Goal: Task Accomplishment & Management: Complete application form

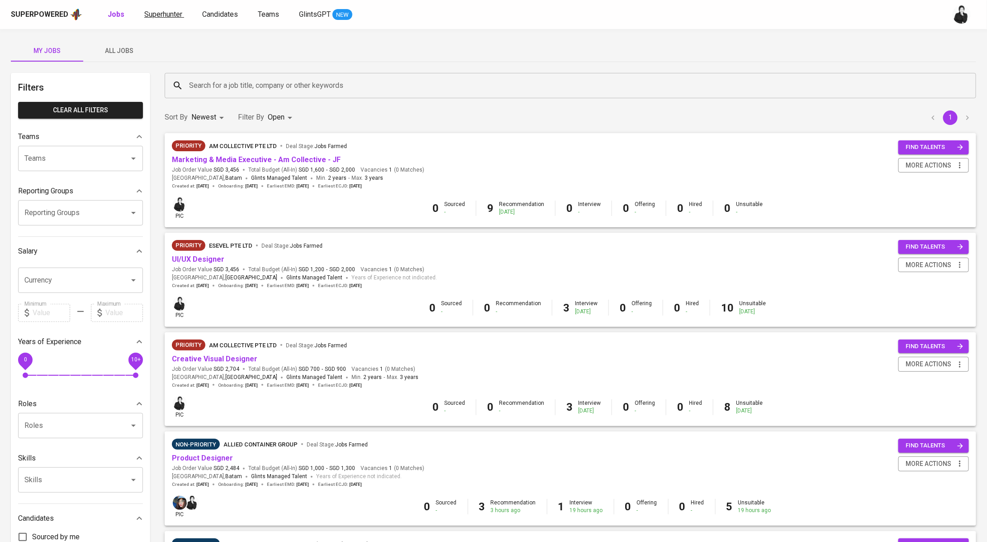
click at [166, 12] on span "Superhunter" at bounding box center [163, 14] width 38 height 9
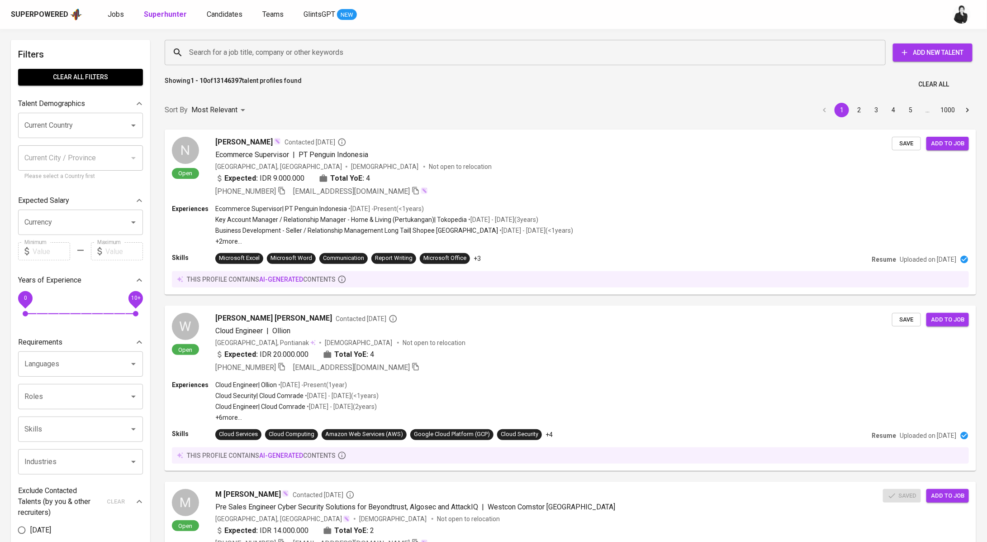
click at [248, 50] on input "Search for a job title, company or other keywords" at bounding box center [527, 52] width 681 height 17
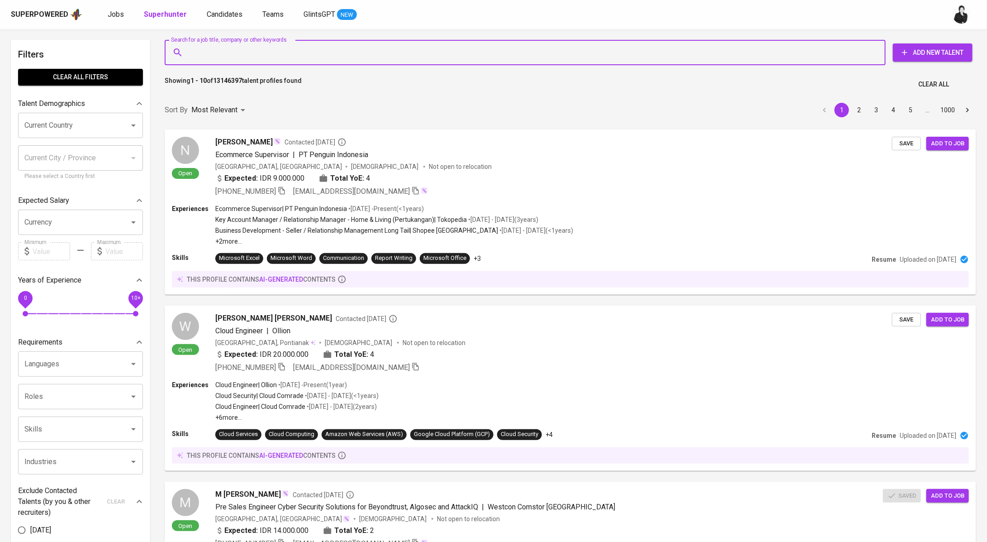
paste input "E [EMAIL_ADDRESS][DOMAIN_NAME]"
type input "E [EMAIL_ADDRESS][DOMAIN_NAME]"
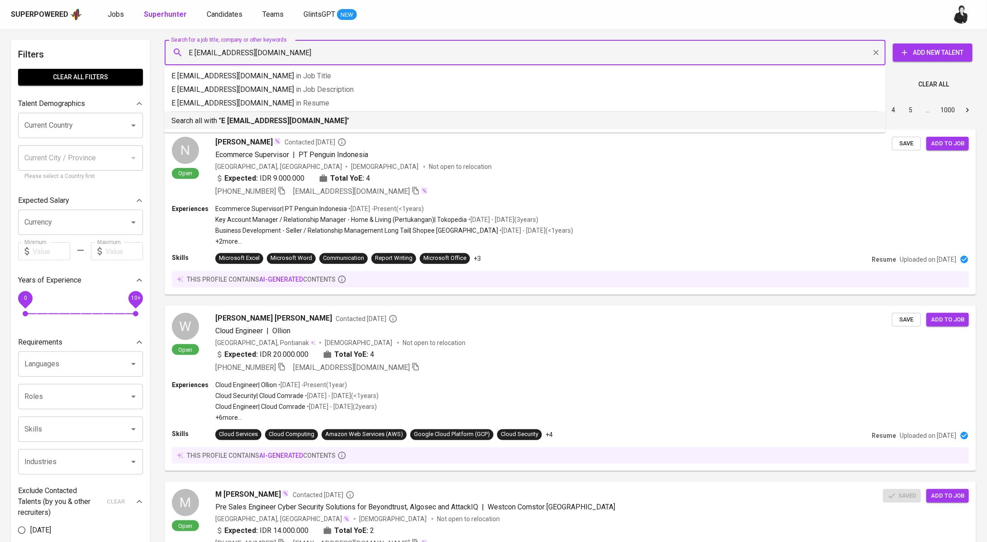
click at [282, 116] on b "E [EMAIL_ADDRESS][DOMAIN_NAME]" at bounding box center [284, 120] width 126 height 9
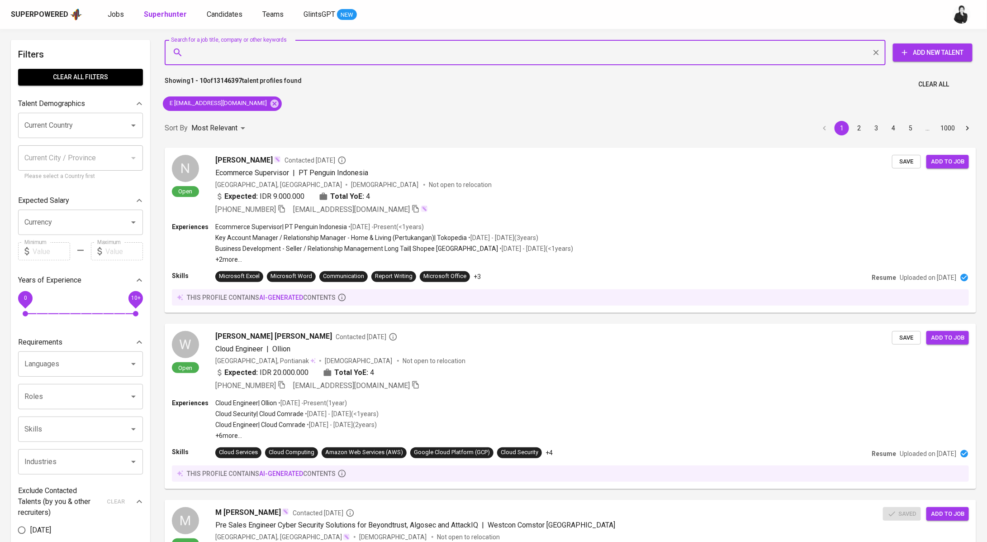
click at [194, 52] on input "Search for a job title, company or other keywords" at bounding box center [527, 52] width 681 height 17
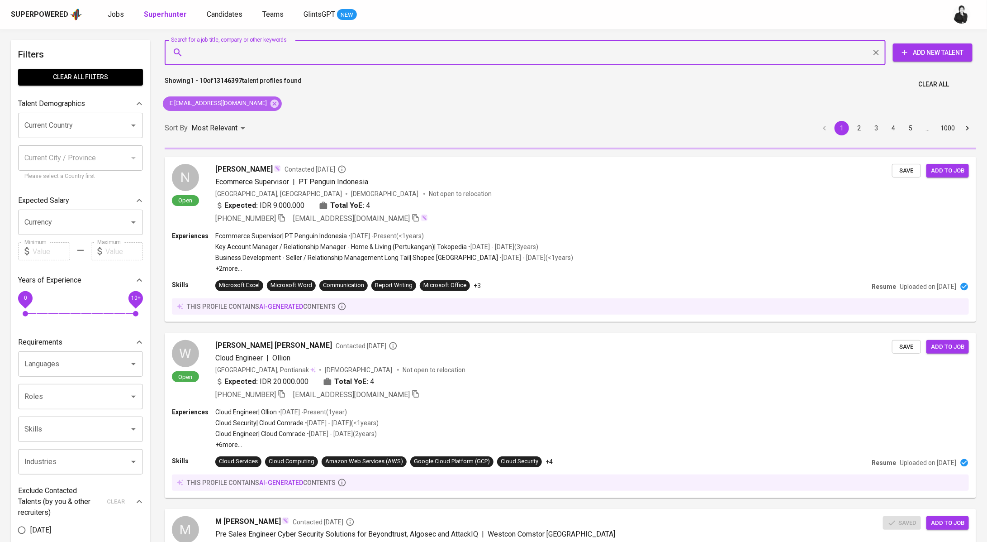
click at [271, 101] on icon at bounding box center [275, 103] width 8 height 8
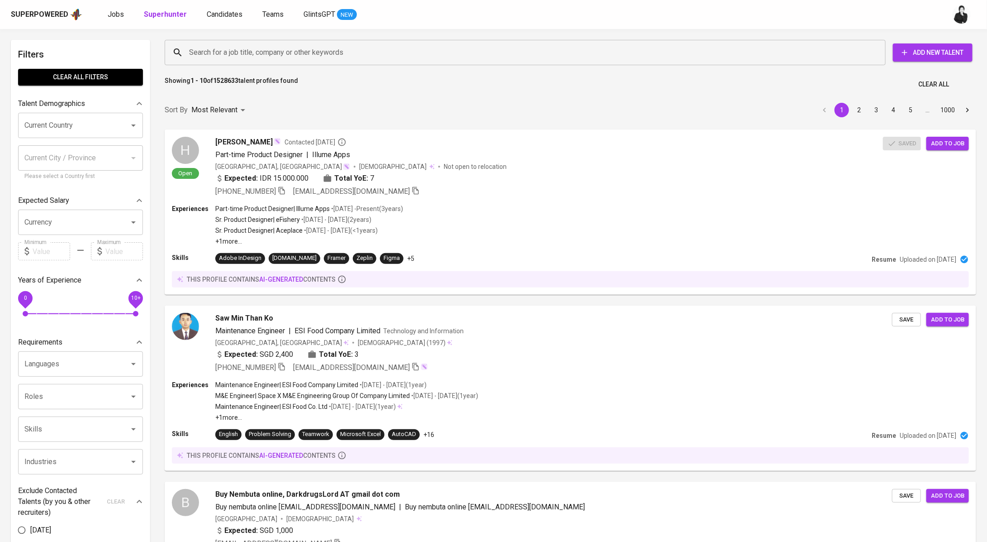
click at [250, 56] on input "Search for a job title, company or other keywords" at bounding box center [527, 52] width 681 height 17
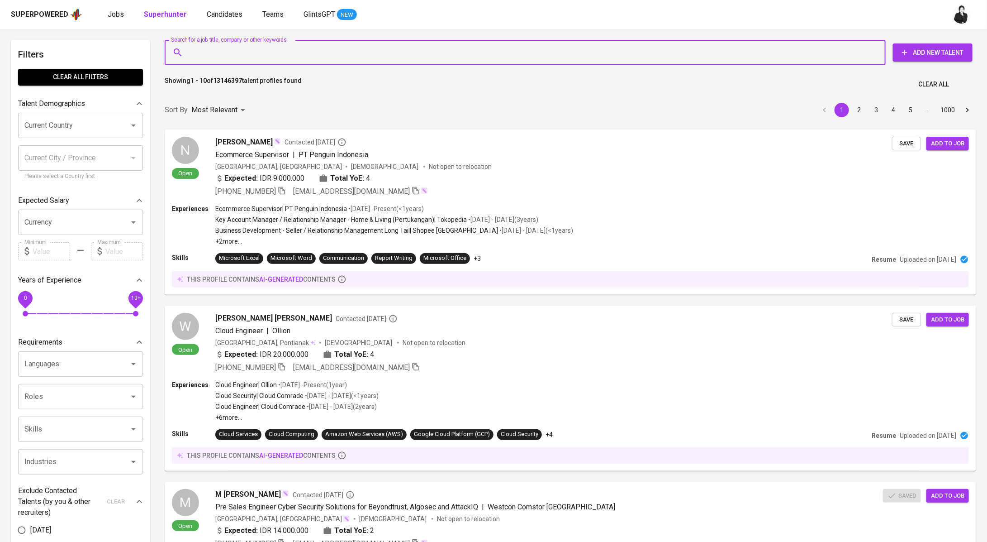
click at [256, 48] on input "Search for a job title, company or other keywords" at bounding box center [527, 52] width 681 height 17
paste input "E [EMAIL_ADDRESS][DOMAIN_NAME]"
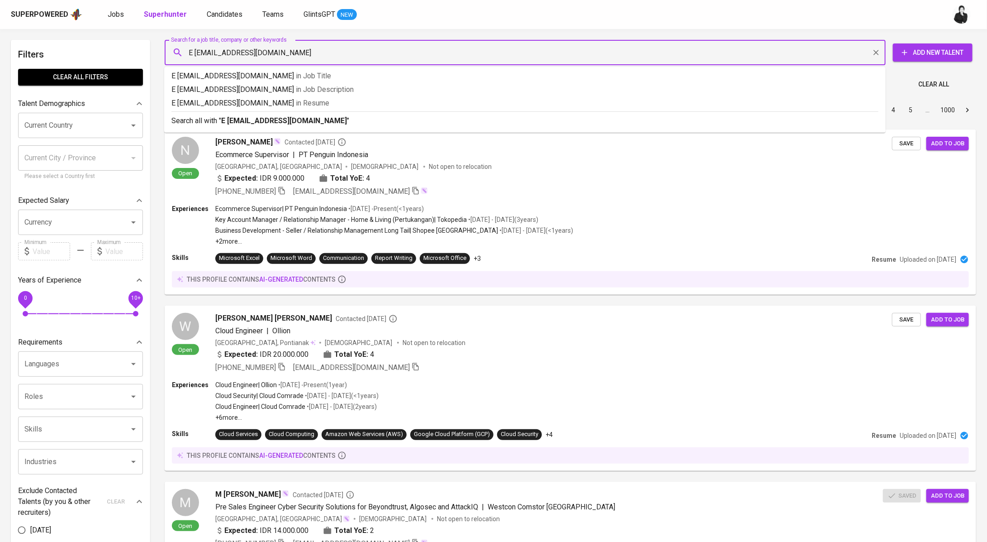
drag, startPoint x: 194, startPoint y: 55, endPoint x: 165, endPoint y: 56, distance: 29.0
click at [165, 56] on div "E [EMAIL_ADDRESS][DOMAIN_NAME] Search for a job title, company or other keywords" at bounding box center [525, 52] width 721 height 25
type input "[EMAIL_ADDRESS][DOMAIN_NAME]"
click at [311, 121] on p "Search all with " [EMAIL_ADDRESS][DOMAIN_NAME] "" at bounding box center [525, 120] width 707 height 11
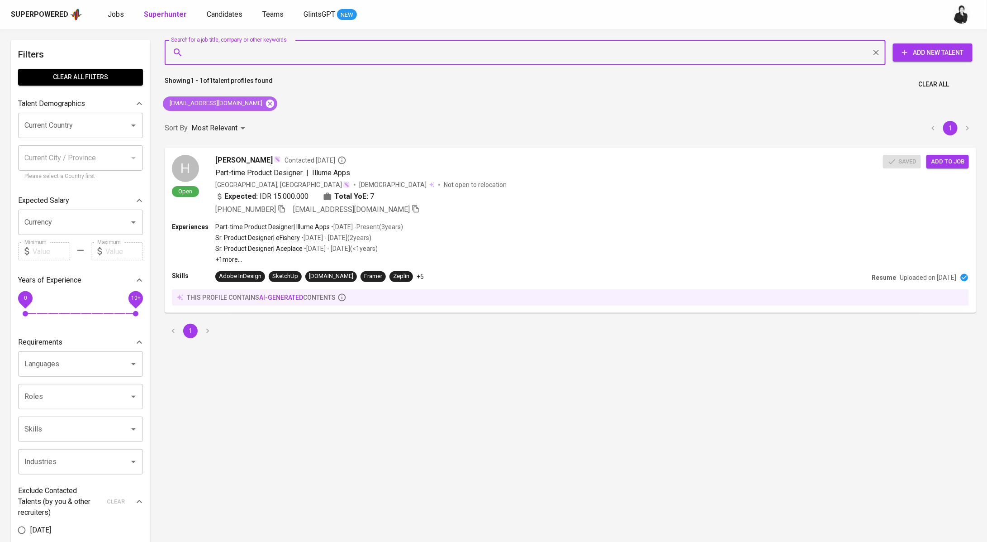
click at [266, 107] on icon at bounding box center [270, 103] width 8 height 8
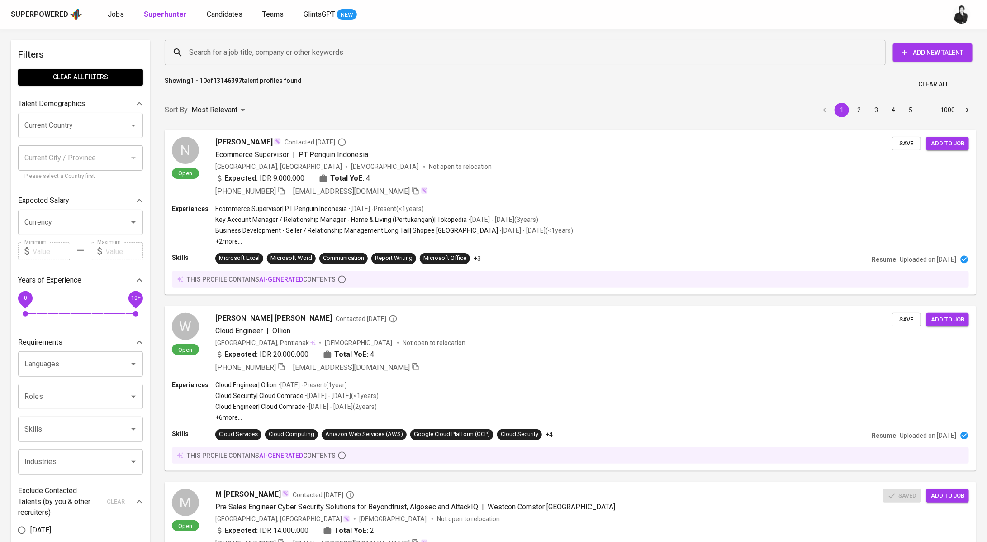
click at [303, 45] on input "Search for a job title, company or other keywords" at bounding box center [527, 52] width 681 height 17
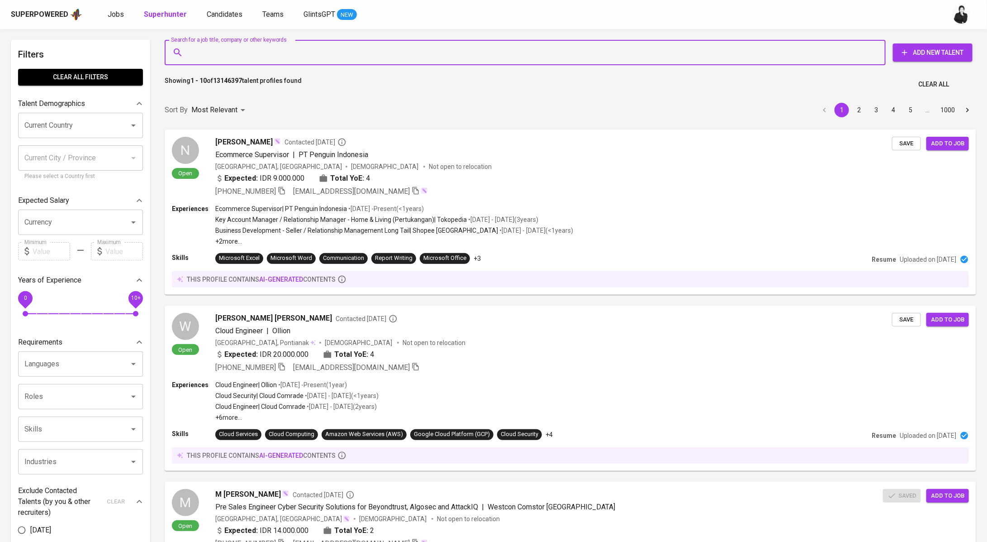
paste input "[EMAIL_ADDRESS][DOMAIN_NAME]"
type input "[EMAIL_ADDRESS][DOMAIN_NAME]"
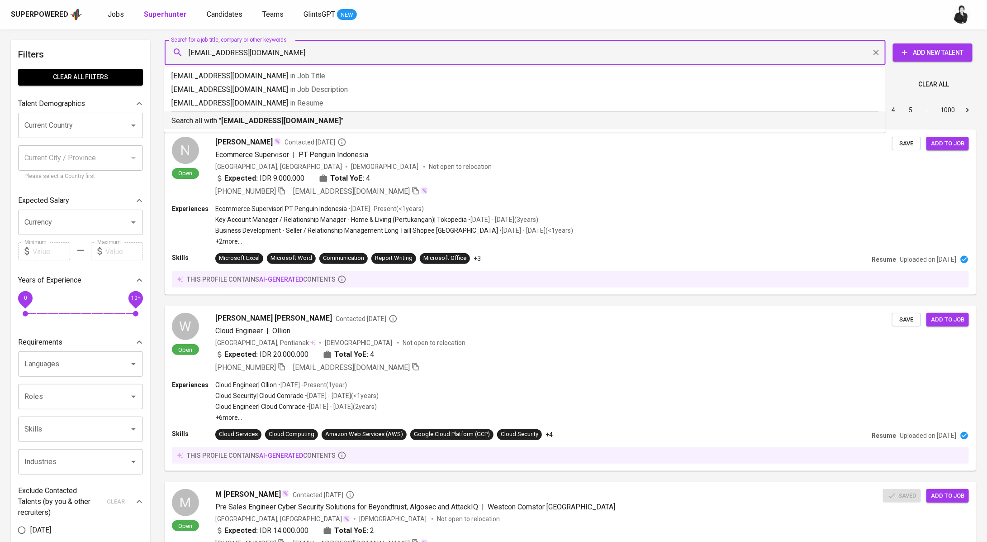
click at [305, 122] on b "[EMAIL_ADDRESS][DOMAIN_NAME]" at bounding box center [281, 120] width 120 height 9
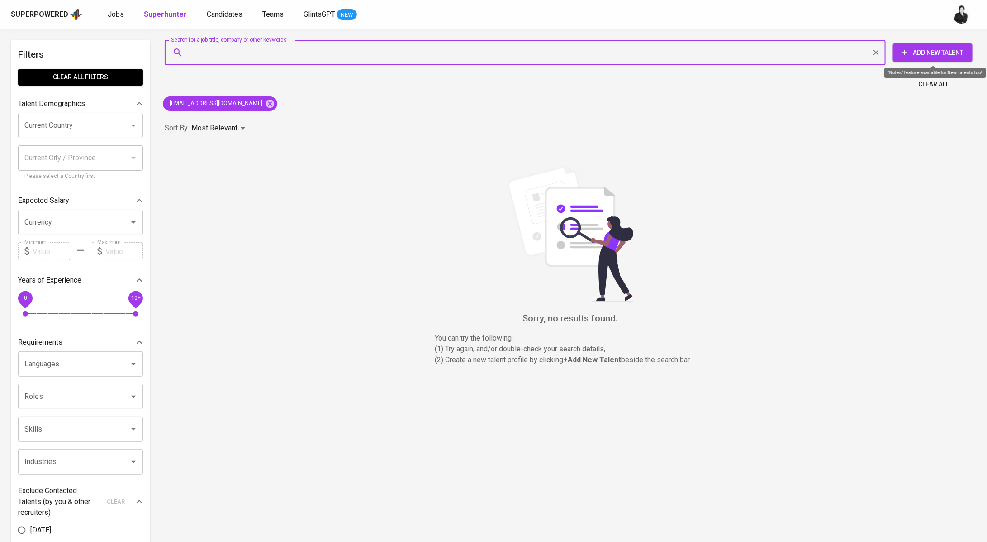
click at [934, 50] on span "Add New Talent" at bounding box center [933, 52] width 65 height 11
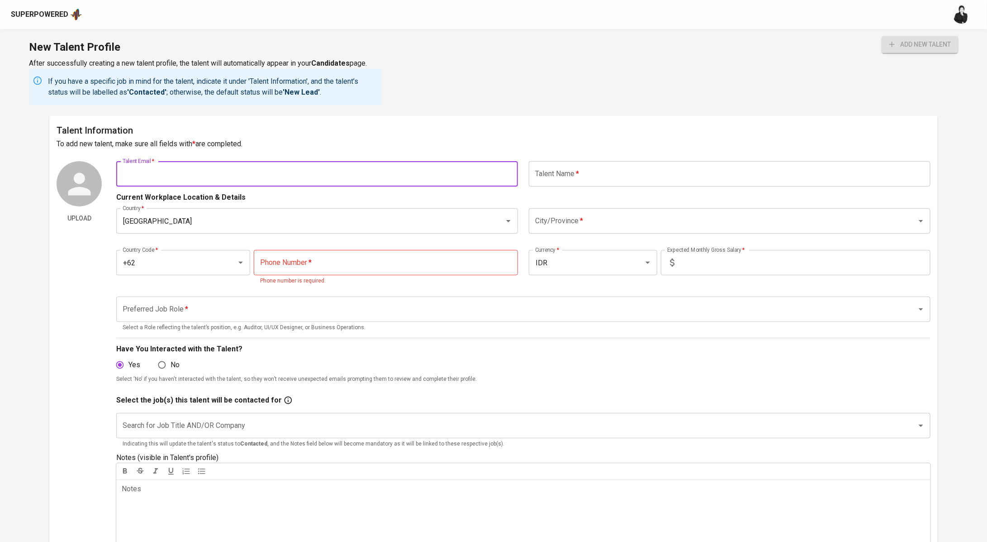
click at [483, 176] on input "text" at bounding box center [317, 173] width 402 height 25
paste input "[EMAIL_ADDRESS][DOMAIN_NAME]"
type input "[EMAIL_ADDRESS][DOMAIN_NAME]"
click at [607, 186] on input "text" at bounding box center [730, 173] width 402 height 25
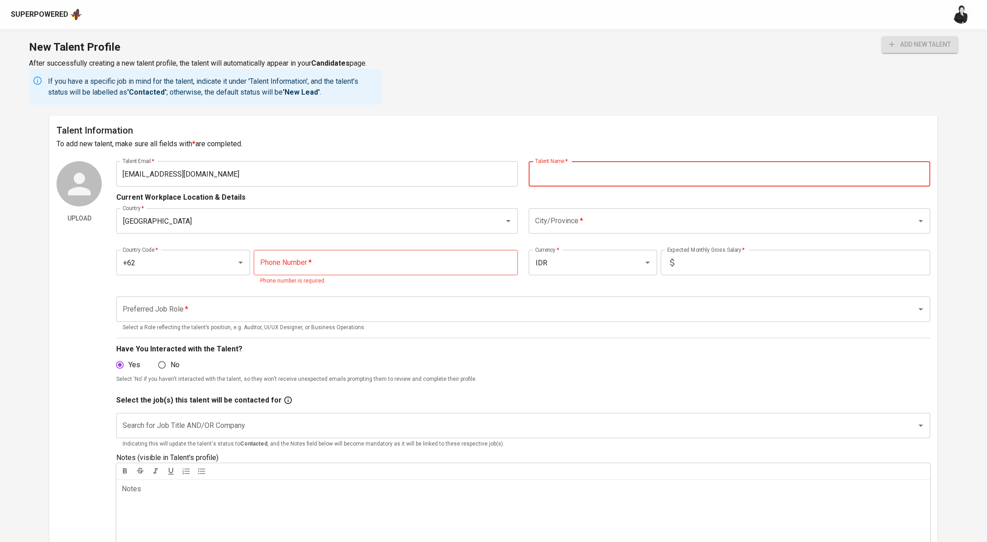
paste input "[PERSON_NAME]"
type input "[PERSON_NAME]"
click at [608, 219] on input "City/Province   *" at bounding box center [717, 220] width 368 height 17
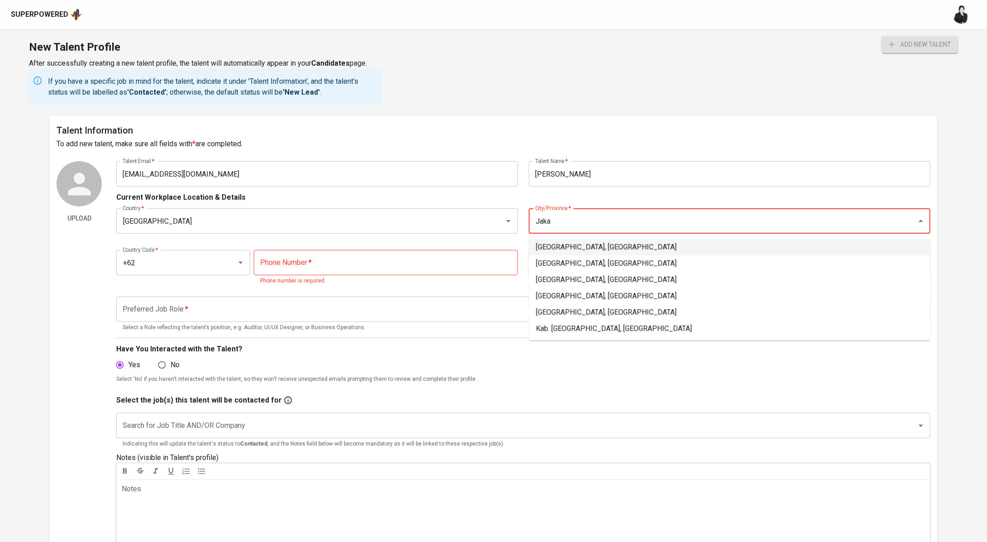
click at [623, 248] on li "[GEOGRAPHIC_DATA], [GEOGRAPHIC_DATA]" at bounding box center [730, 247] width 402 height 16
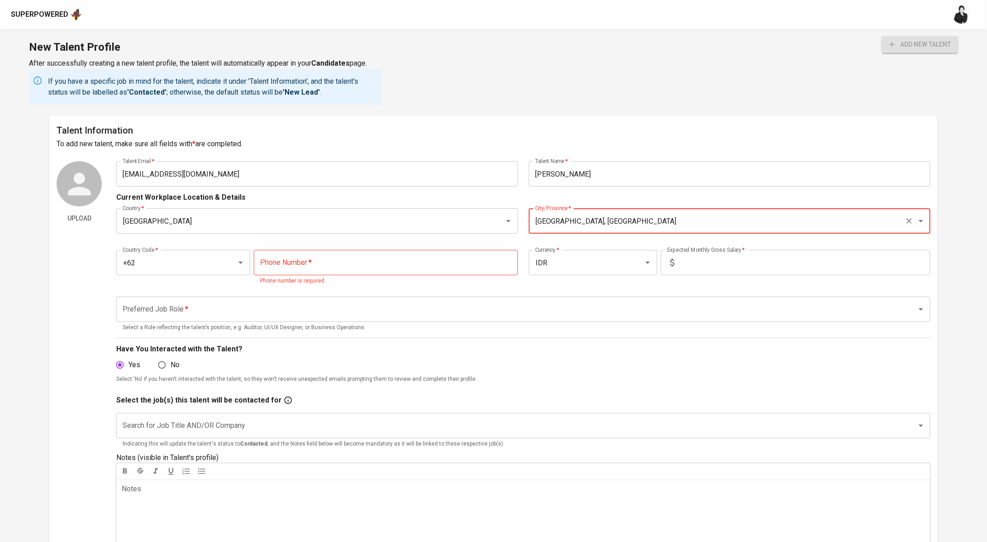
type input "[GEOGRAPHIC_DATA], [GEOGRAPHIC_DATA]"
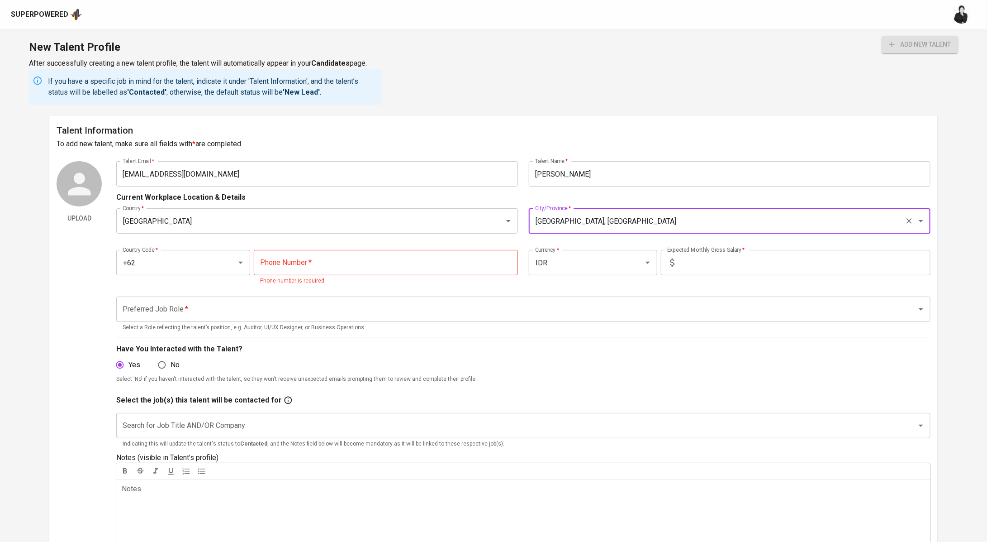
click at [380, 264] on input "tel" at bounding box center [386, 262] width 264 height 25
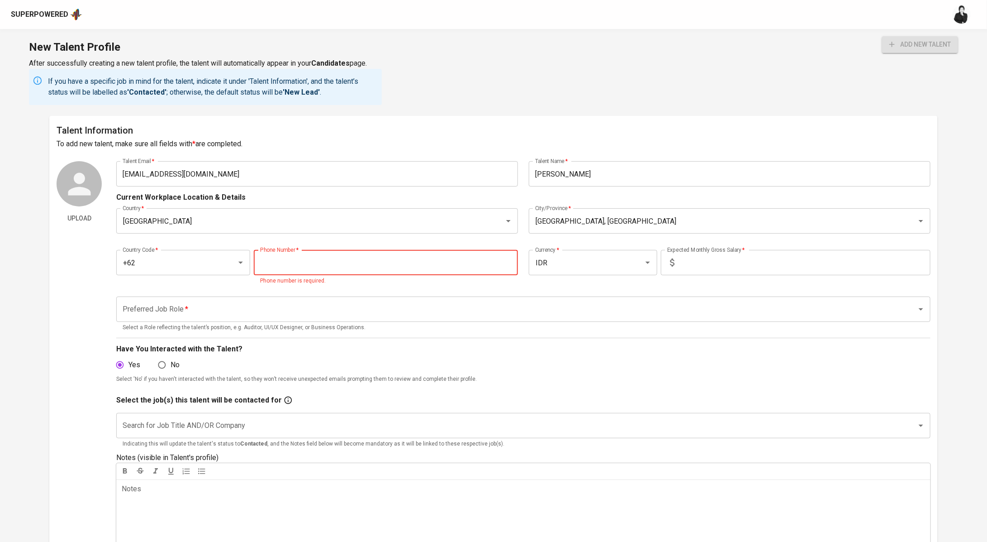
paste input "[PHONE_NUMBER]"
type input "[PHONE_NUMBER]"
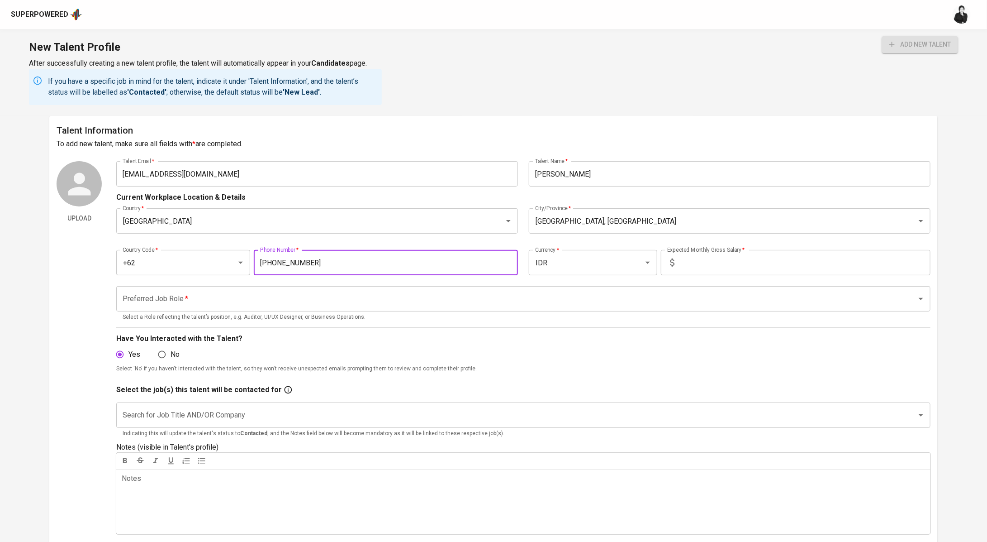
click at [723, 265] on input "text" at bounding box center [804, 262] width 253 height 25
type input "45.000.000"
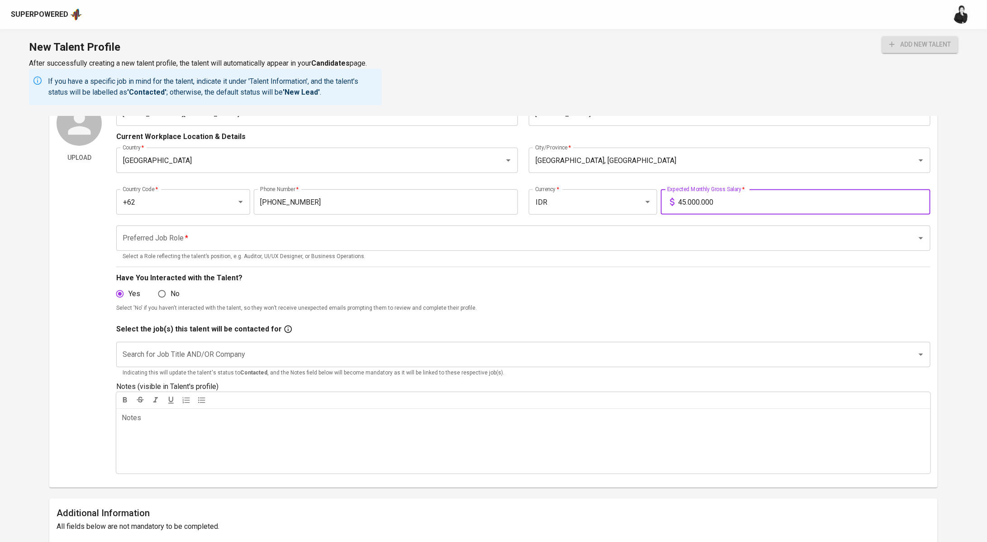
scroll to position [68, 0]
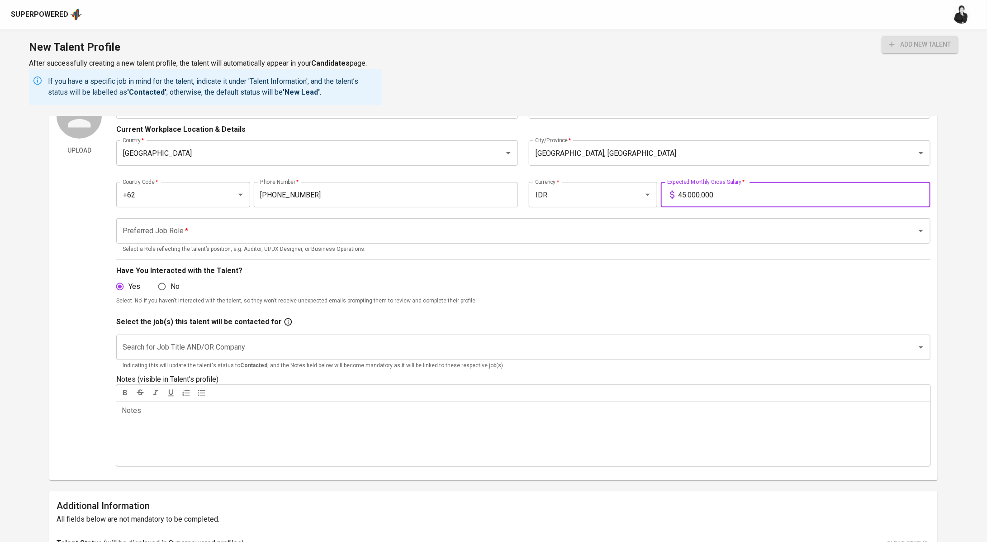
click at [309, 236] on input "Preferred Job Role   *" at bounding box center [510, 230] width 781 height 17
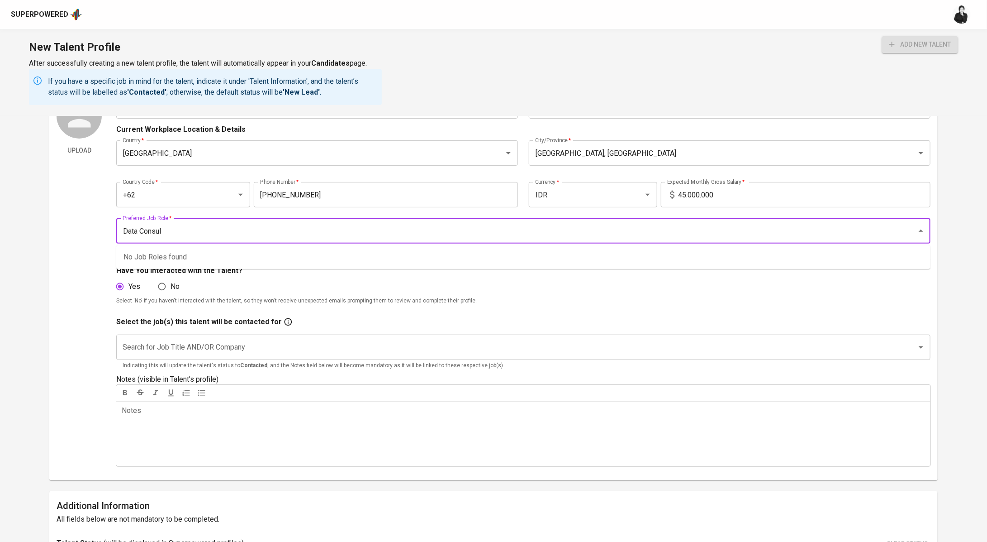
type input "Data Consul"
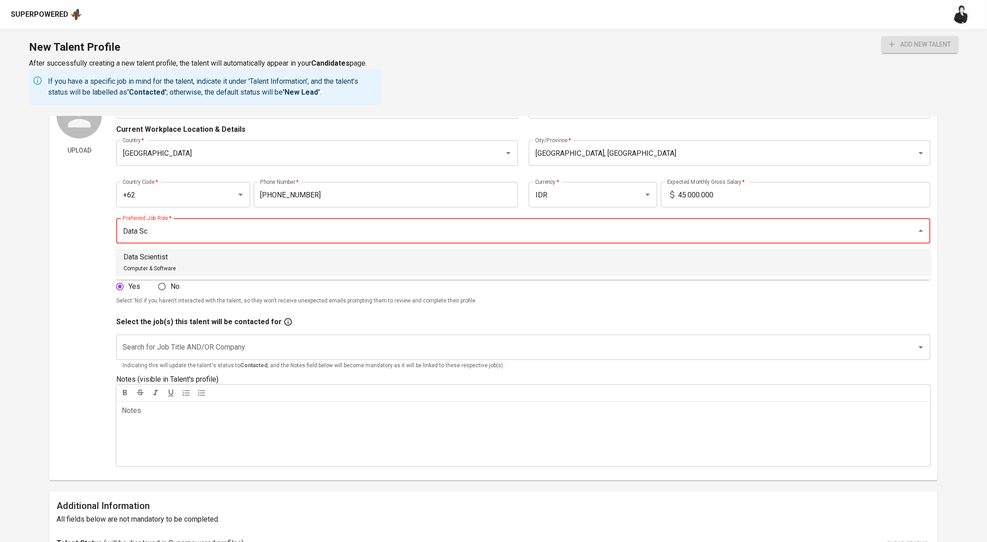
click at [296, 267] on li "Data Scientist Computer & Software" at bounding box center [523, 262] width 815 height 27
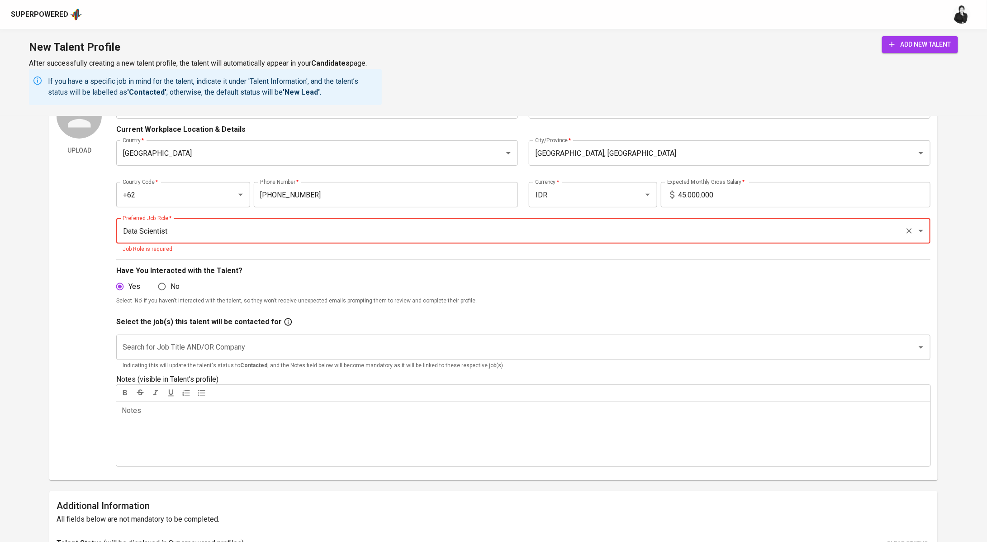
type input "Data Scientist"
click at [218, 351] on input "Search for Job Title AND/OR Company" at bounding box center [510, 346] width 781 height 17
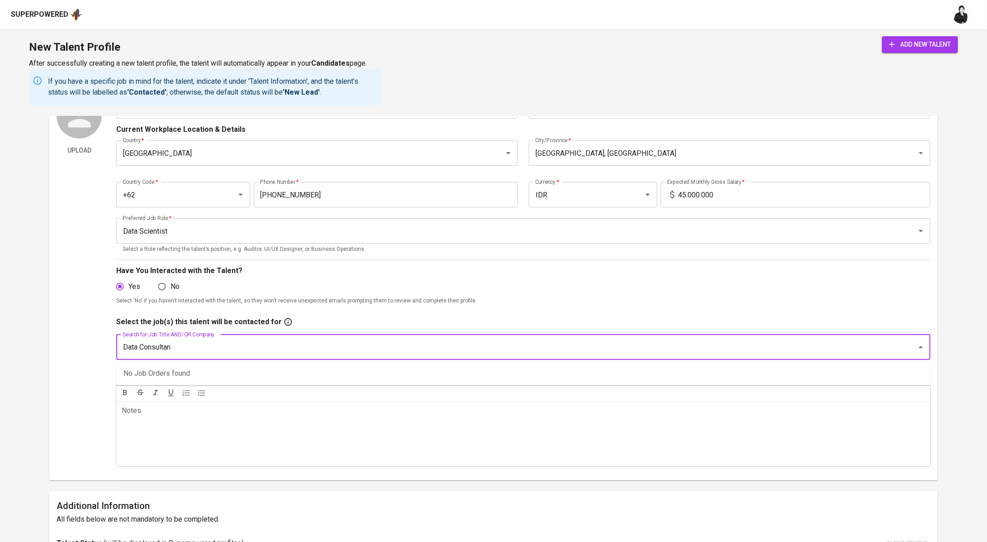
type input "Data Consultant"
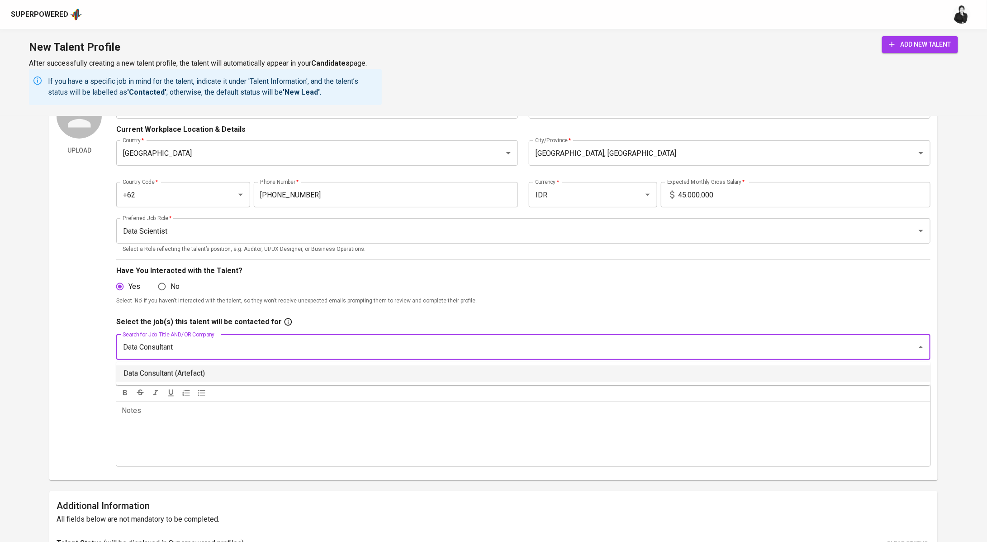
click at [276, 372] on li "Data Consultant (Artefact)" at bounding box center [523, 373] width 815 height 16
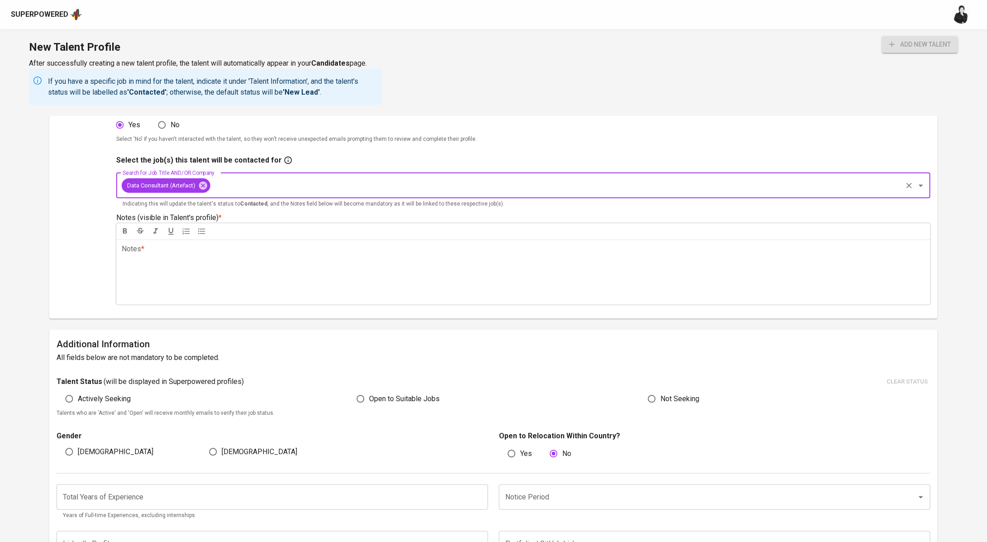
scroll to position [230, 0]
click at [205, 279] on div "Notes * ﻿" at bounding box center [523, 271] width 815 height 65
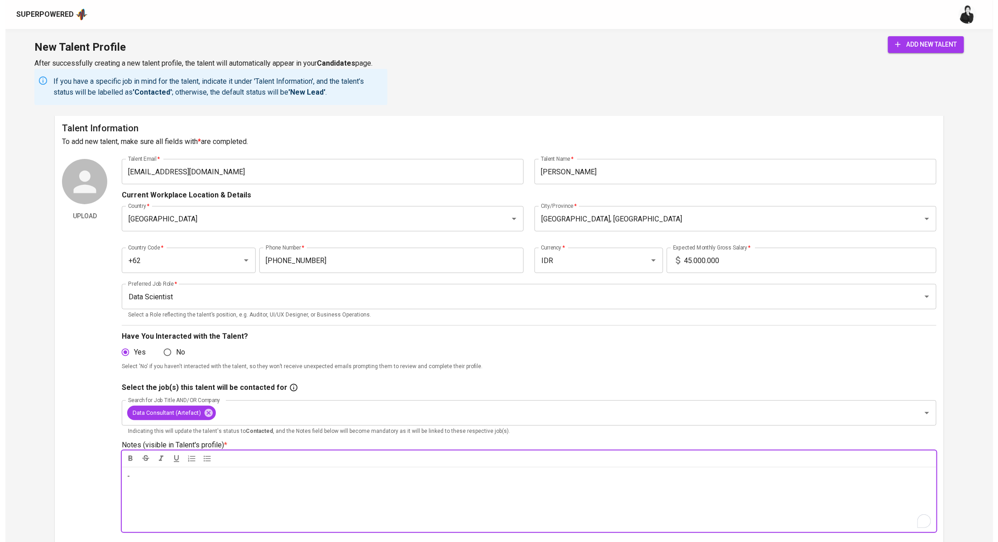
scroll to position [3, 0]
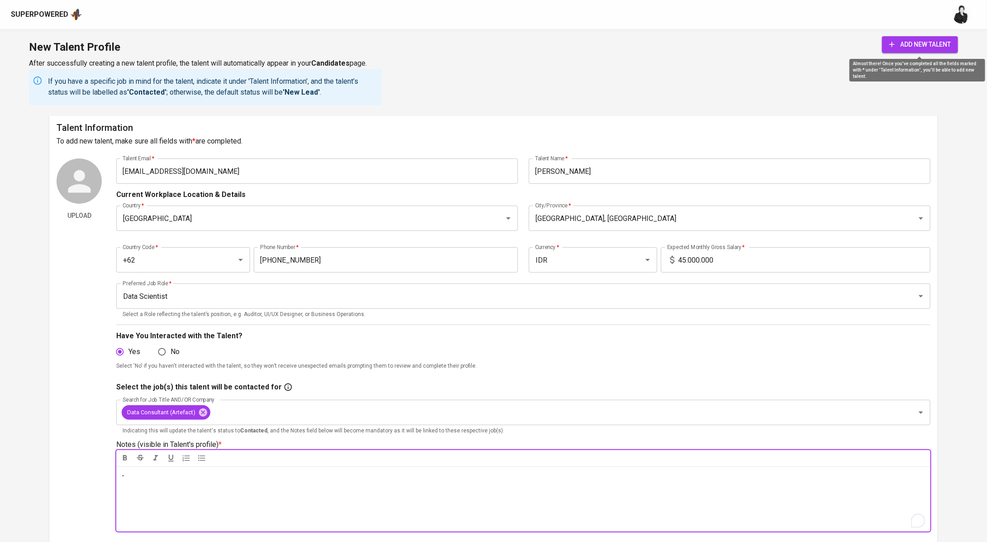
click at [912, 41] on span "add new talent" at bounding box center [921, 44] width 62 height 11
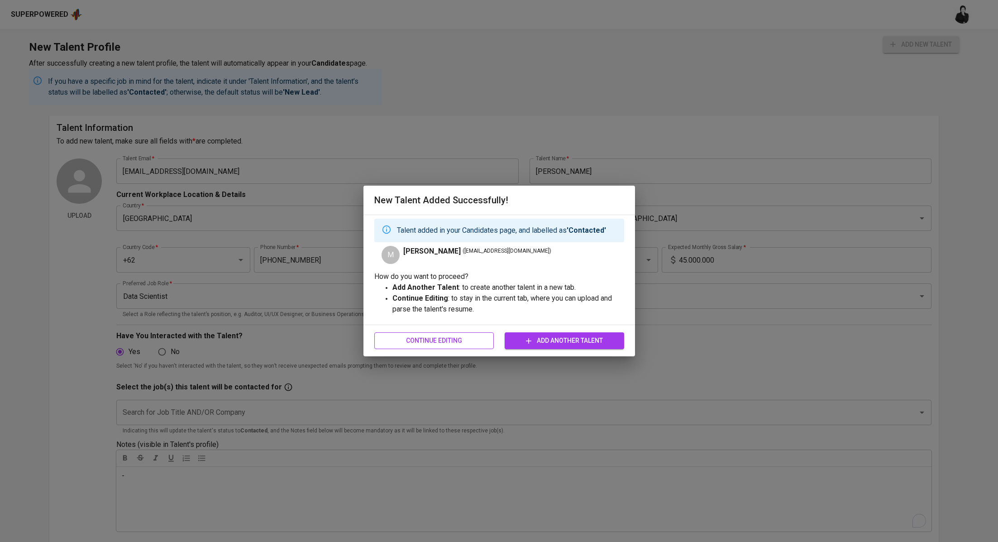
click at [444, 343] on span "Continue Editing" at bounding box center [433, 340] width 105 height 11
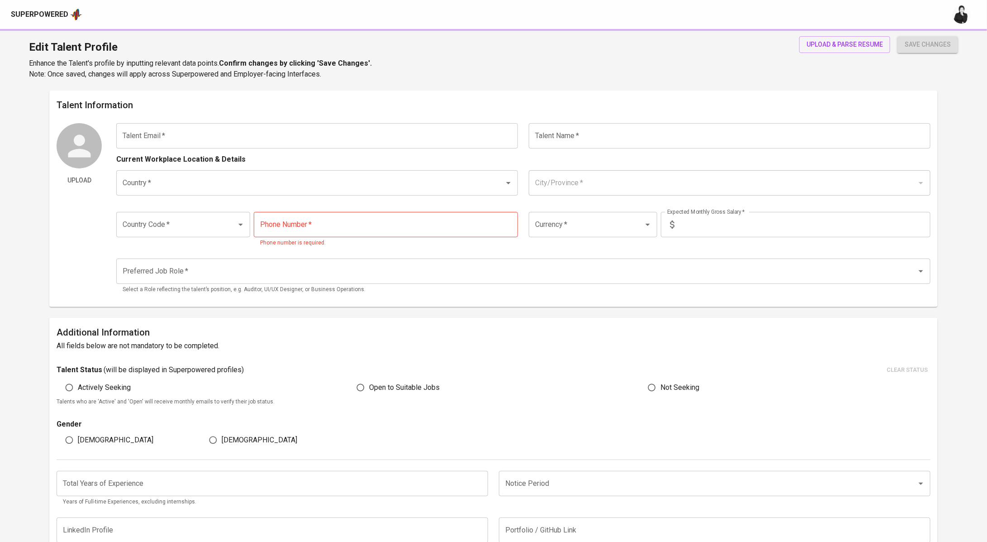
type input "rifqihandoko@outlook.com"
type input "Muhammad Rifqi Handokoputra"
type input "Indonesia"
type input "Jakarta Selatan, DKI Jakarta"
type input "+62"
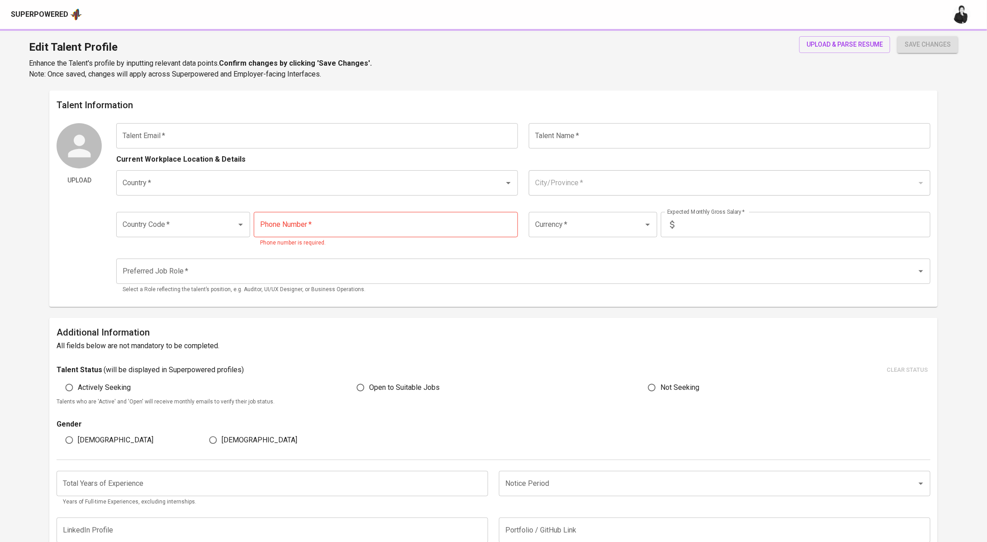
type input "821-1233-3180"
type input "IDR"
type input "Data Scientist"
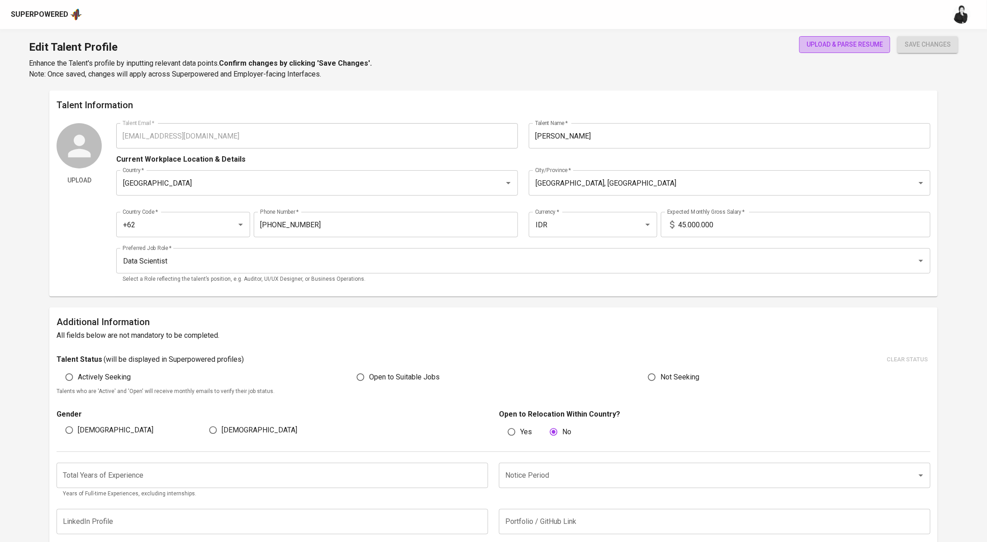
click at [819, 46] on span "upload & parse resume" at bounding box center [845, 44] width 76 height 11
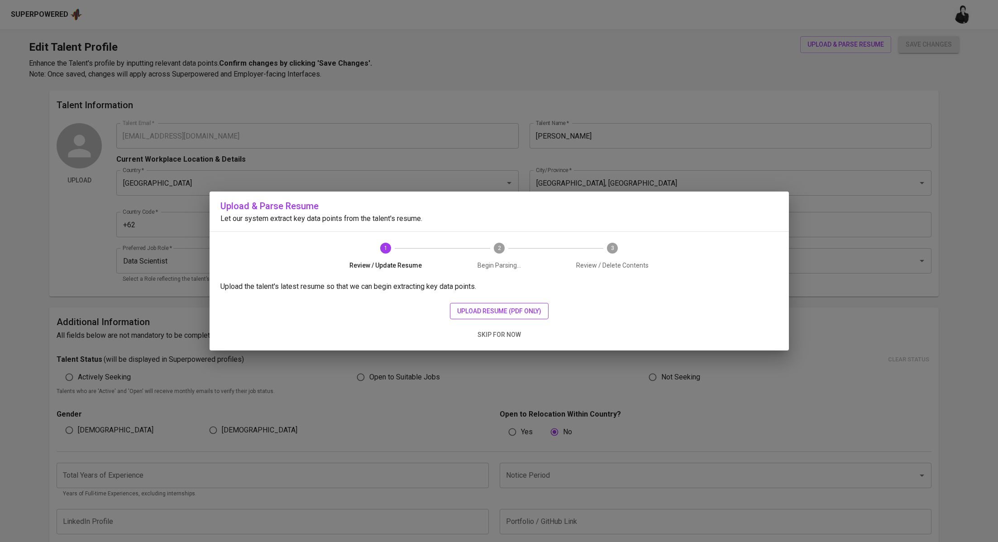
click at [526, 305] on span "upload resume (pdf only)" at bounding box center [499, 310] width 84 height 11
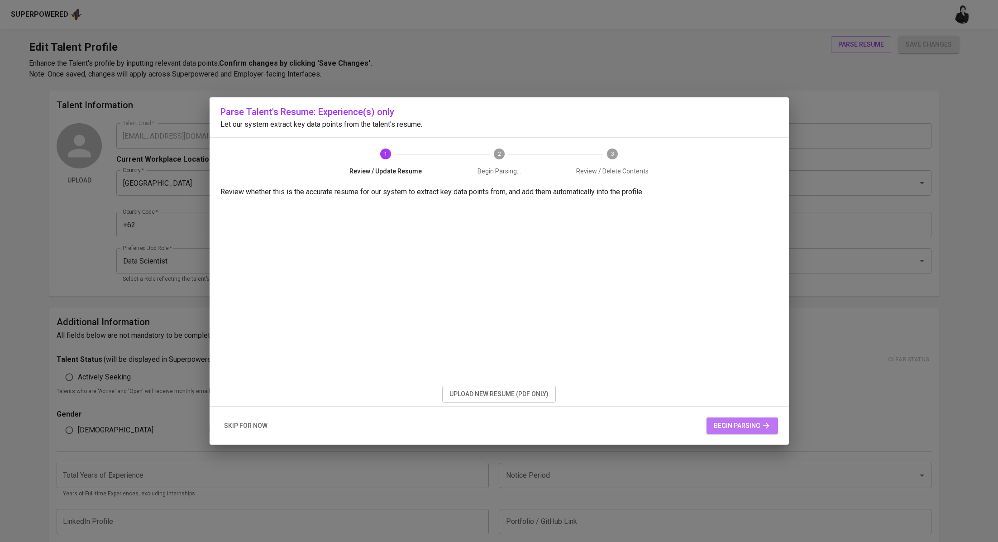
click at [729, 425] on span "begin parsing" at bounding box center [742, 425] width 57 height 11
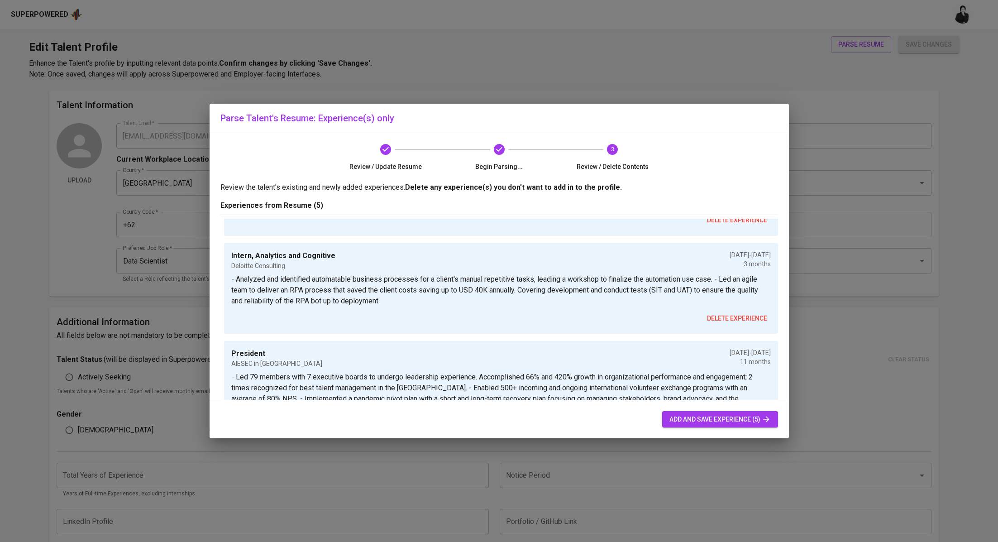
scroll to position [372, 0]
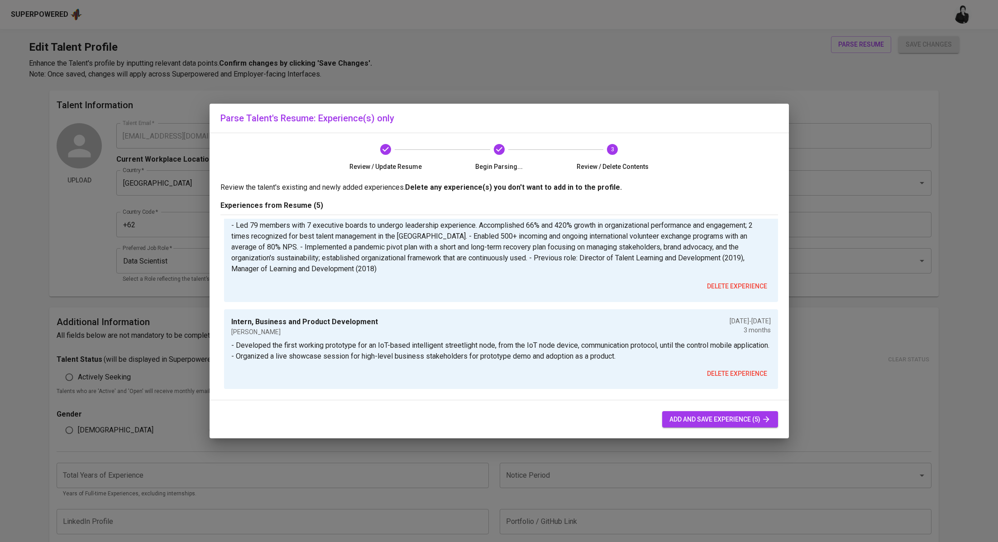
click at [728, 418] on span "add and save experience (5)" at bounding box center [719, 419] width 101 height 11
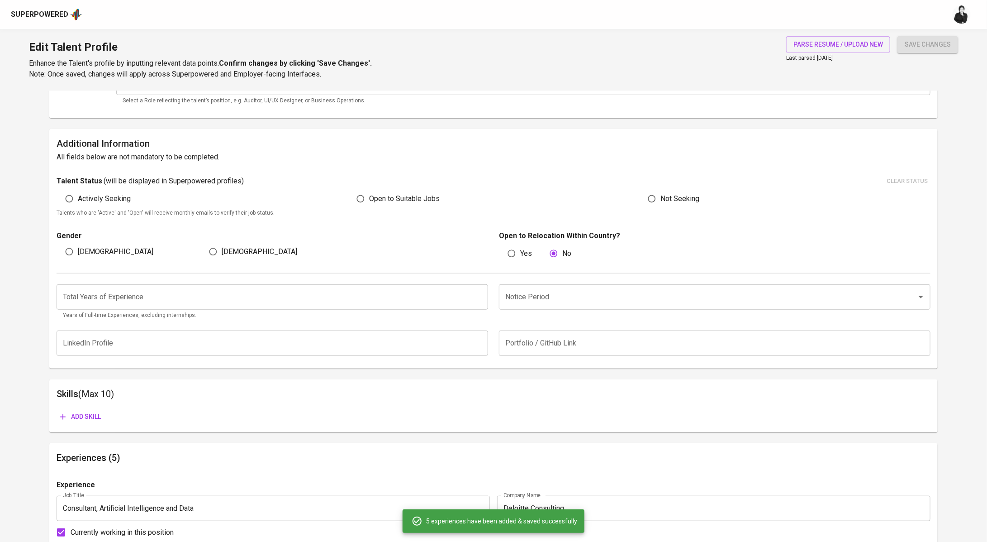
scroll to position [179, 0]
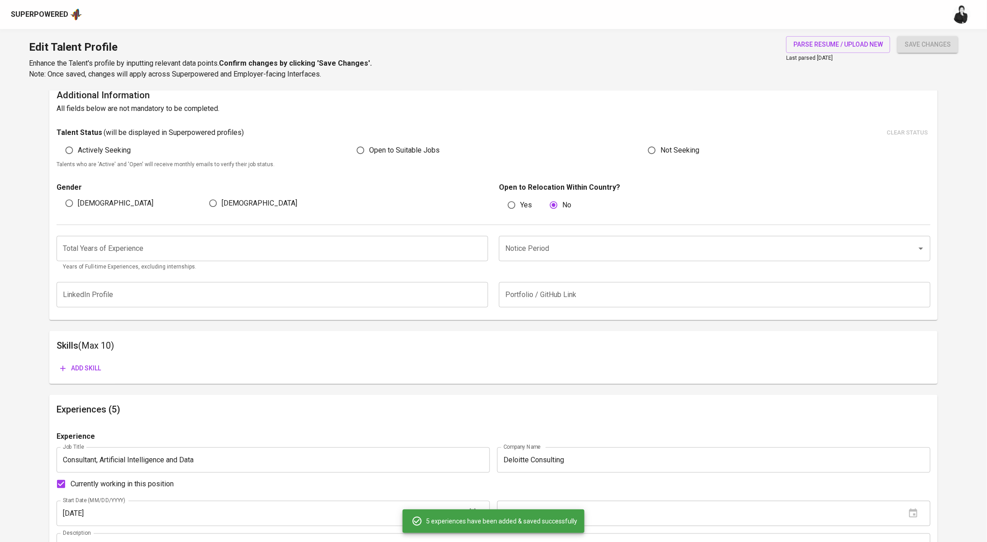
scroll to position [242, 0]
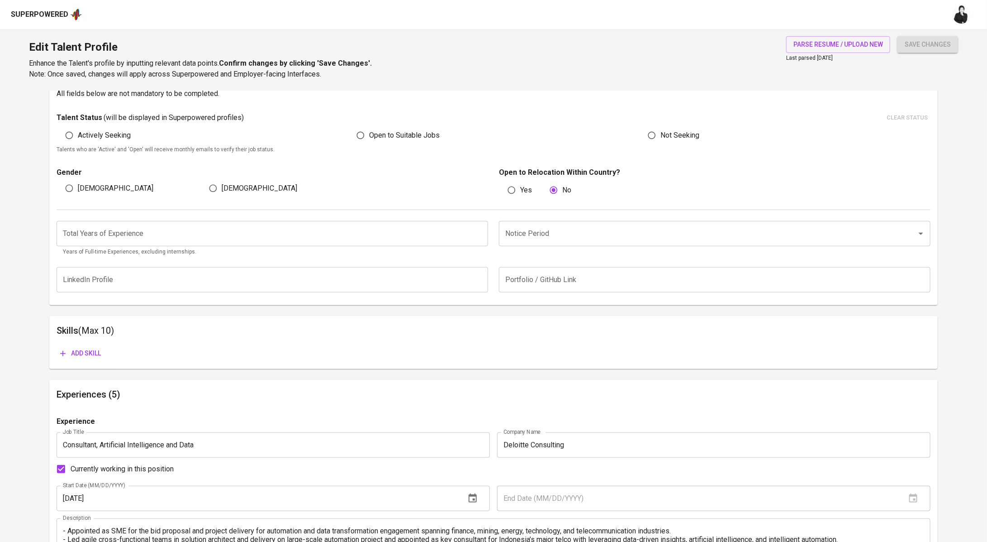
click at [355, 234] on input "number" at bounding box center [273, 233] width 432 height 25
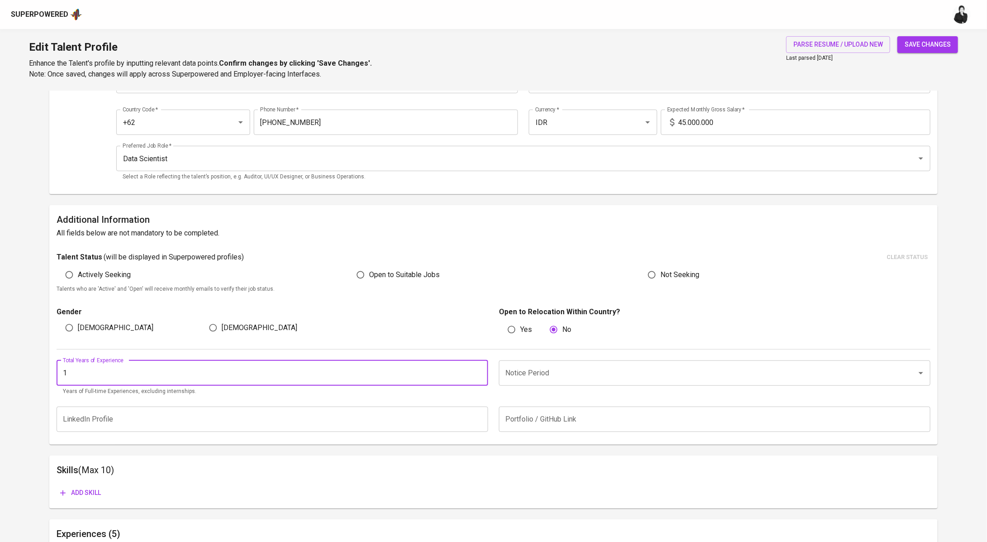
scroll to position [109, 0]
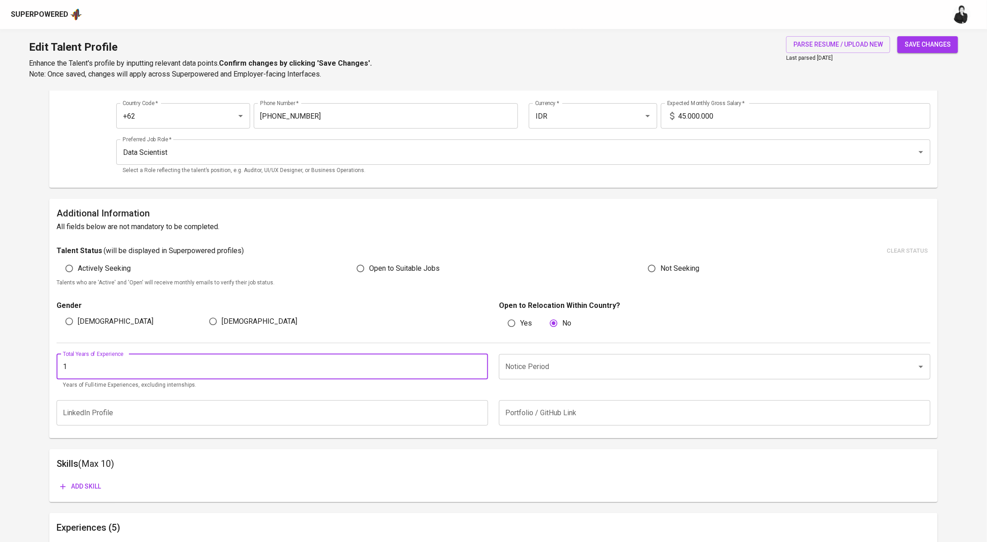
type input "1"
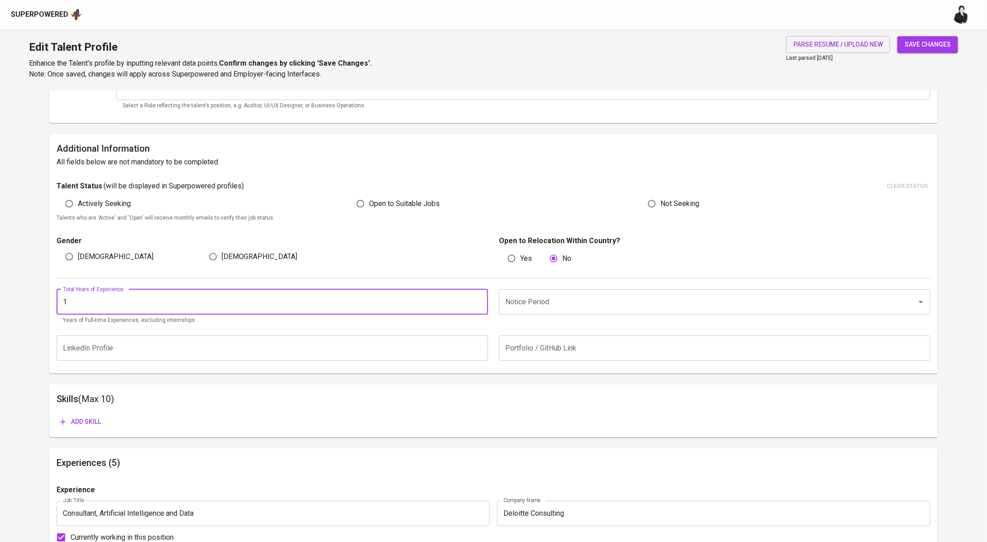
scroll to position [261, 0]
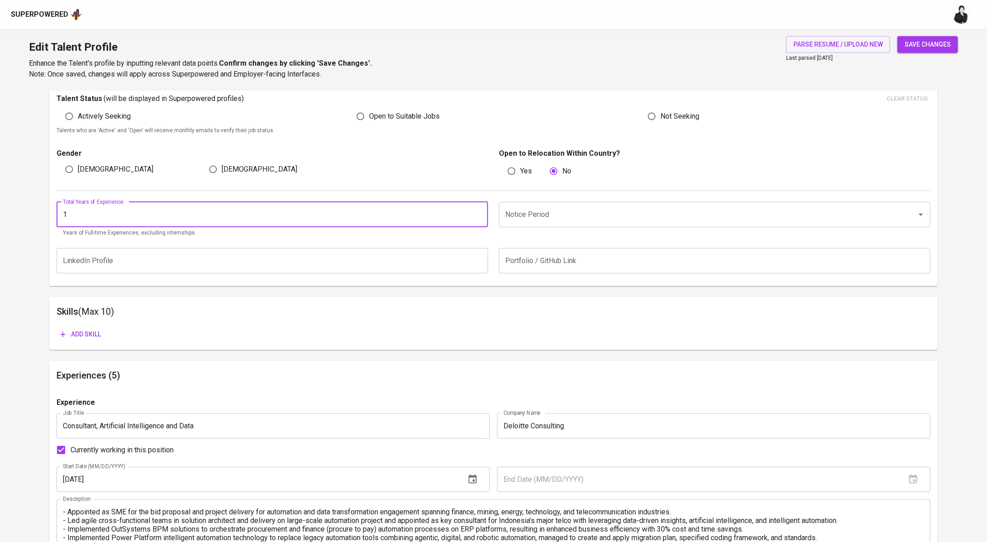
click at [541, 215] on input "Notice Period" at bounding box center [702, 214] width 398 height 17
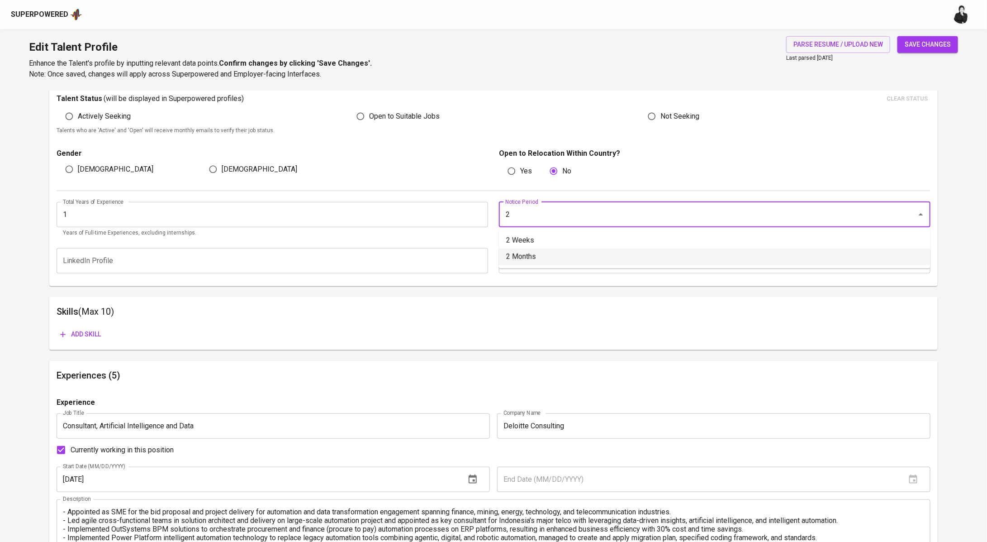
click at [600, 250] on li "2 Months" at bounding box center [715, 256] width 432 height 16
type input "2 Months"
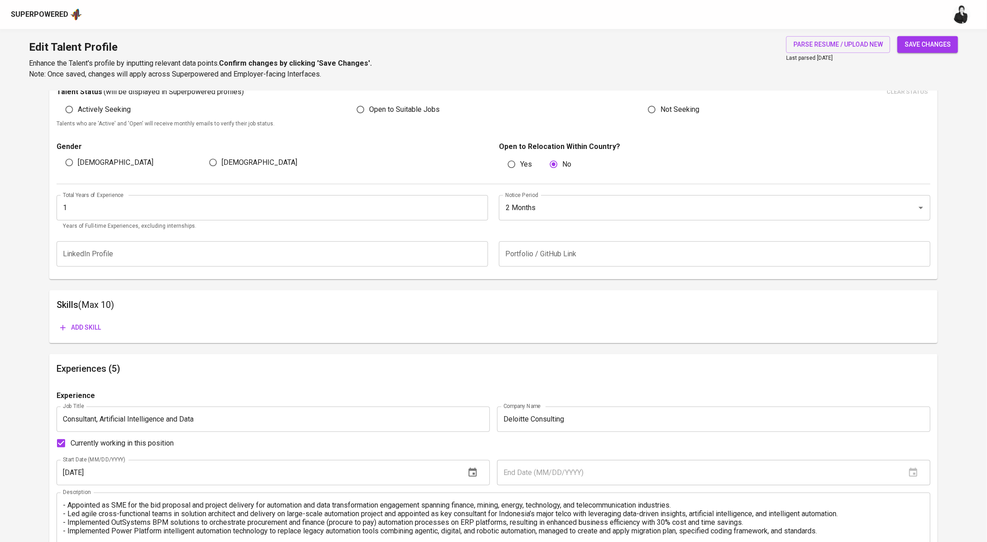
scroll to position [267, 0]
click at [92, 325] on span "Add skill" at bounding box center [80, 327] width 41 height 11
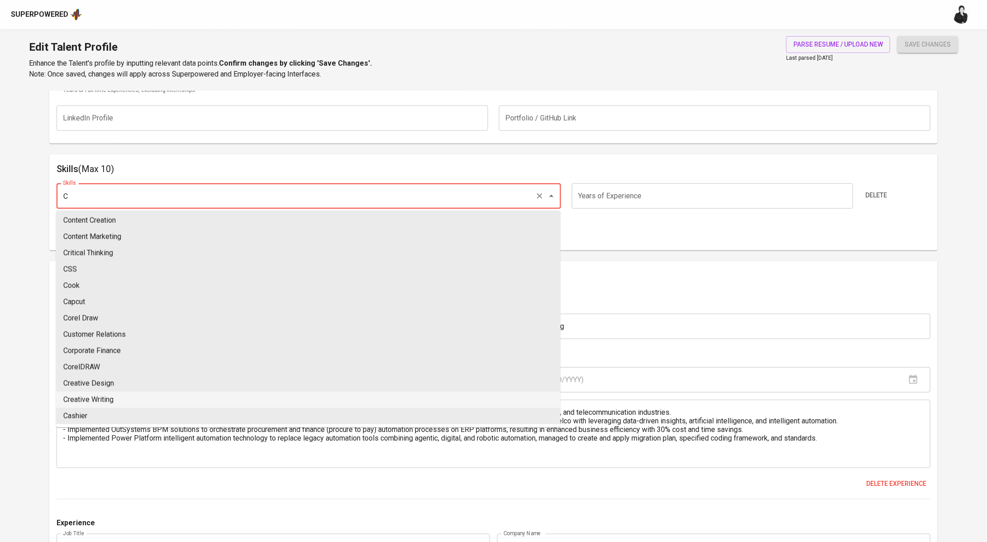
scroll to position [412, 0]
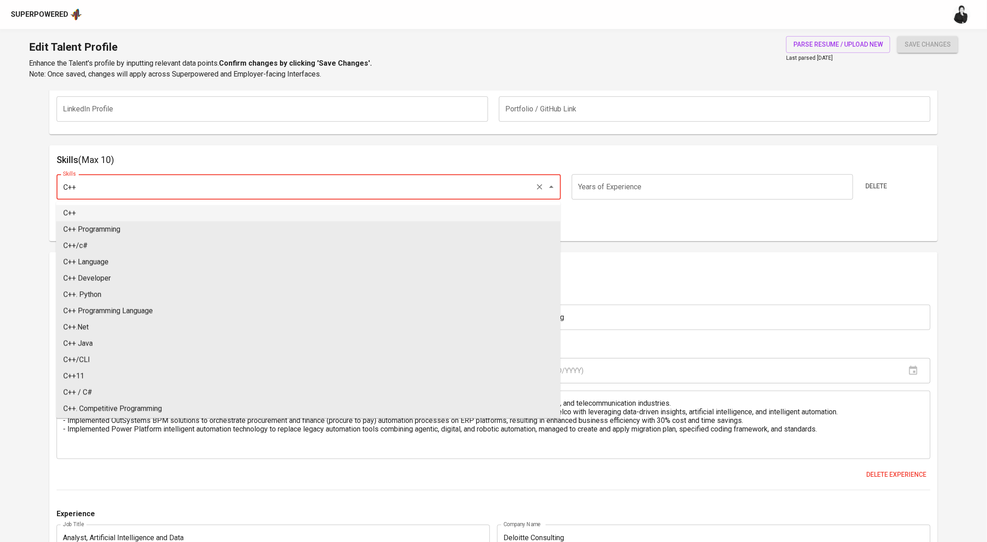
click at [345, 207] on li "C++" at bounding box center [308, 213] width 505 height 16
type input "C++"
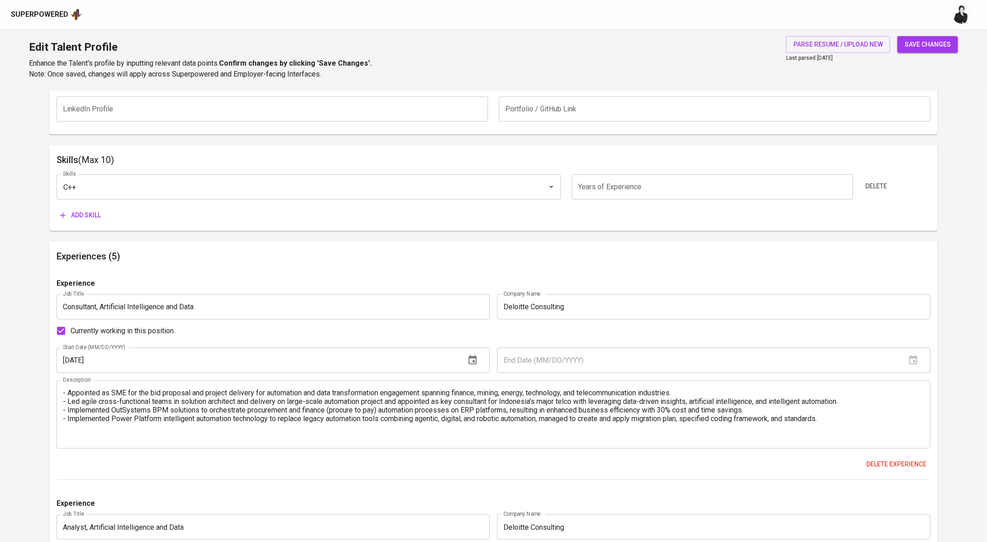
click at [683, 189] on input "number" at bounding box center [712, 186] width 281 height 25
type input "4"
click at [90, 219] on span "Add skill" at bounding box center [80, 215] width 41 height 11
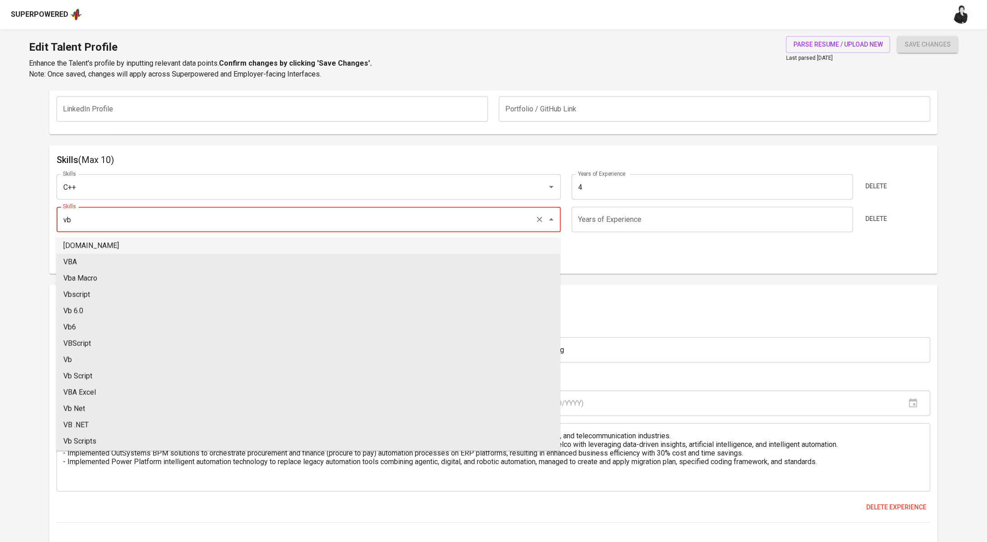
click at [128, 247] on li "VB.NET" at bounding box center [308, 246] width 505 height 16
type input "VB.NET"
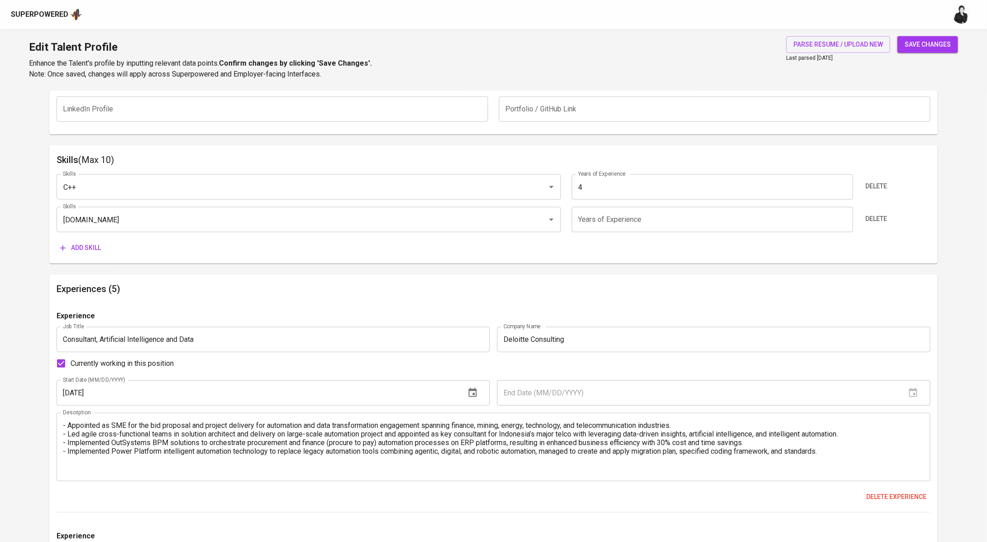
click at [589, 220] on input "number" at bounding box center [712, 219] width 281 height 25
type input "4"
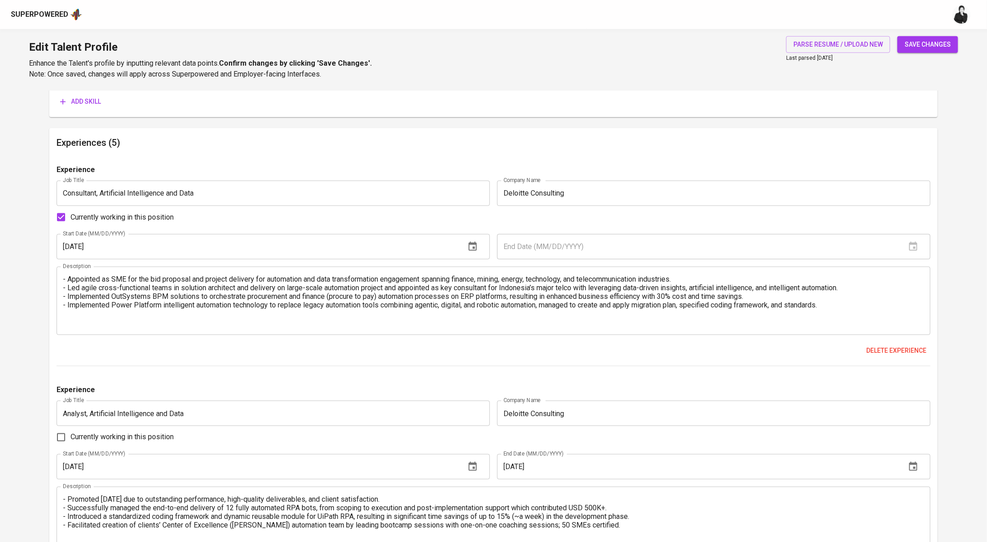
scroll to position [372, 0]
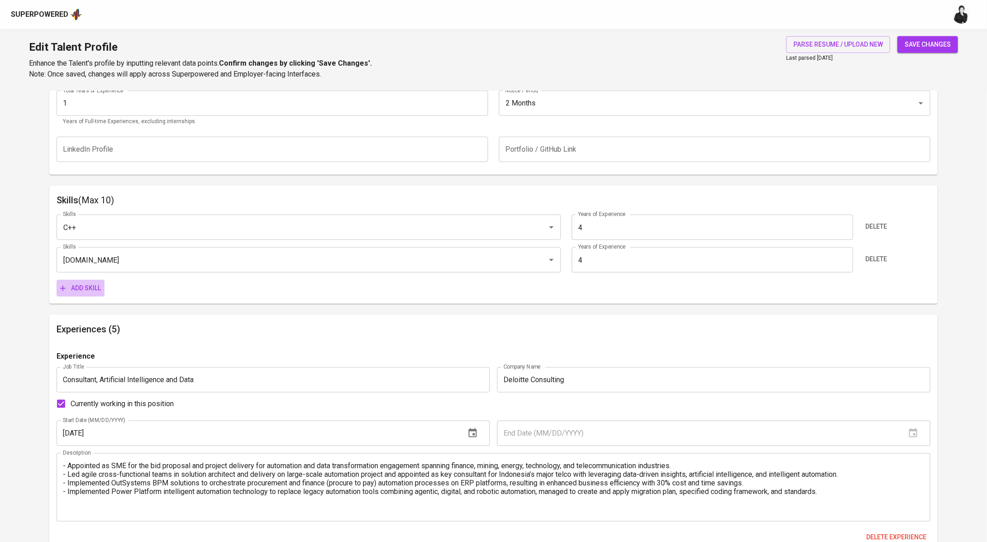
click at [73, 290] on span "Add skill" at bounding box center [80, 287] width 41 height 11
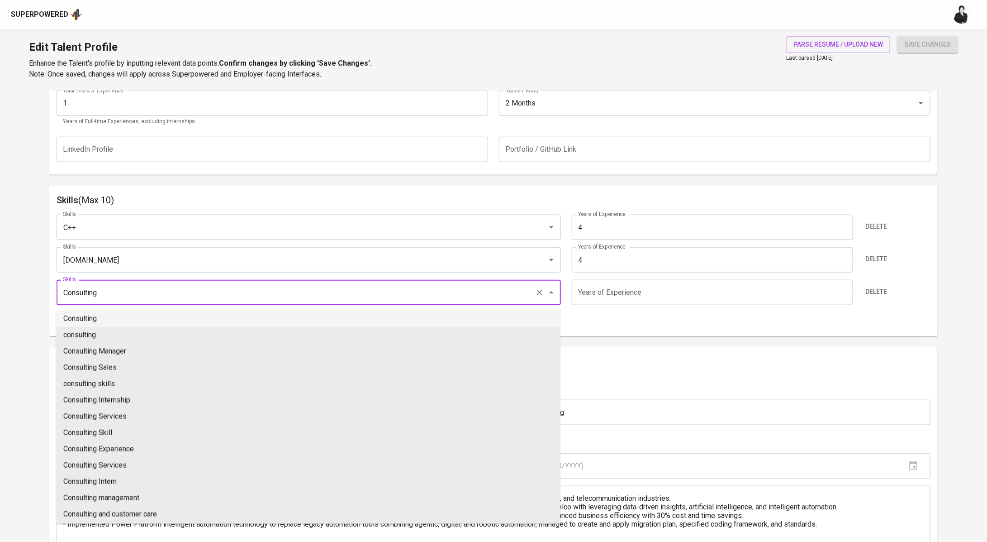
click at [157, 313] on li "Consulting" at bounding box center [308, 318] width 505 height 16
type input "Consulting"
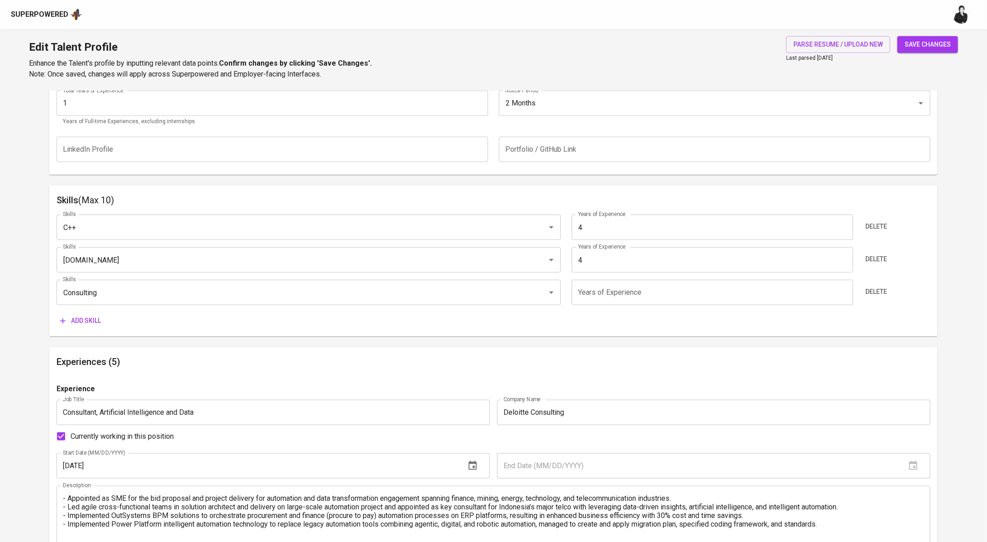
click at [638, 296] on input "number" at bounding box center [712, 292] width 281 height 25
type input "4"
click at [86, 323] on span "Add skill" at bounding box center [80, 320] width 41 height 11
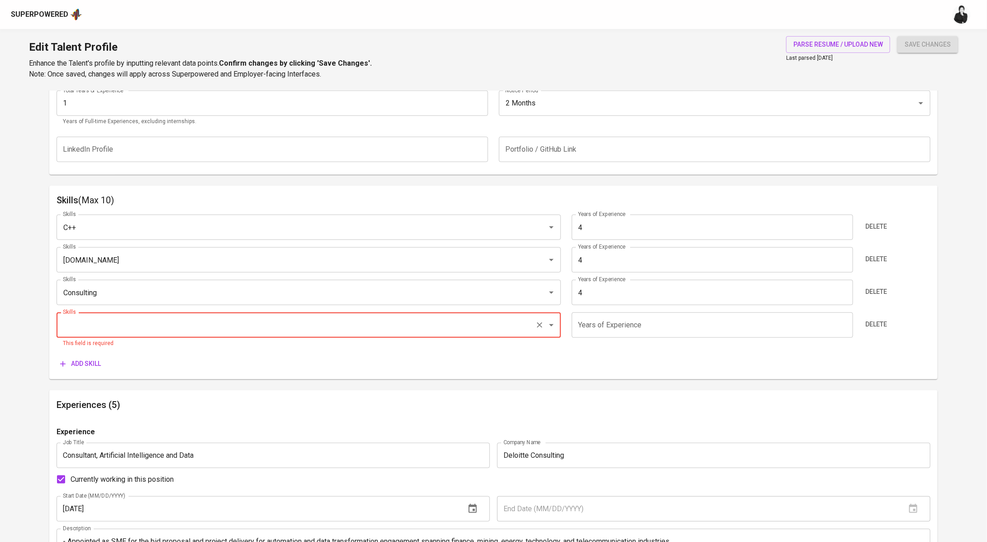
paste input "Machine Learning"
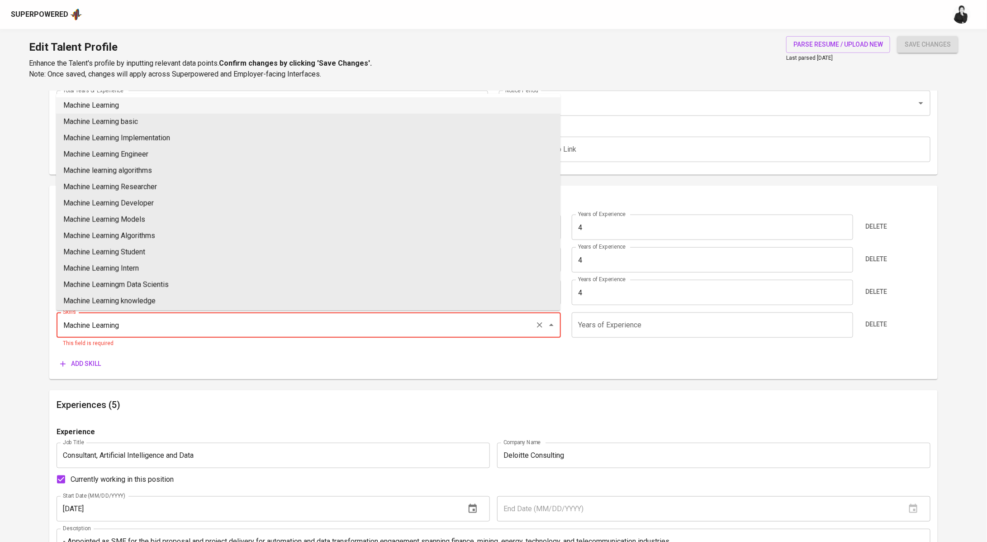
click at [140, 105] on li "Machine Learning" at bounding box center [308, 105] width 505 height 16
type input "Machine Learning"
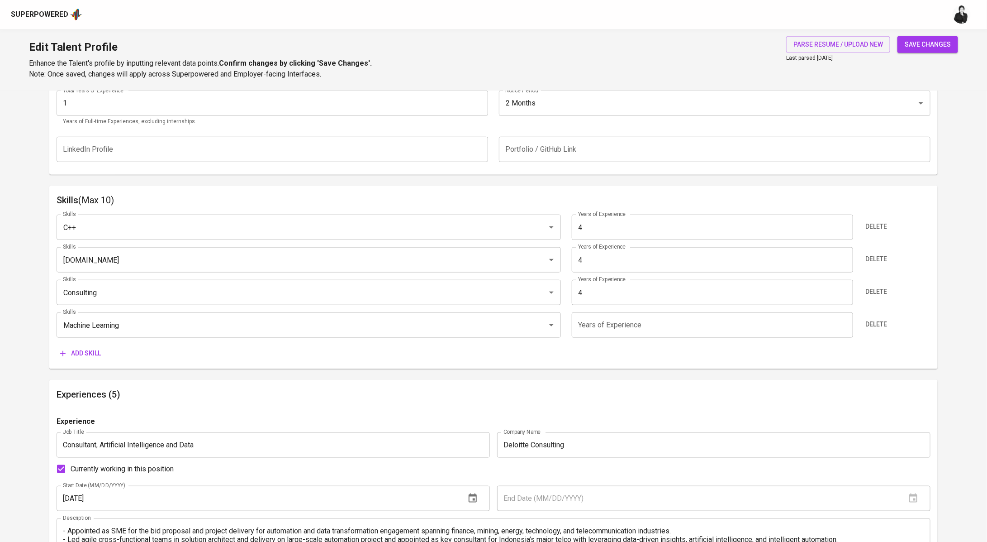
click at [618, 326] on input "number" at bounding box center [712, 324] width 281 height 25
type input "4"
click at [89, 345] on button "Add skill" at bounding box center [81, 353] width 48 height 17
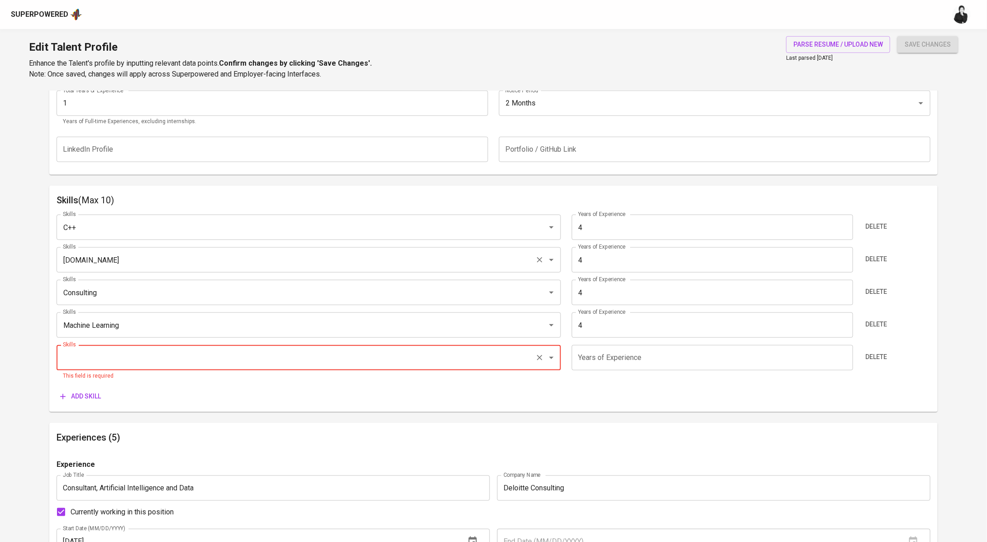
paste input "Python"
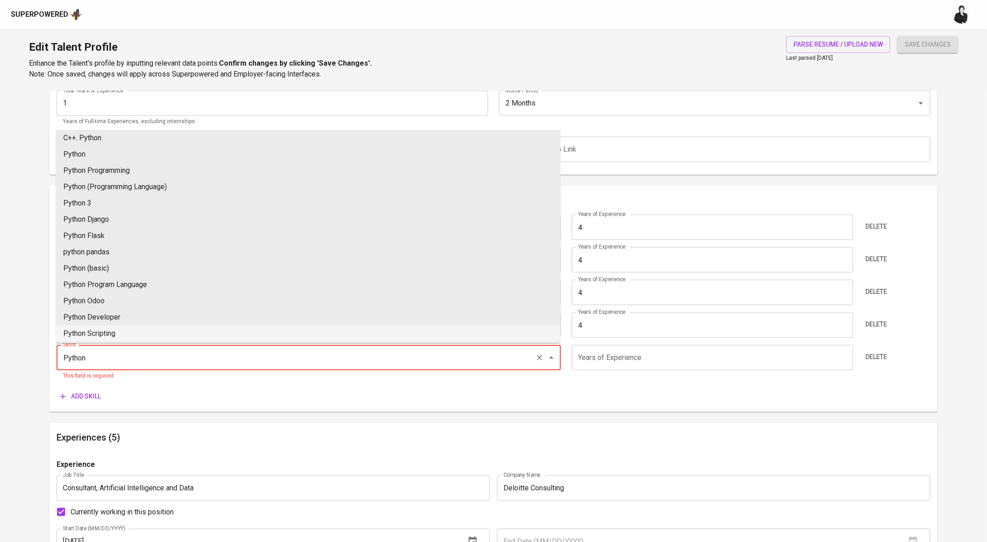
type input "Python"
drag, startPoint x: 623, startPoint y: 363, endPoint x: 624, endPoint y: 350, distance: 13.2
click at [622, 363] on input "number" at bounding box center [712, 357] width 281 height 25
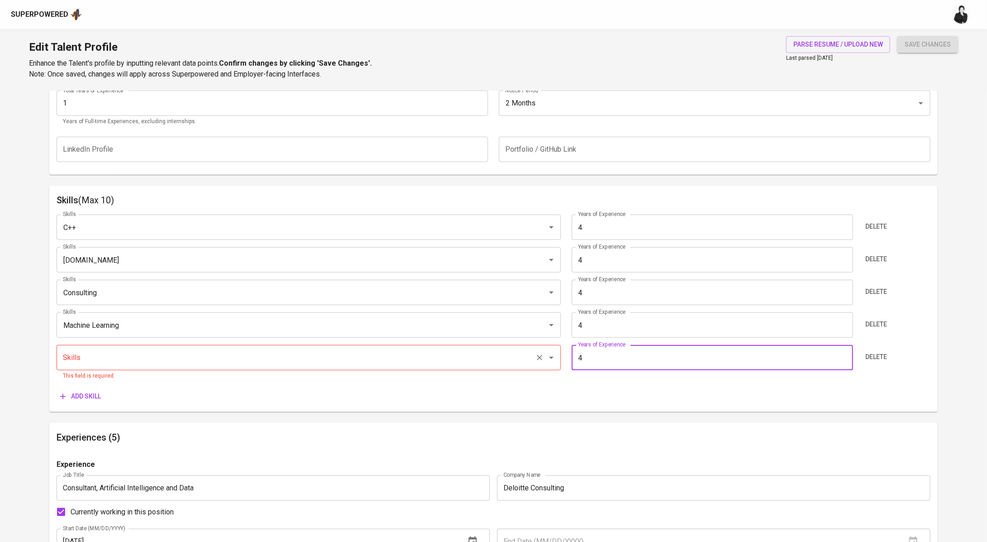
type input "4"
click at [104, 358] on input "Skills" at bounding box center [296, 357] width 471 height 17
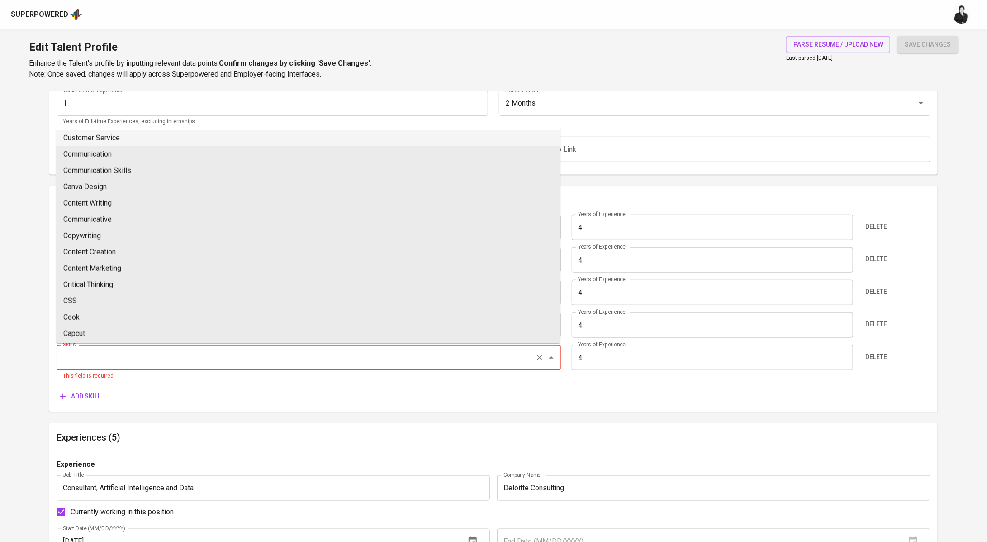
paste input "Python"
type input "Python"
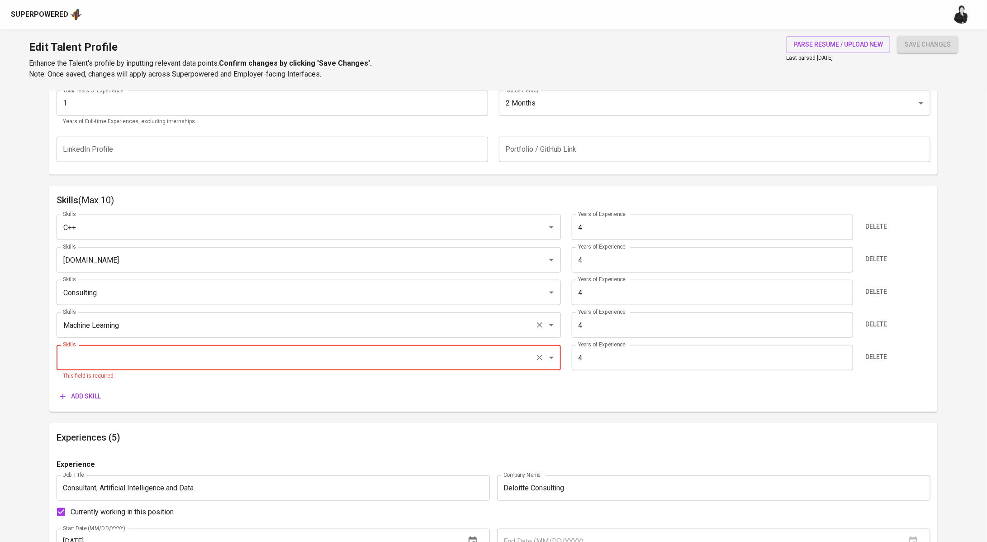
paste input "Python"
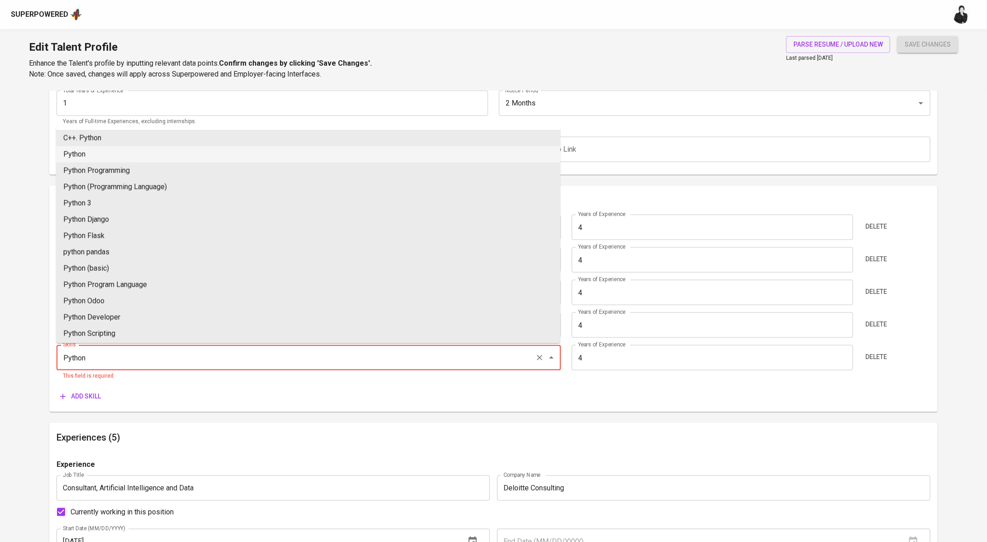
click at [148, 150] on li "Python" at bounding box center [308, 154] width 505 height 16
type input "Python"
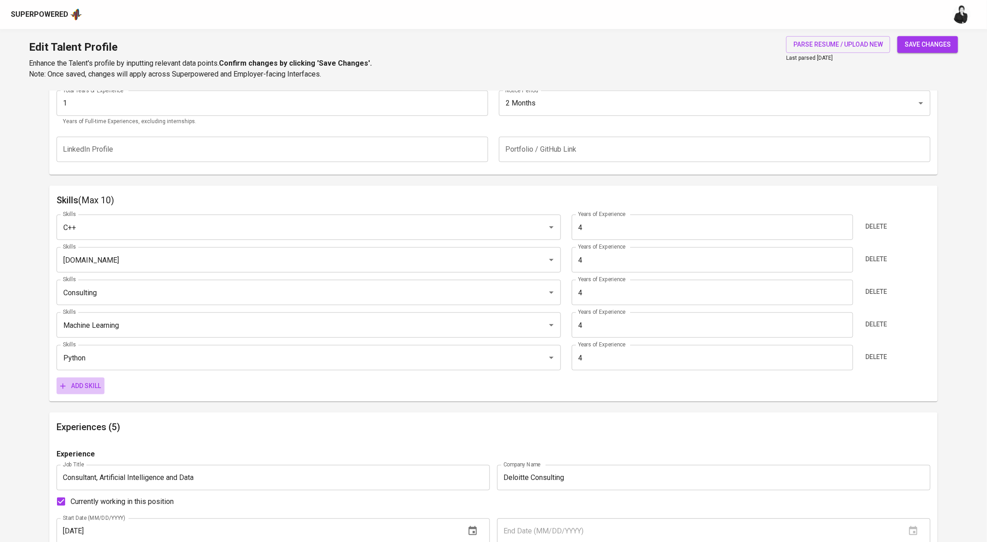
click at [84, 381] on span "Add skill" at bounding box center [80, 385] width 41 height 11
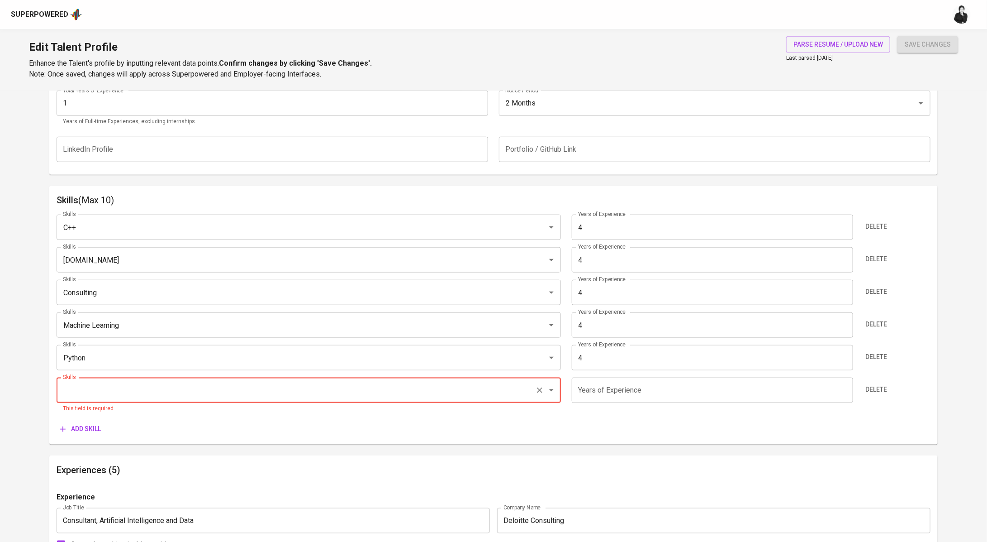
paste input "Artificial Intelligence (AI)"
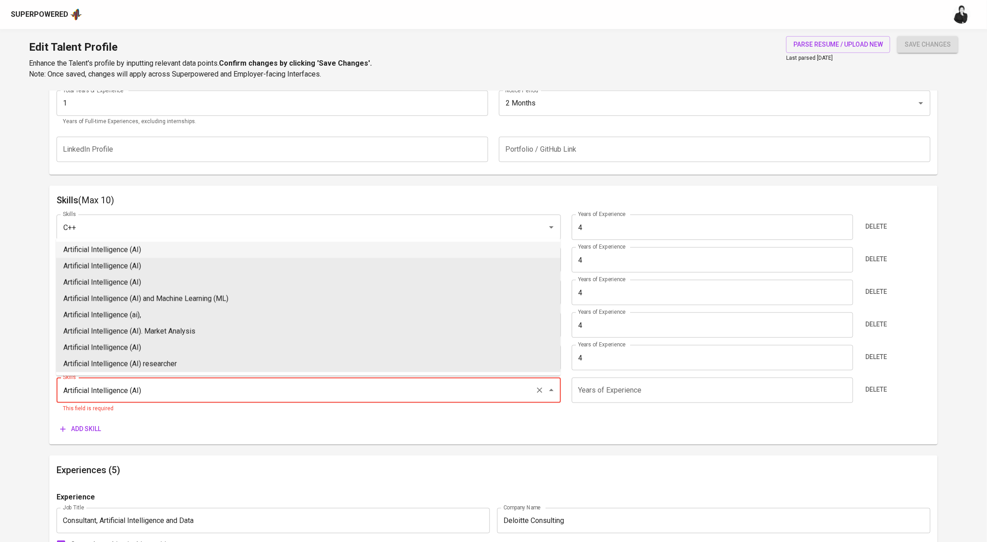
type input "Artificial Intelligence (AI)"
click at [677, 391] on input "number" at bounding box center [712, 389] width 281 height 25
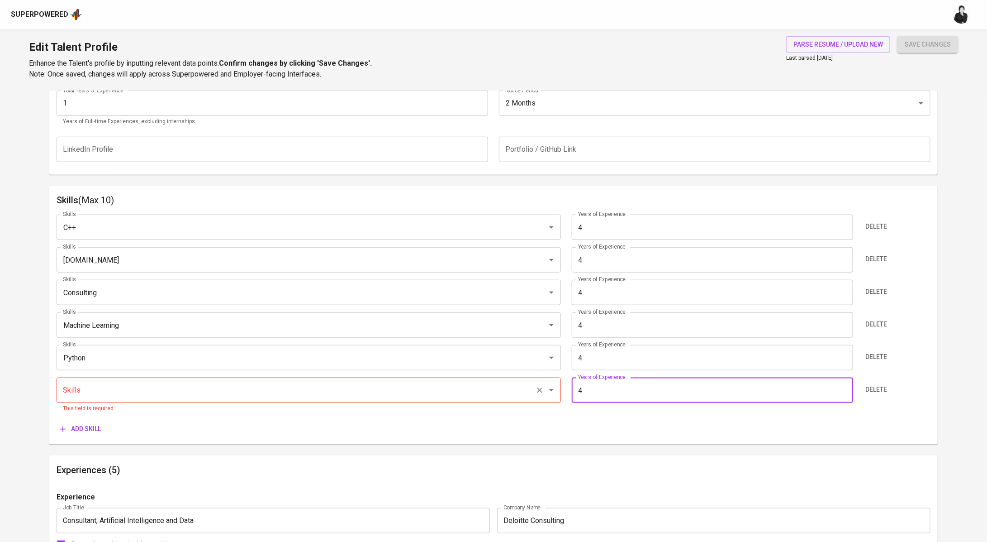
type input "4"
click at [187, 387] on input "Skills" at bounding box center [296, 389] width 471 height 17
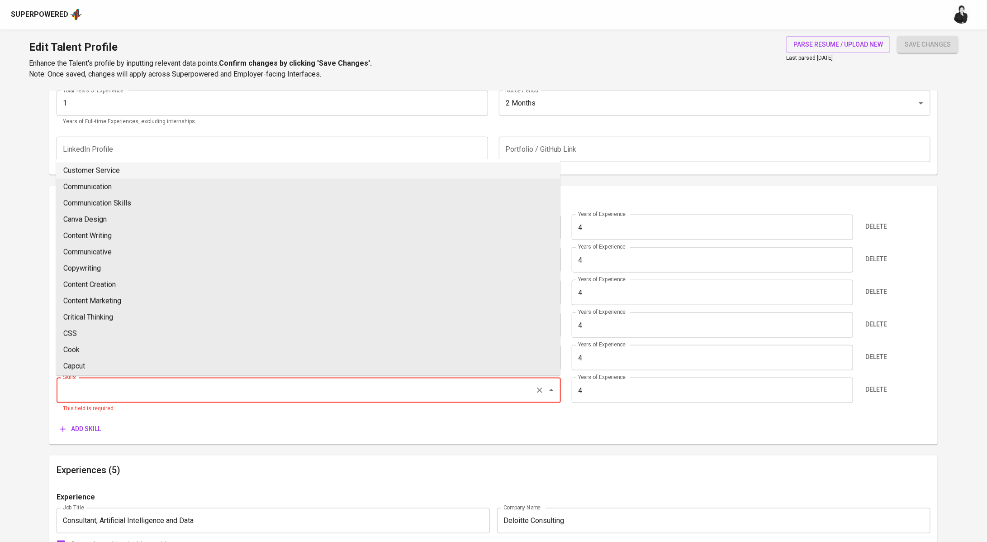
paste input "Artificial Intelligence (AI)"
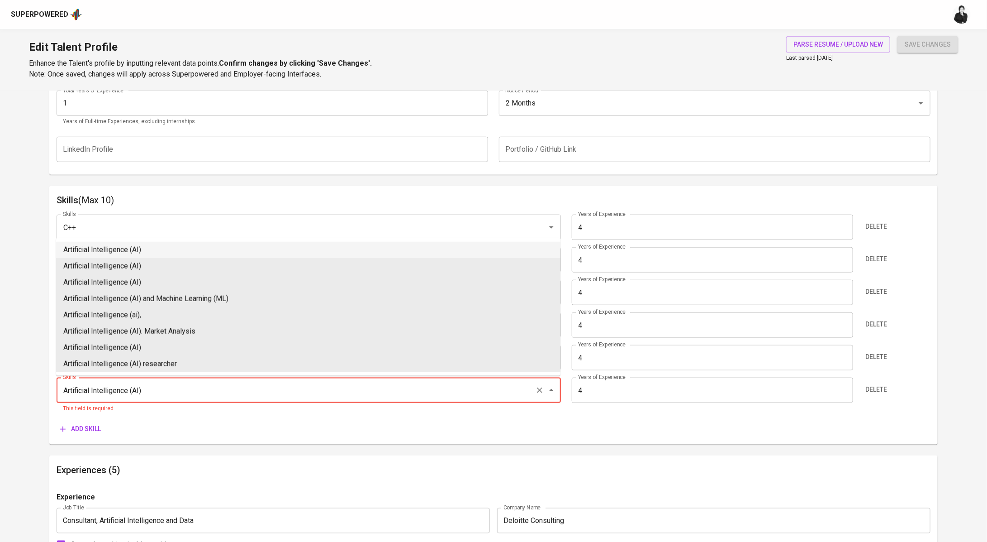
type input "Artificial Intelligence (AI)"
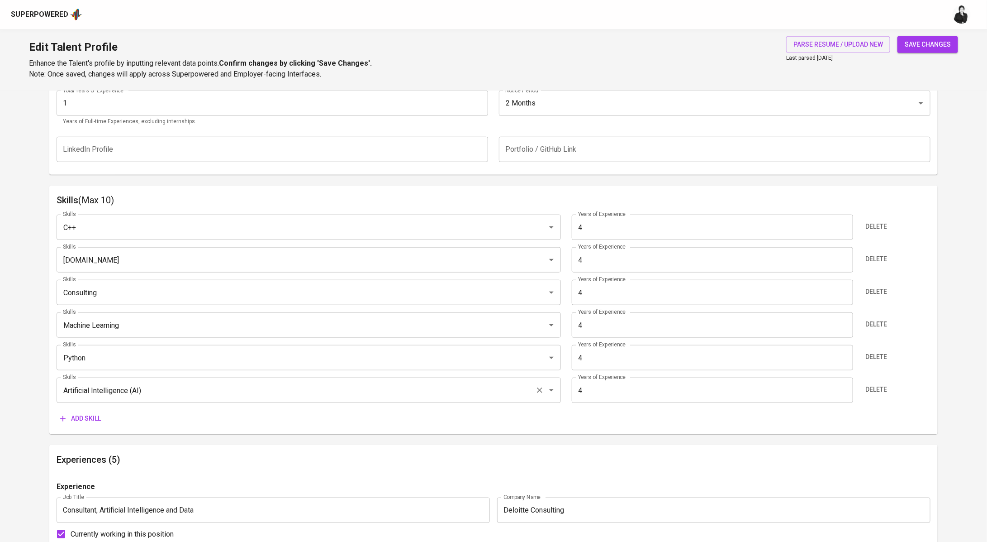
click at [93, 424] on button "Add skill" at bounding box center [81, 418] width 48 height 17
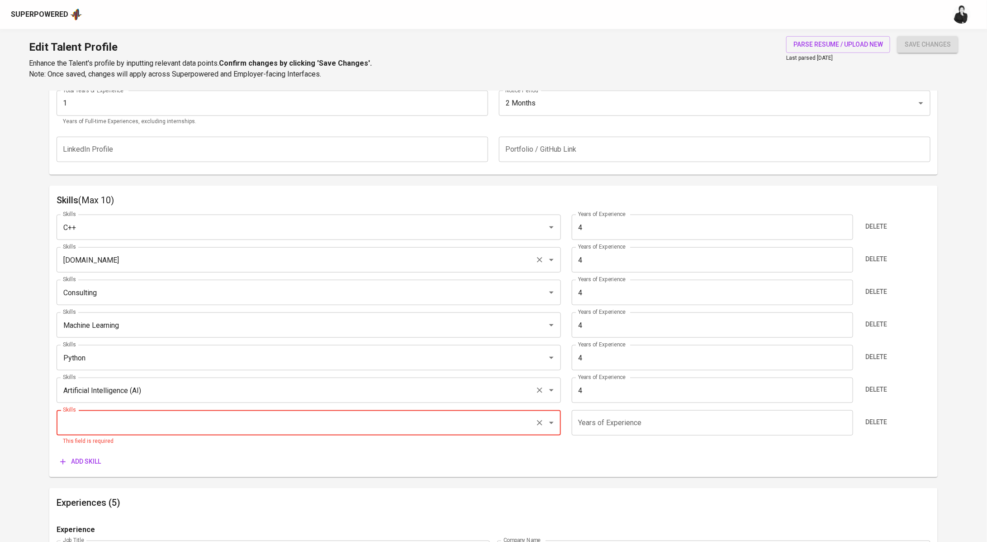
paste input "Data Science"
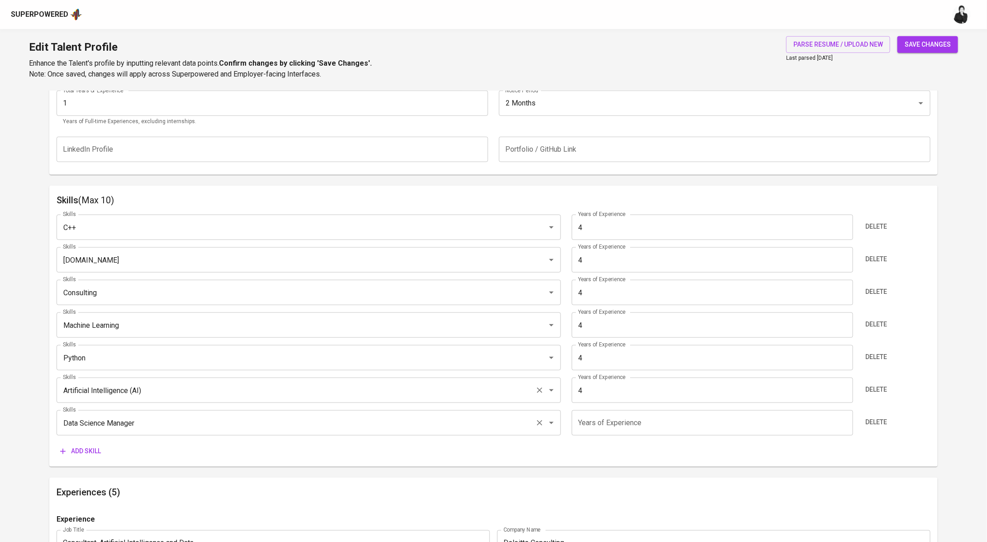
click at [148, 425] on input "Data Science Manager" at bounding box center [296, 422] width 471 height 17
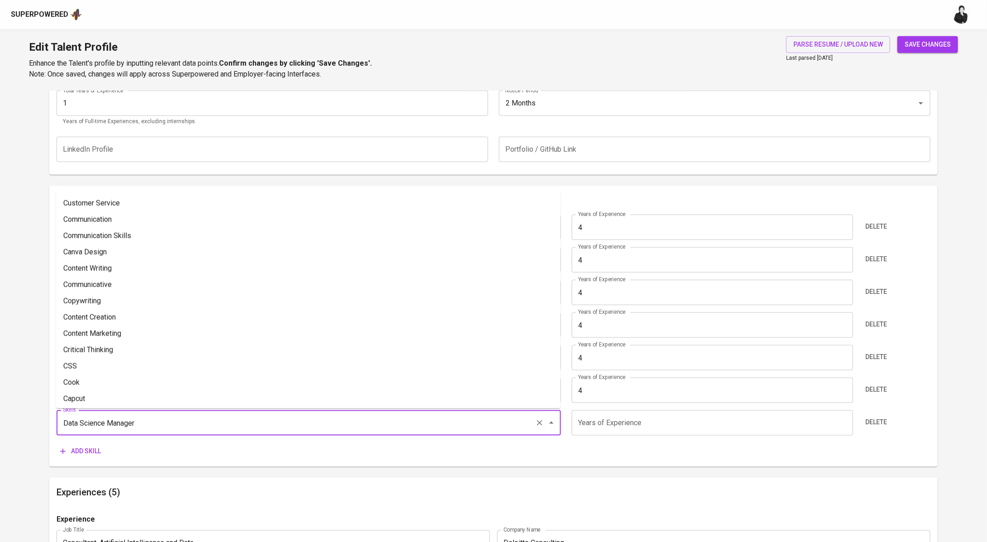
click at [148, 425] on input "Data Science Manager" at bounding box center [296, 422] width 471 height 17
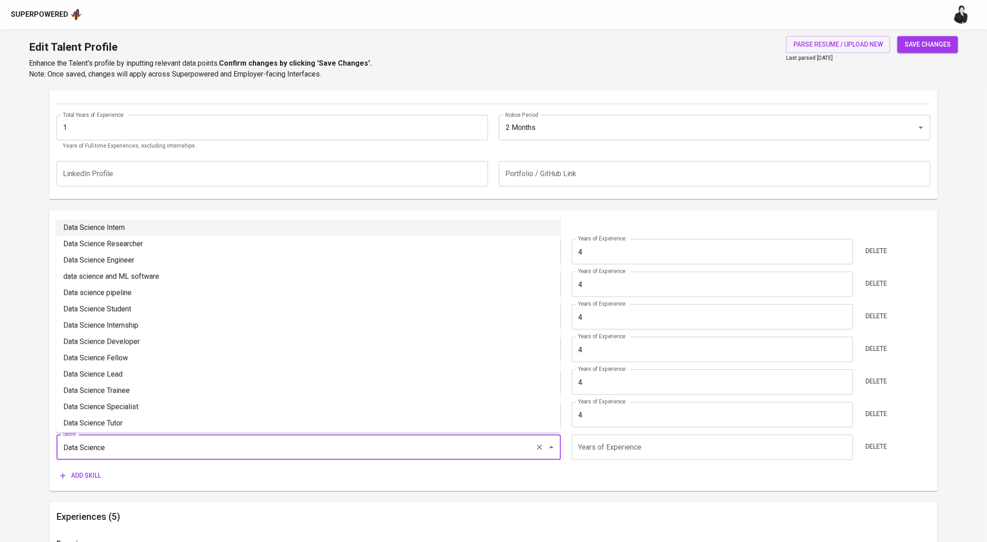
scroll to position [354, 0]
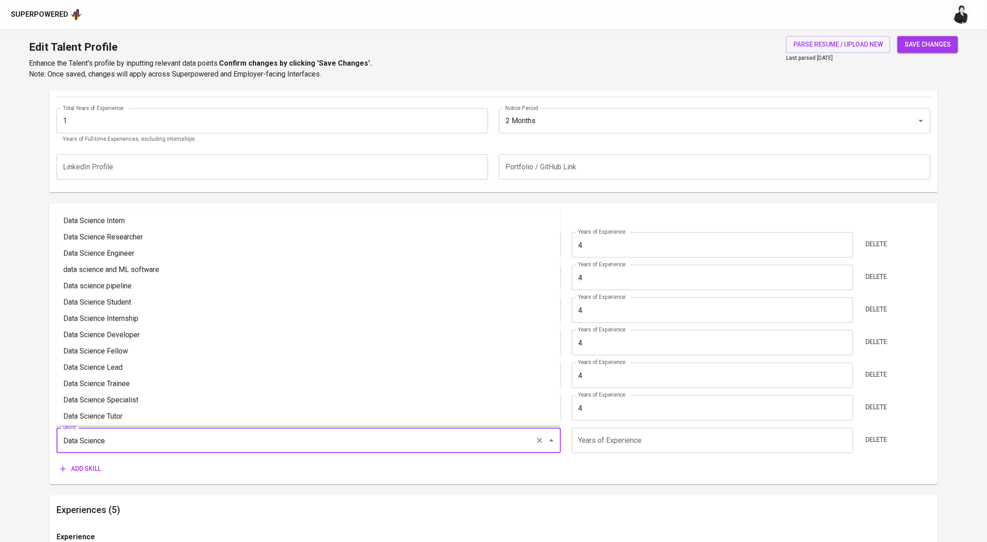
type input "Data Science Basic Programming"
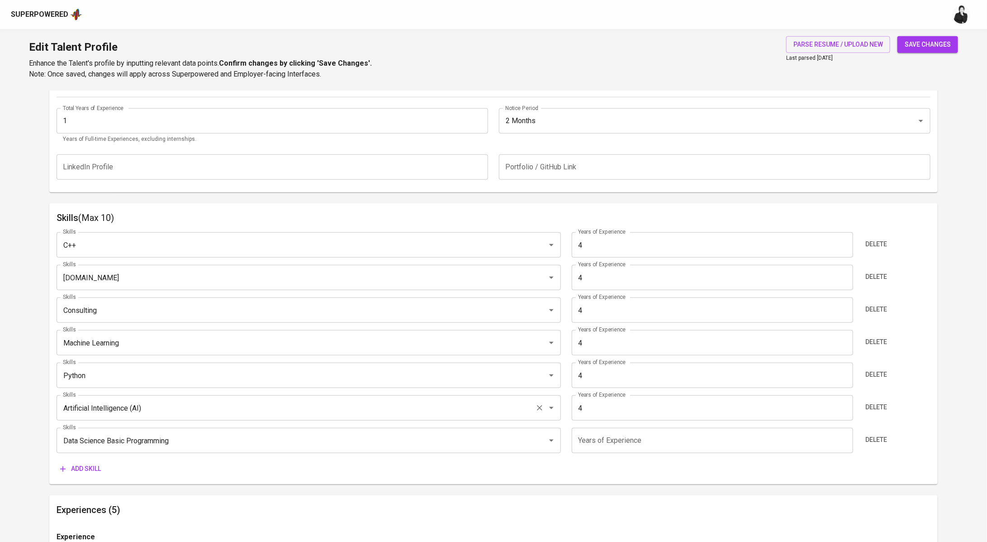
click at [240, 457] on div "Skills C++ Skills Years of Experience 4 Years of Experience Delete Skills VB.NE…" at bounding box center [494, 351] width 874 height 252
click at [875, 443] on span "Delete" at bounding box center [877, 439] width 22 height 11
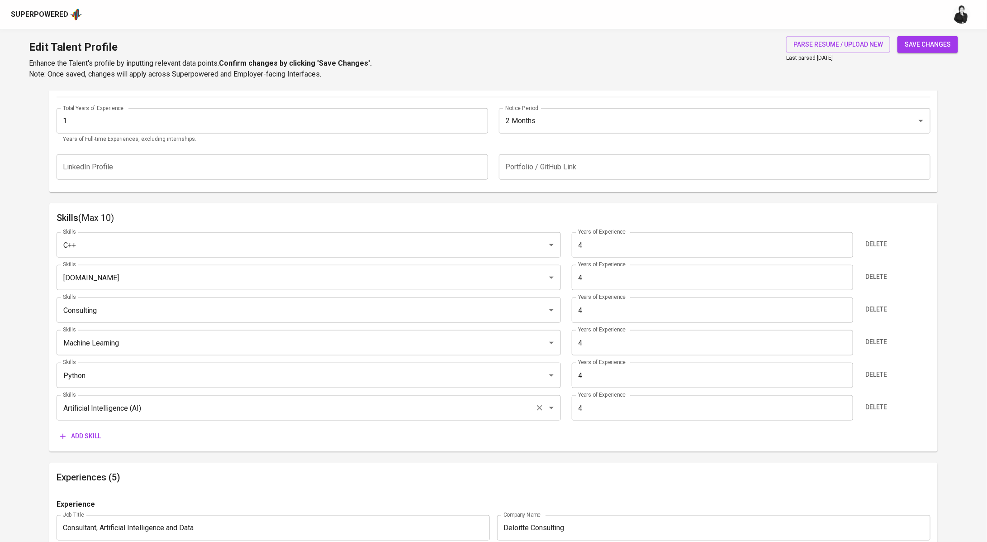
click at [933, 48] on span "save changes" at bounding box center [928, 44] width 46 height 11
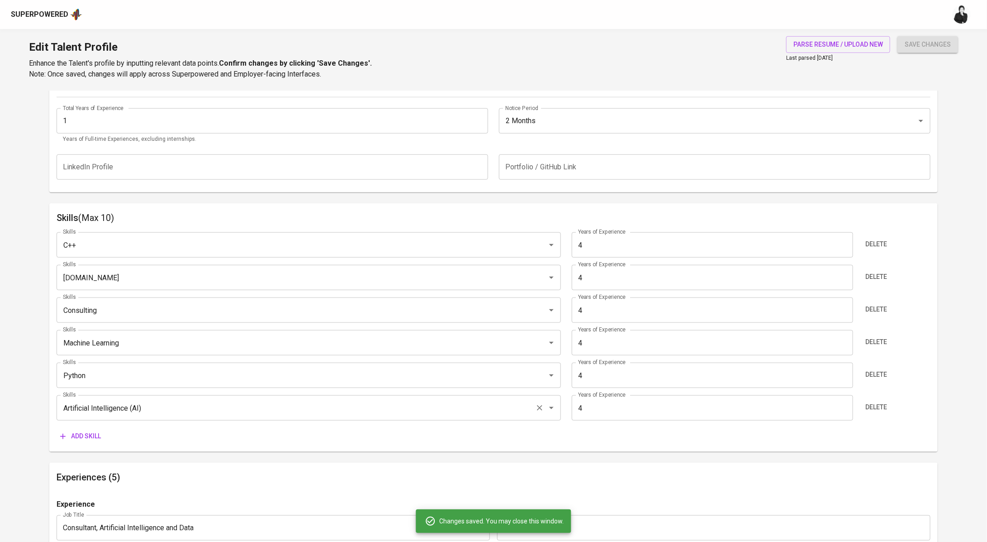
type input "Artificial Intelligence (AI)"
type input "Python"
type input "Machine Learning"
type input "Consulting"
type input "Visual Basic .NET (VB.NET)"
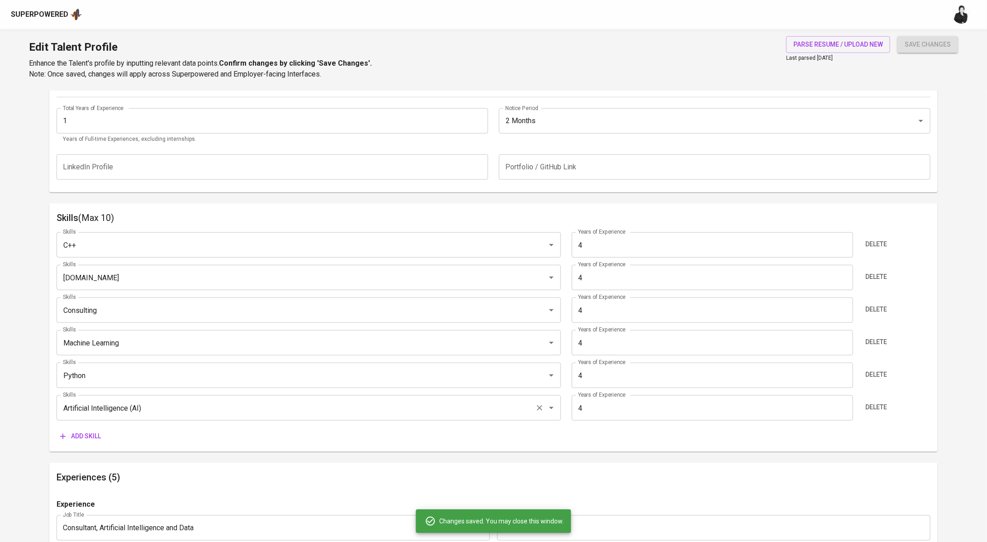
type input "C++"
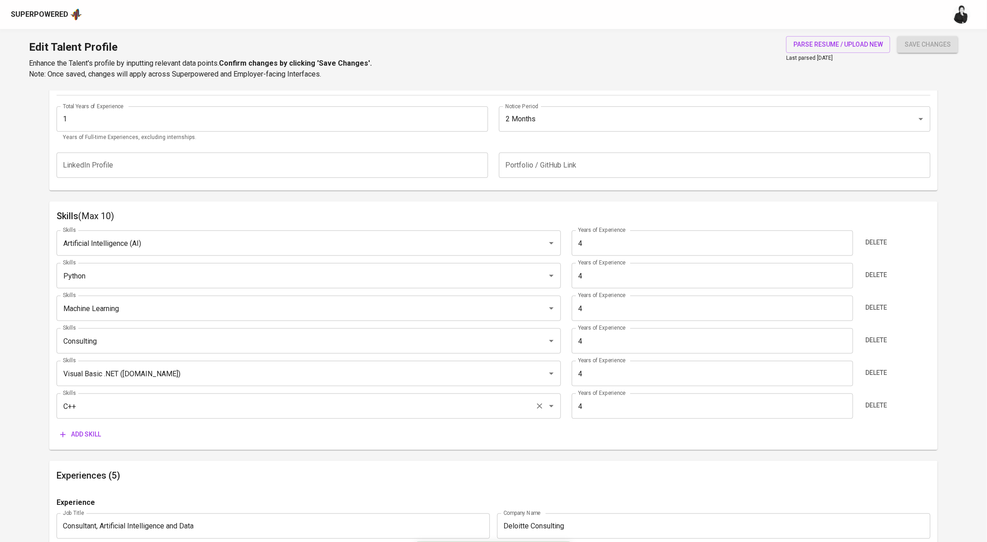
scroll to position [126, 0]
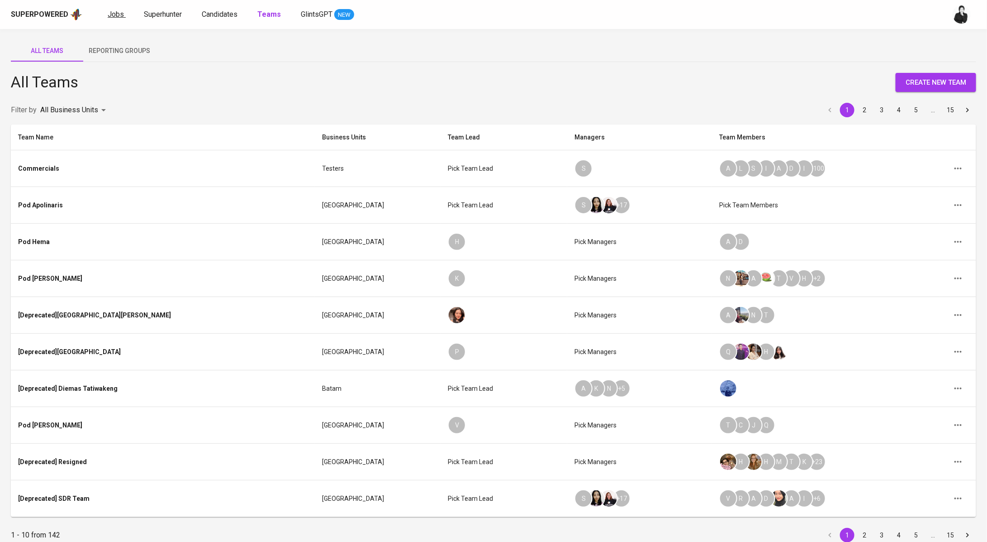
click at [109, 17] on span "Jobs" at bounding box center [116, 14] width 16 height 9
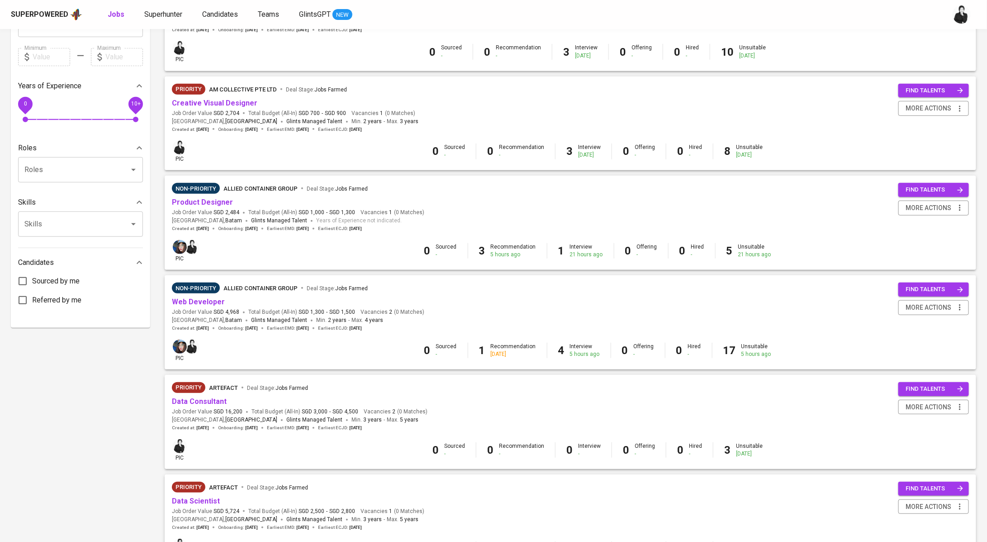
scroll to position [443, 0]
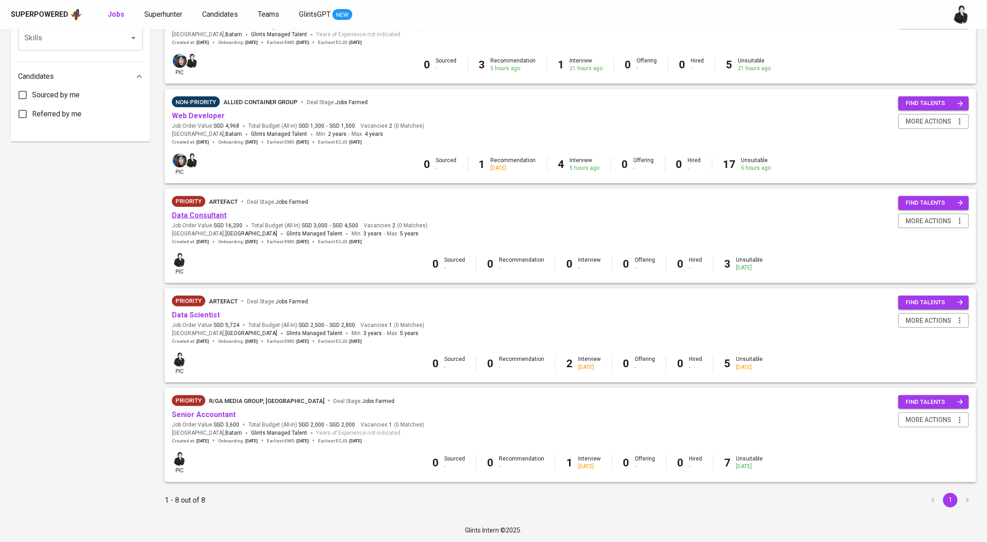
click at [213, 211] on link "Data Consultant" at bounding box center [199, 215] width 55 height 9
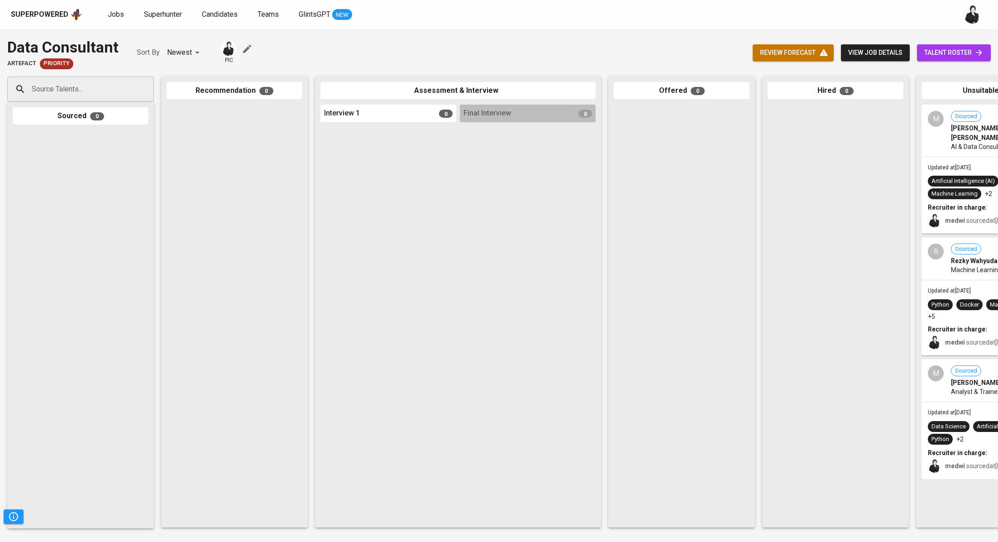
click at [967, 55] on span "talent roster" at bounding box center [953, 52] width 59 height 11
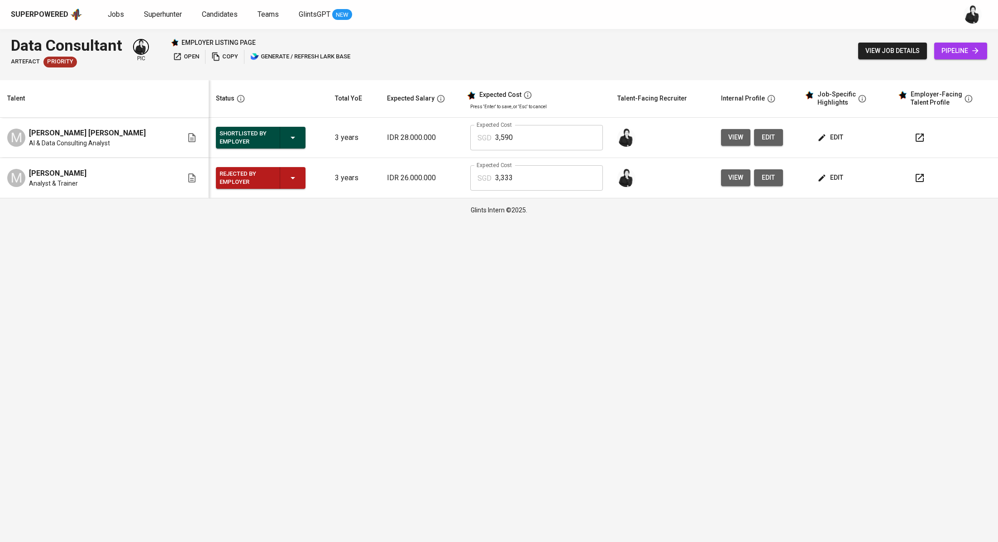
click at [184, 54] on span "open" at bounding box center [186, 57] width 26 height 10
click at [163, 21] on div "Superpowered Jobs Superhunter Candidates Teams GlintsGPT NEW" at bounding box center [499, 14] width 998 height 29
click at [172, 10] on span "Superhunter" at bounding box center [163, 14] width 38 height 9
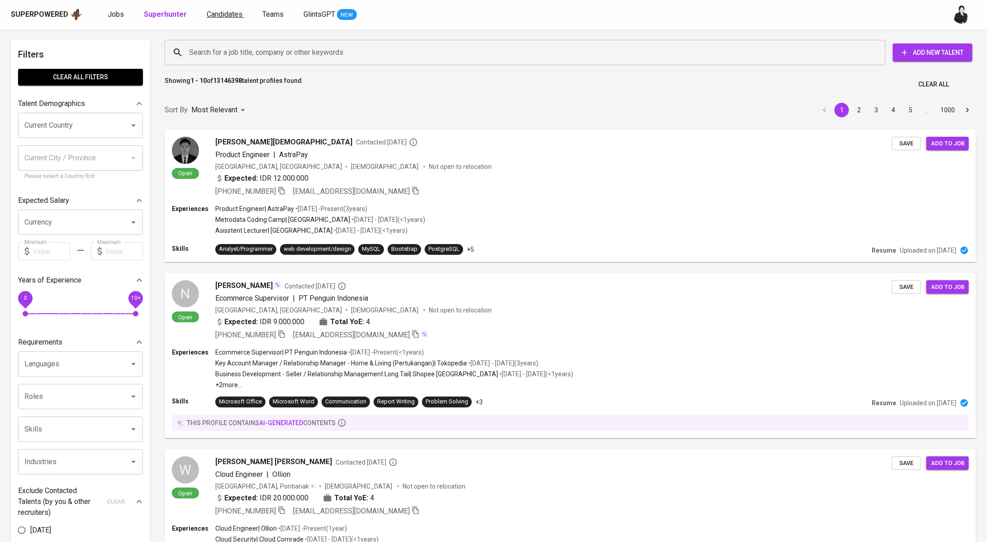
click at [215, 12] on span "Candidates" at bounding box center [225, 14] width 36 height 9
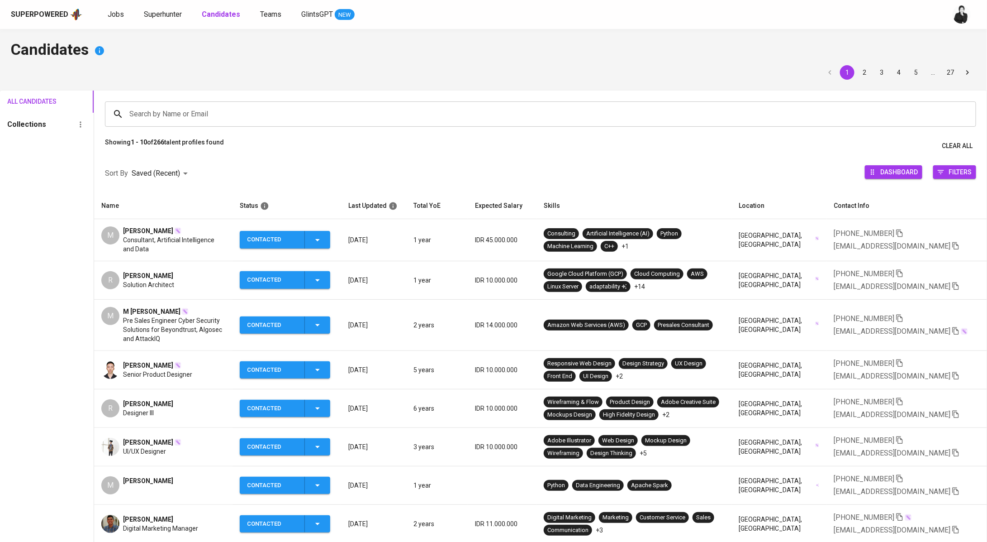
click at [158, 228] on span "[PERSON_NAME]" at bounding box center [148, 230] width 50 height 9
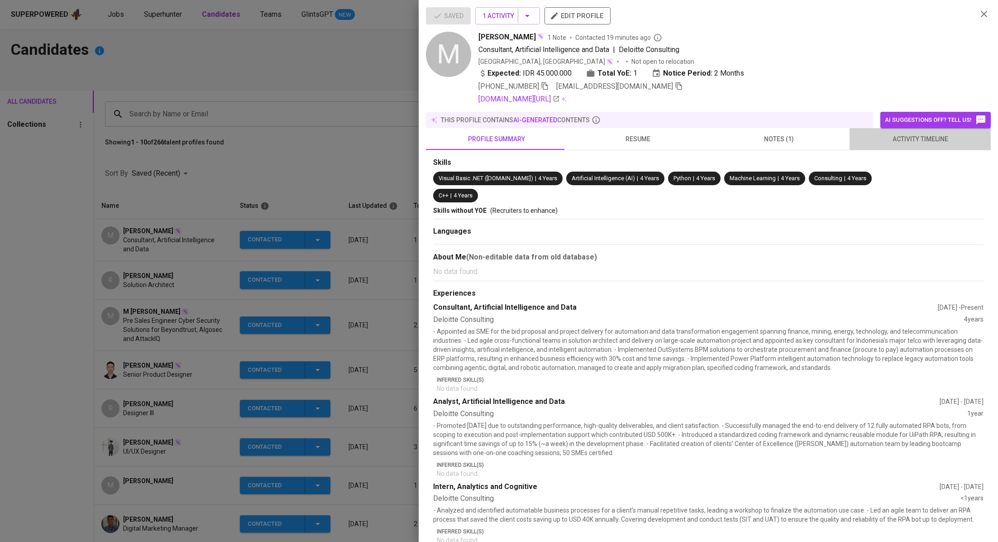
click at [930, 144] on button "activity timeline" at bounding box center [919, 139] width 141 height 22
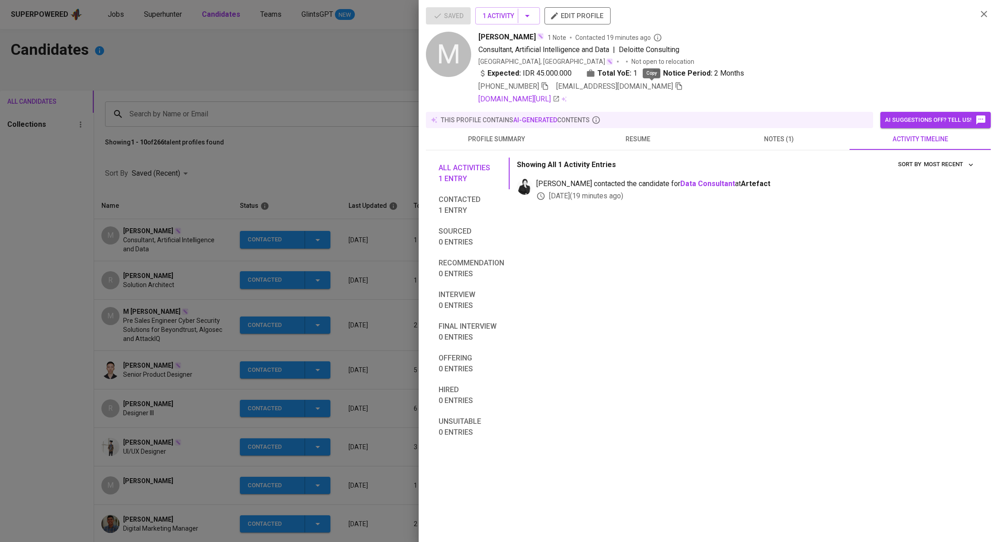
click at [675, 87] on icon "button" at bounding box center [679, 86] width 8 height 8
click at [388, 55] on div at bounding box center [499, 271] width 998 height 542
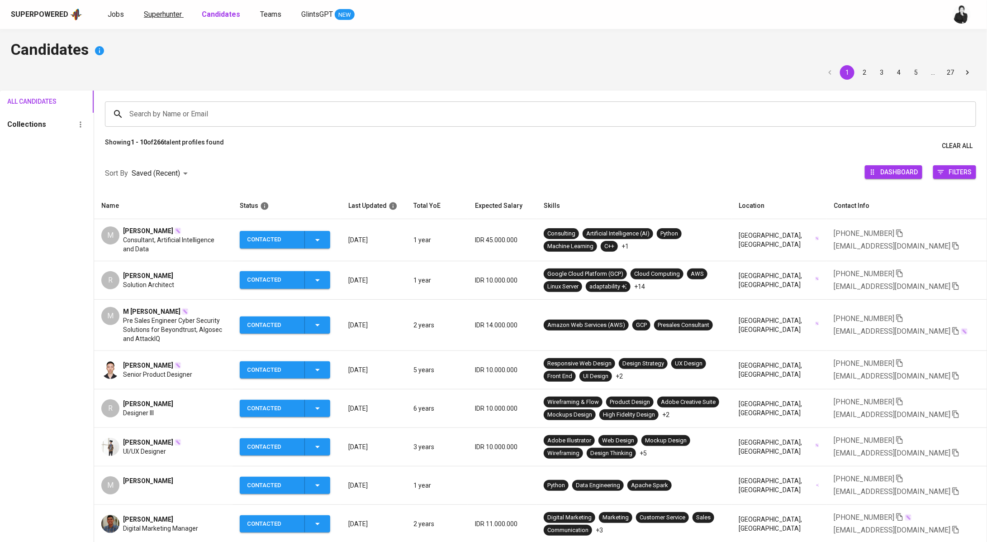
click at [172, 11] on span "Superhunter" at bounding box center [163, 14] width 38 height 9
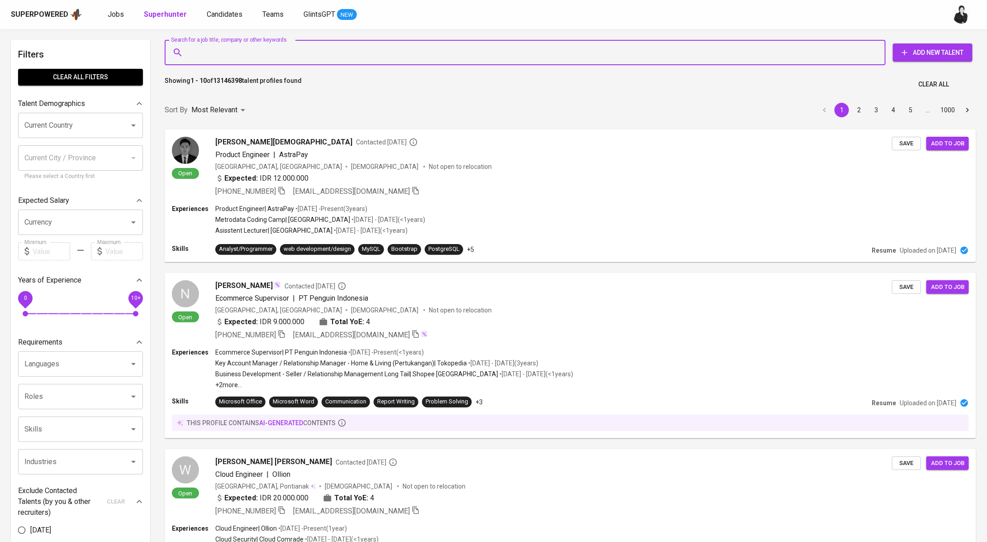
paste input "[EMAIL_ADDRESS][DOMAIN_NAME]"
type input "[EMAIL_ADDRESS][DOMAIN_NAME]"
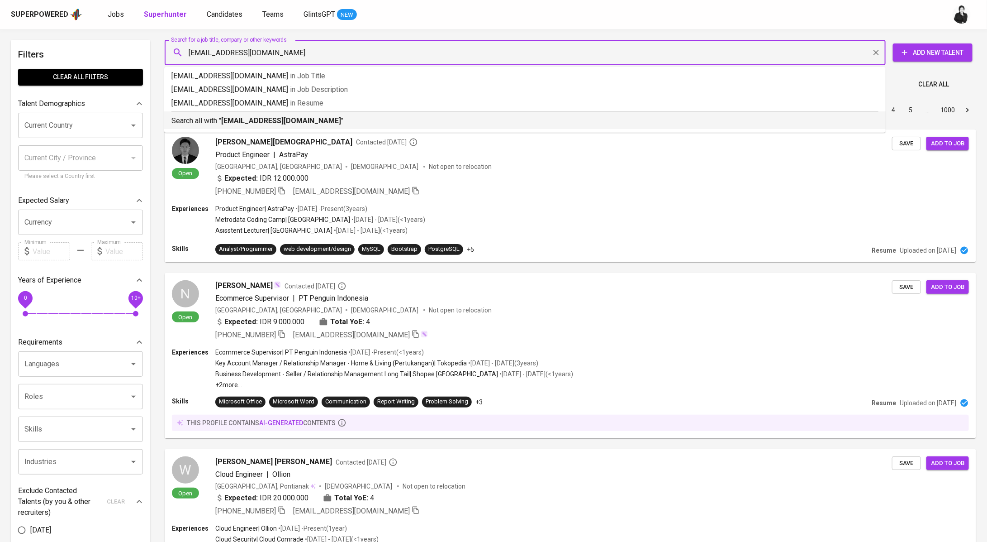
click at [310, 120] on p "Search all with " rifqihandoko@outlook.com "" at bounding box center [525, 120] width 707 height 11
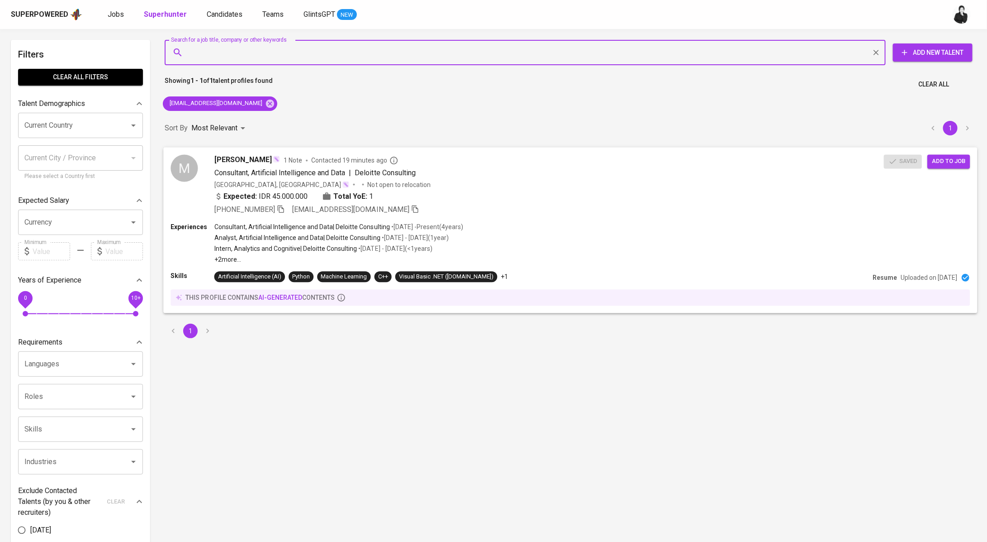
click at [948, 162] on span "Add to job" at bounding box center [948, 161] width 33 height 10
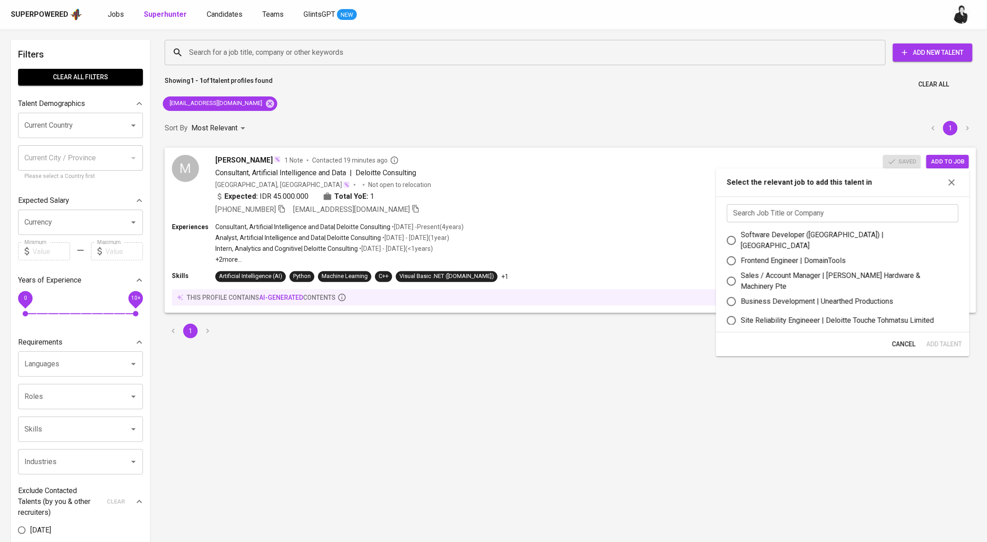
click at [854, 209] on input "text" at bounding box center [843, 213] width 232 height 18
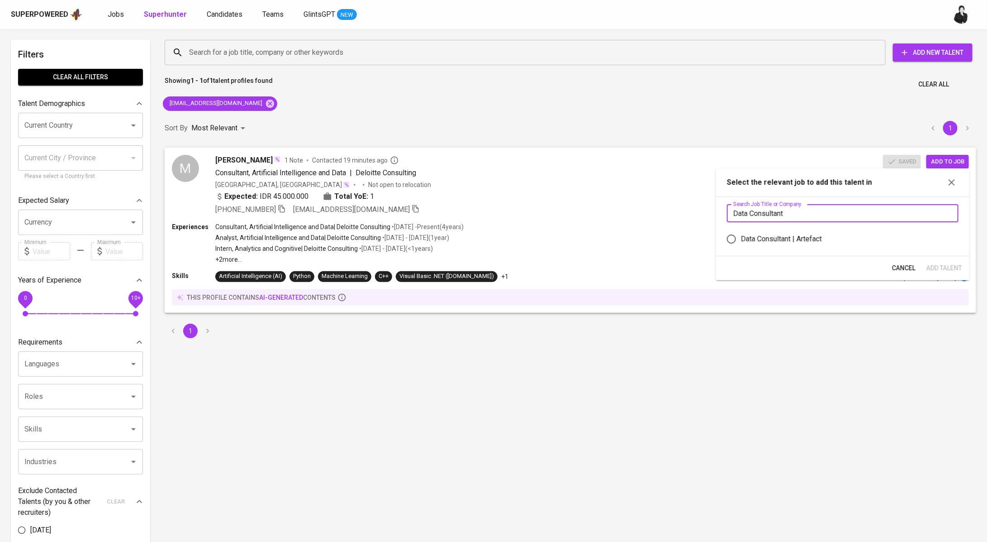
type input "Data Consultant"
click at [787, 237] on div "Data Consultant | Artefact" at bounding box center [781, 239] width 81 height 11
click at [741, 237] on input "Data Consultant | Artefact" at bounding box center [731, 238] width 19 height 19
radio input "true"
click at [948, 263] on span "Add Talent" at bounding box center [945, 267] width 36 height 11
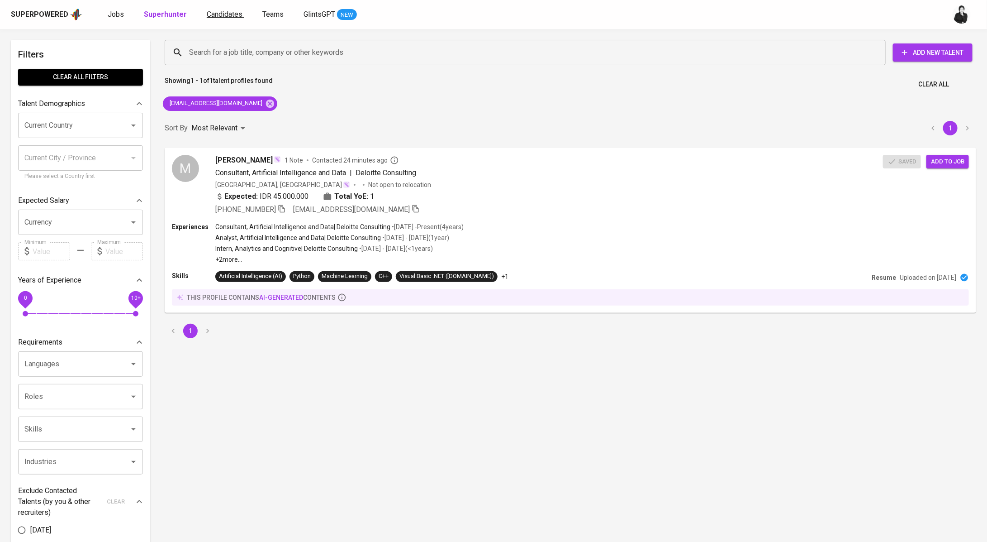
click at [223, 12] on span "Candidates" at bounding box center [225, 14] width 36 height 9
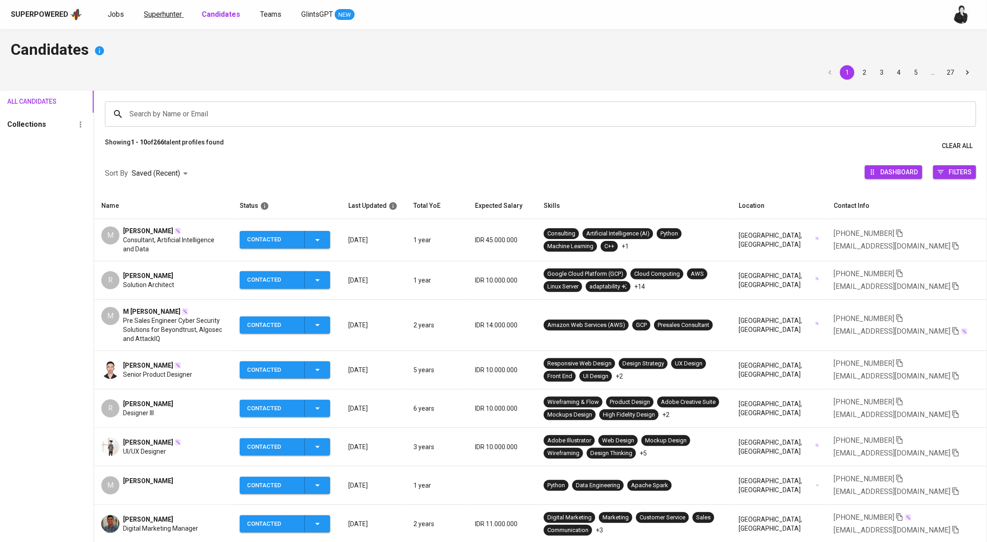
click at [170, 16] on span "Superhunter" at bounding box center [163, 14] width 38 height 9
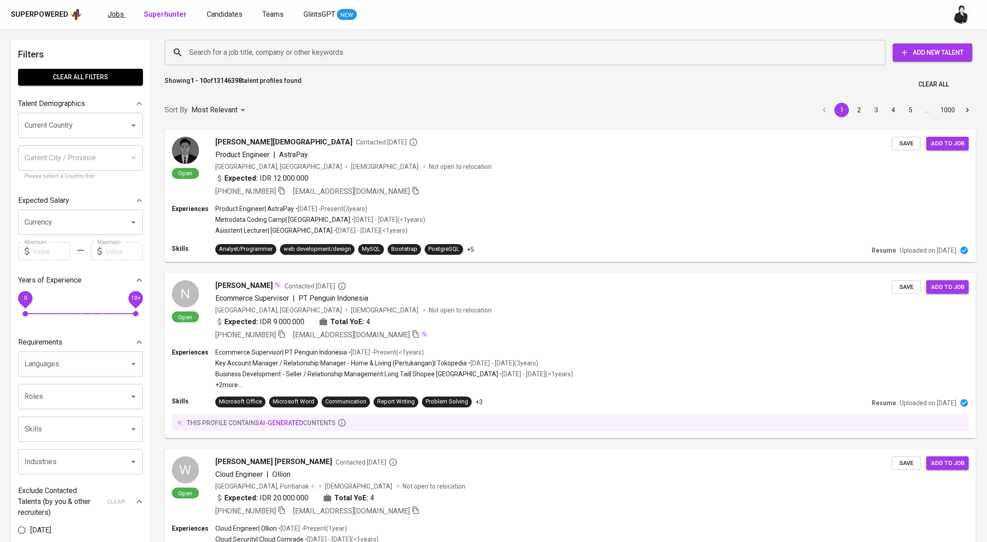
click at [116, 15] on span "Jobs" at bounding box center [116, 14] width 16 height 9
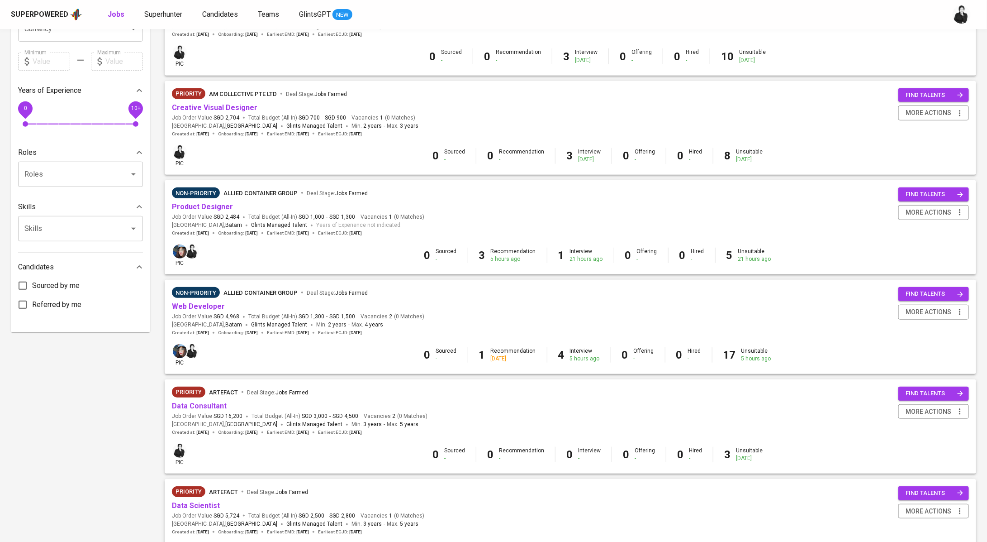
scroll to position [443, 0]
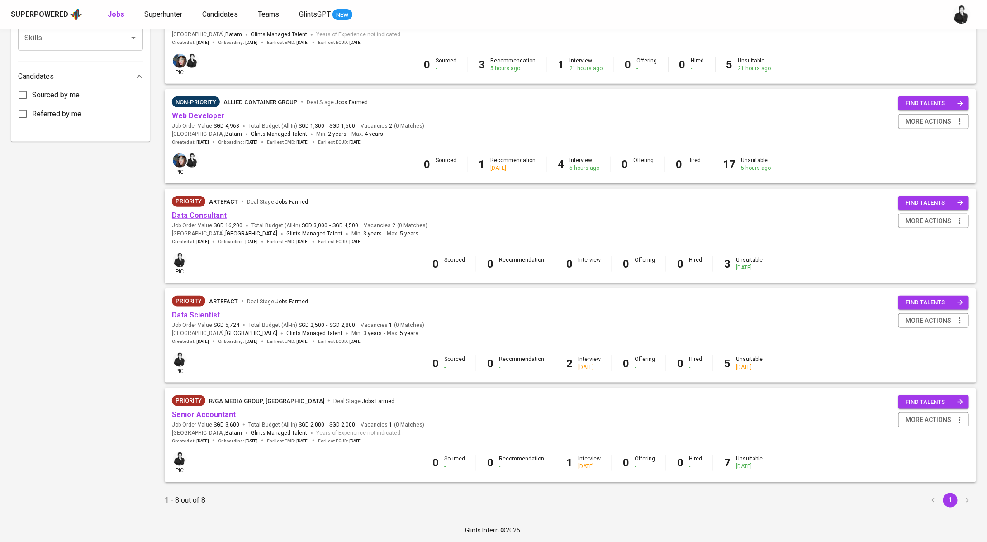
click at [220, 214] on link "Data Consultant" at bounding box center [199, 215] width 55 height 9
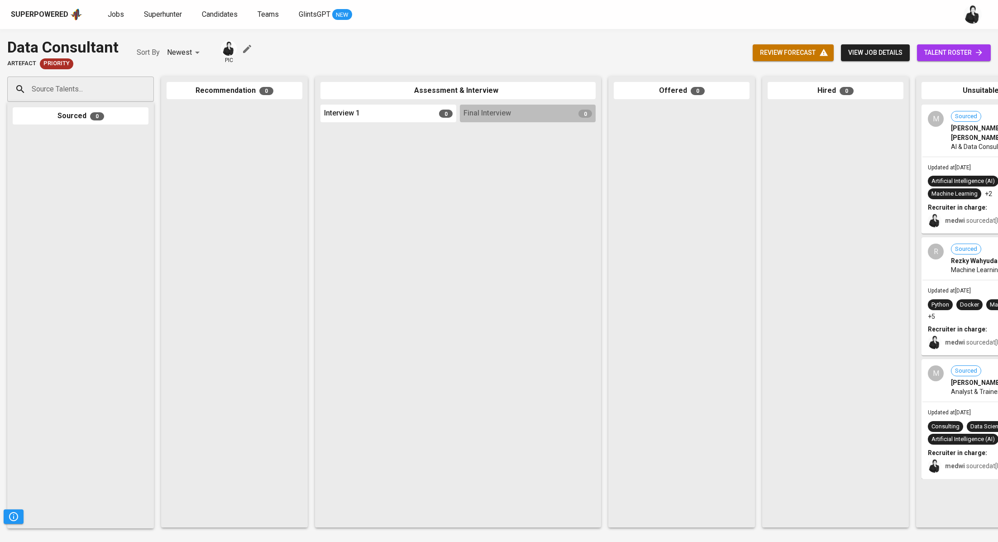
click at [977, 53] on icon at bounding box center [978, 52] width 9 height 9
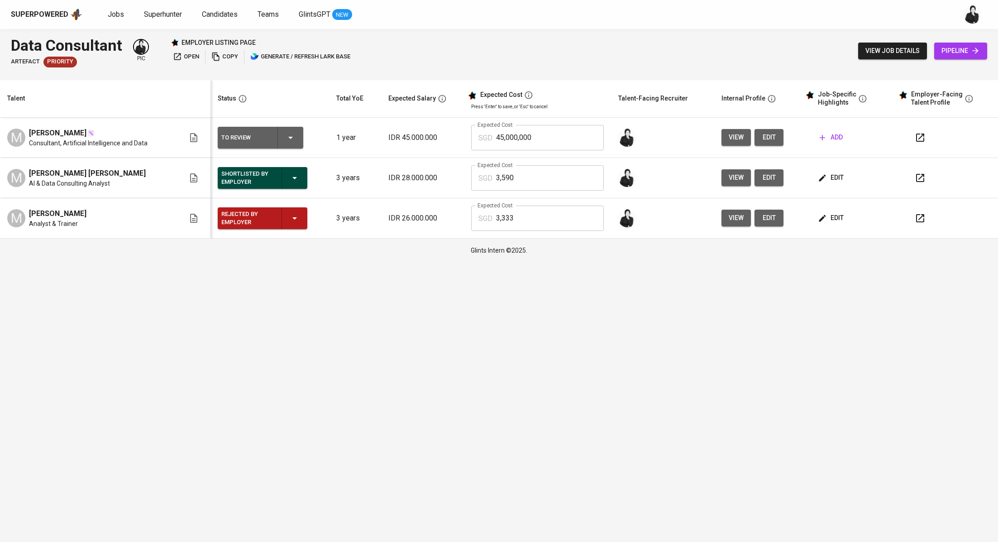
click at [839, 139] on span "add" at bounding box center [831, 137] width 23 height 11
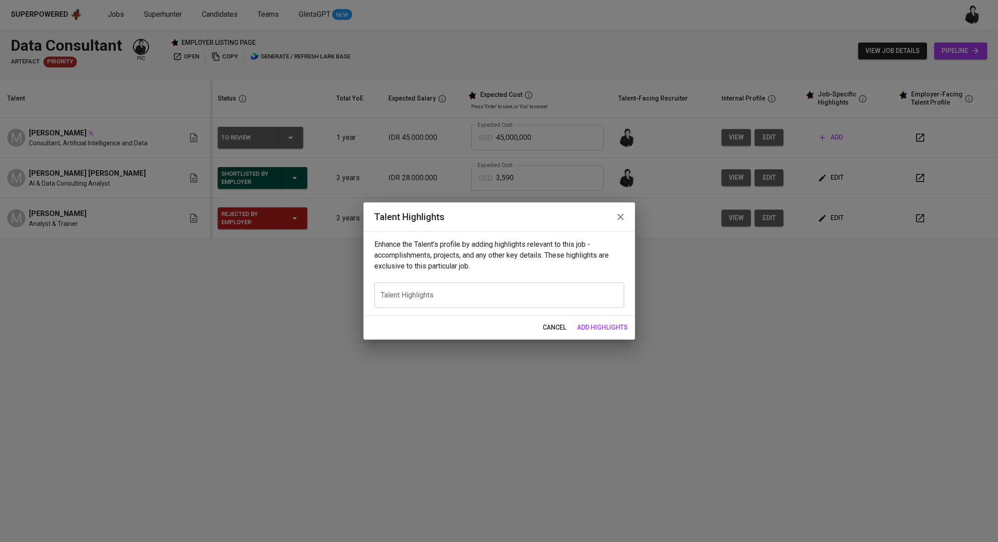
click at [543, 298] on textarea at bounding box center [499, 295] width 237 height 9
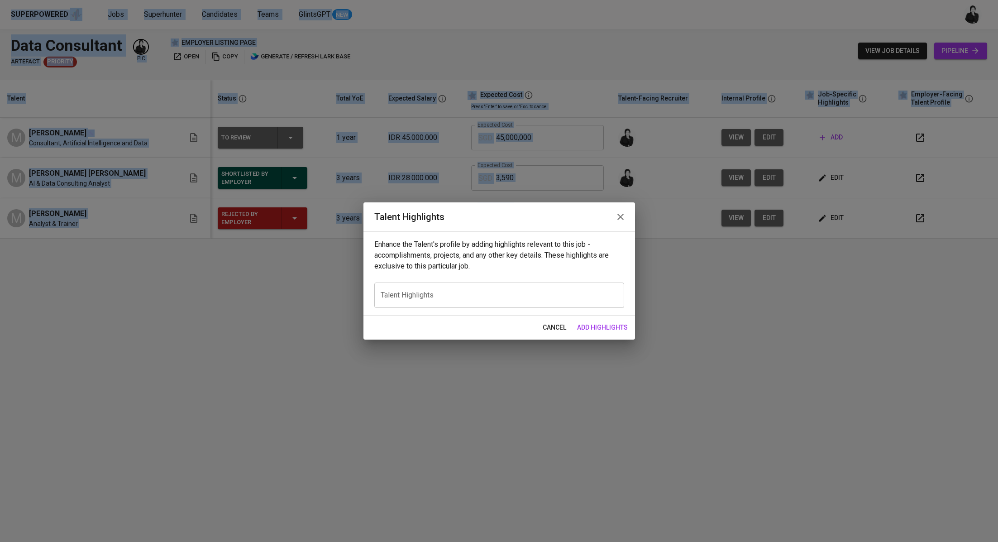
drag, startPoint x: 324, startPoint y: 1, endPoint x: 320, endPoint y: -82, distance: 83.3
click at [320, 0] on html "Superpowered Jobs Superhunter Candidates Teams GlintsGPT NEW Data Consultant Ar…" at bounding box center [499, 131] width 998 height 262
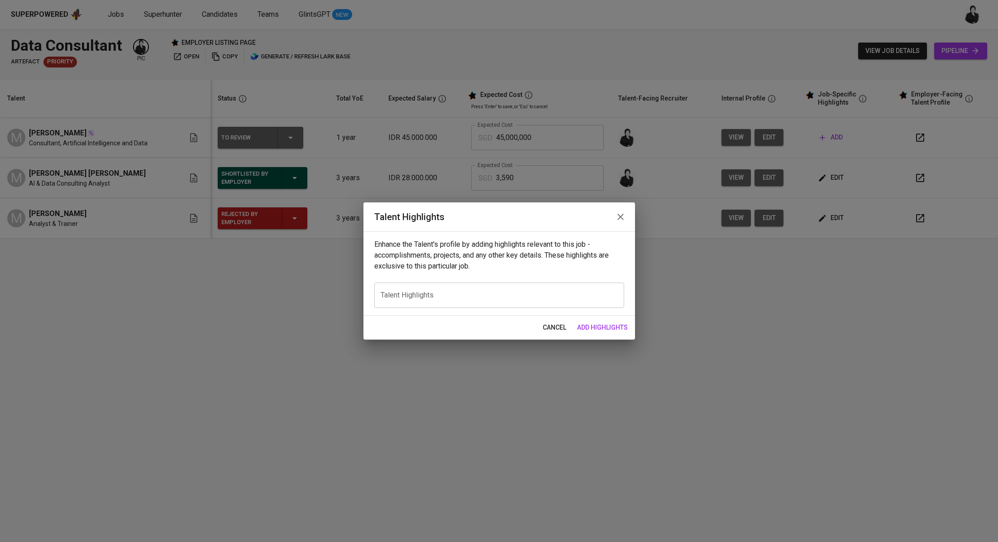
click at [443, 303] on div "x Talent Highlights" at bounding box center [499, 294] width 250 height 25
paste textarea "Got it — here’s the updated version with the candidate’s name included: --- Rif…"
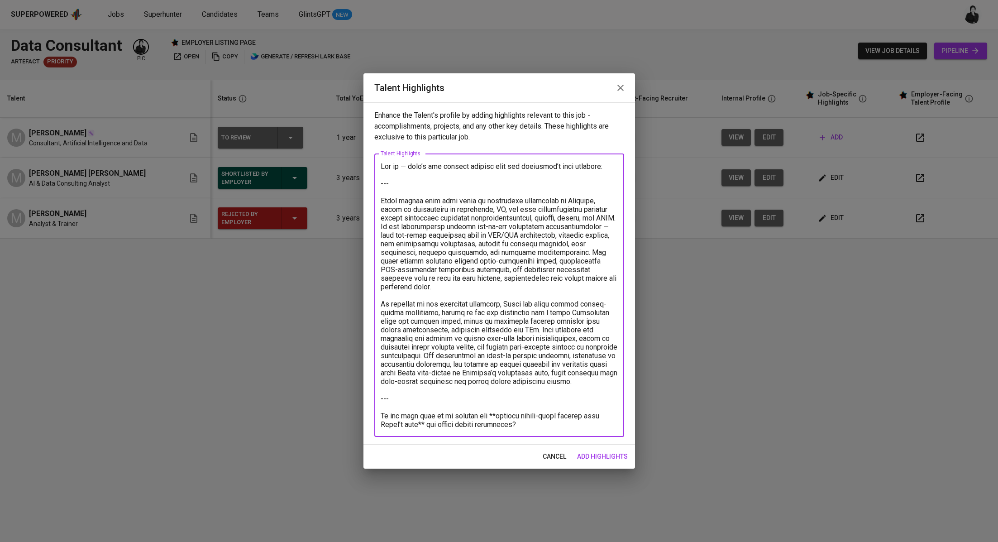
drag, startPoint x: 382, startPoint y: 202, endPoint x: 364, endPoint y: 158, distance: 47.1
click at [364, 158] on div "Enhance the Talent's profile by adding highlights relevant to this job - accomp…" at bounding box center [499, 273] width 272 height 342
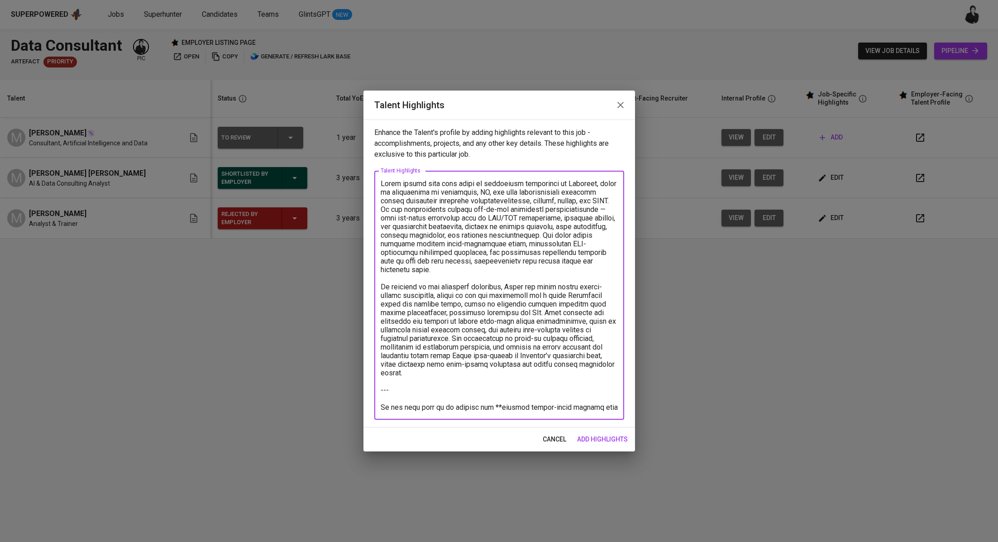
drag, startPoint x: 574, startPoint y: 356, endPoint x: 573, endPoint y: 417, distance: 61.5
click at [573, 417] on div "x Talent Highlights" at bounding box center [499, 295] width 250 height 249
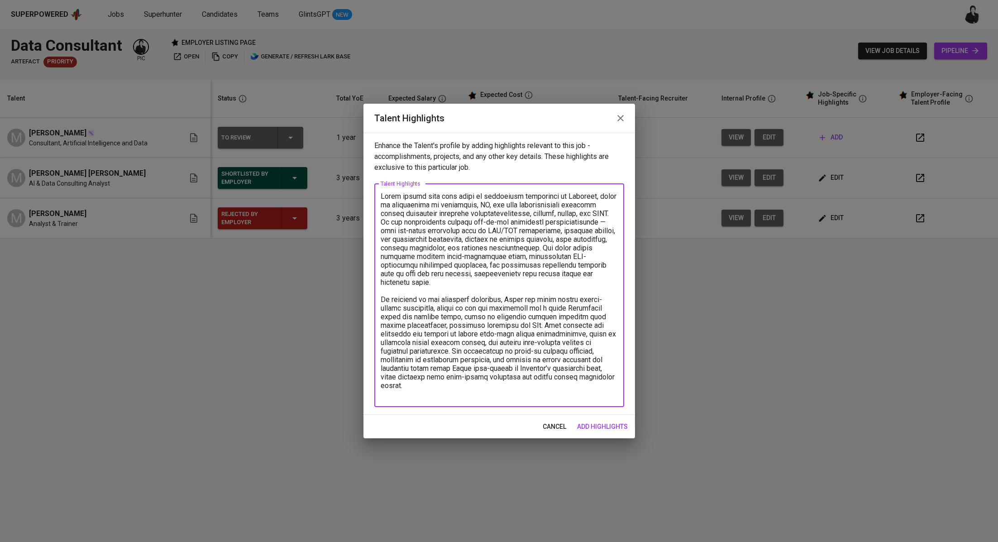
paste textarea "https://glints.sg.larksuite.com/file/VFUkbsAowoKh87xXIQFl63RqgWb?from=from_copy…"
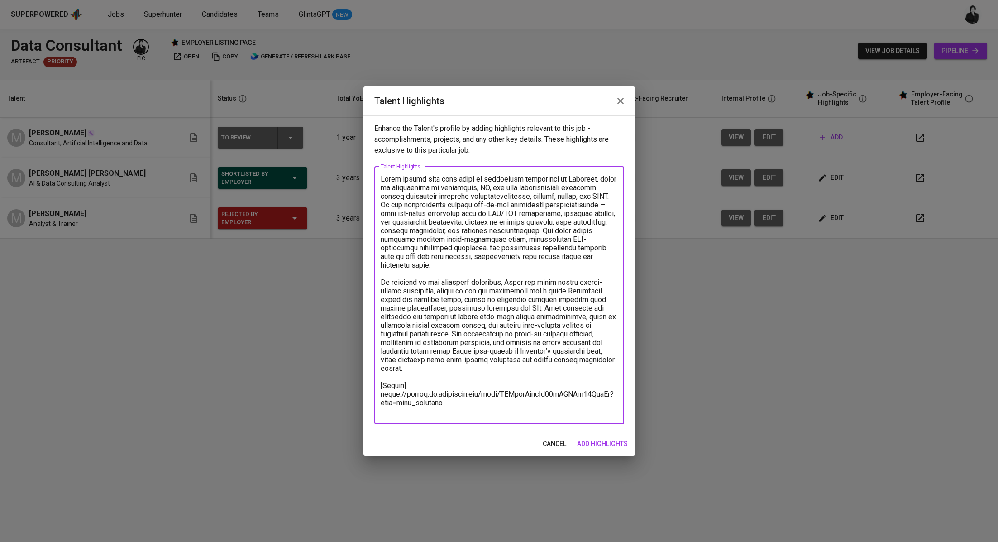
paste textarea "Basic Salary 4.841,31 BPJS Health 5% 50,36 BPJS Manpower 6.24% 222,98 Religious…"
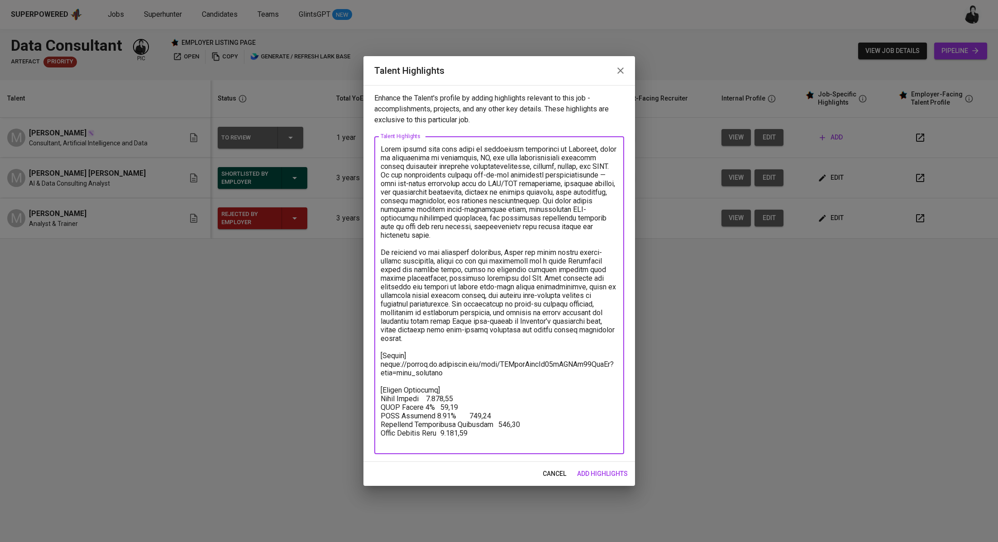
drag, startPoint x: 491, startPoint y: 438, endPoint x: 354, endPoint y: 441, distance: 137.1
click at [354, 441] on div "Talent Highlights Enhance the Talent's profile by adding highlights relevant to…" at bounding box center [499, 271] width 998 height 542
click at [513, 443] on textarea at bounding box center [499, 295] width 237 height 301
drag, startPoint x: 513, startPoint y: 443, endPoint x: 373, endPoint y: 380, distance: 153.7
click at [373, 380] on div "Enhance the Talent's profile by adding highlights relevant to this job - accomp…" at bounding box center [499, 273] width 272 height 376
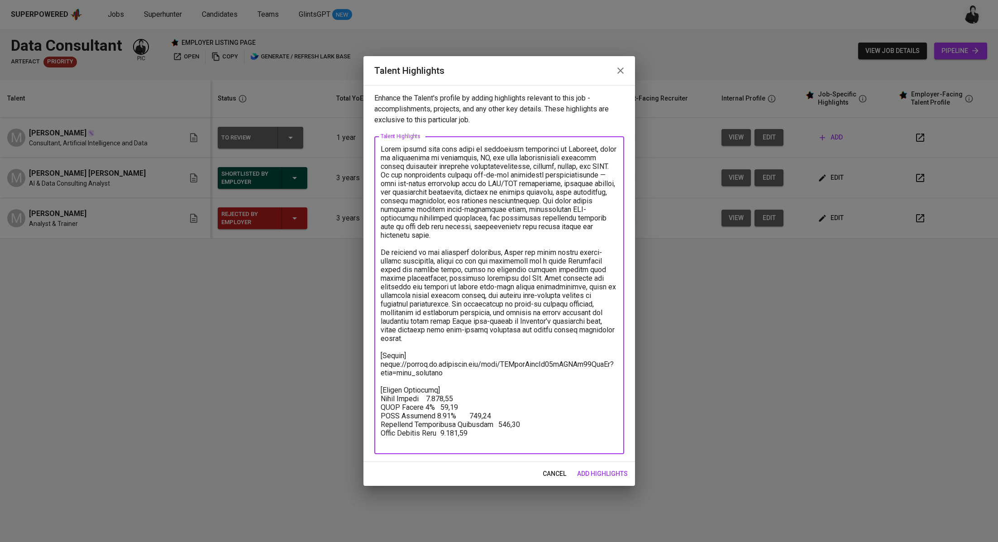
paste textarea "Total Pricing Monthly 5.868,09 SGD Basic Salary 4.841,31 SGD BPJS Health 50,36 …"
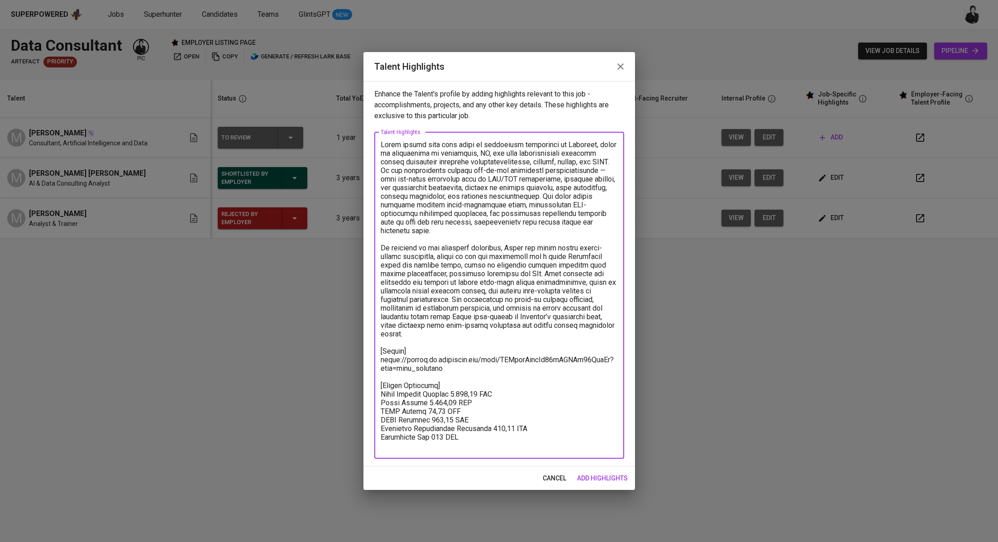
type textarea "Rifqi brings over four years of consulting experience at Deloitte, where he spe…"
click at [618, 479] on span "add highlights" at bounding box center [602, 477] width 51 height 11
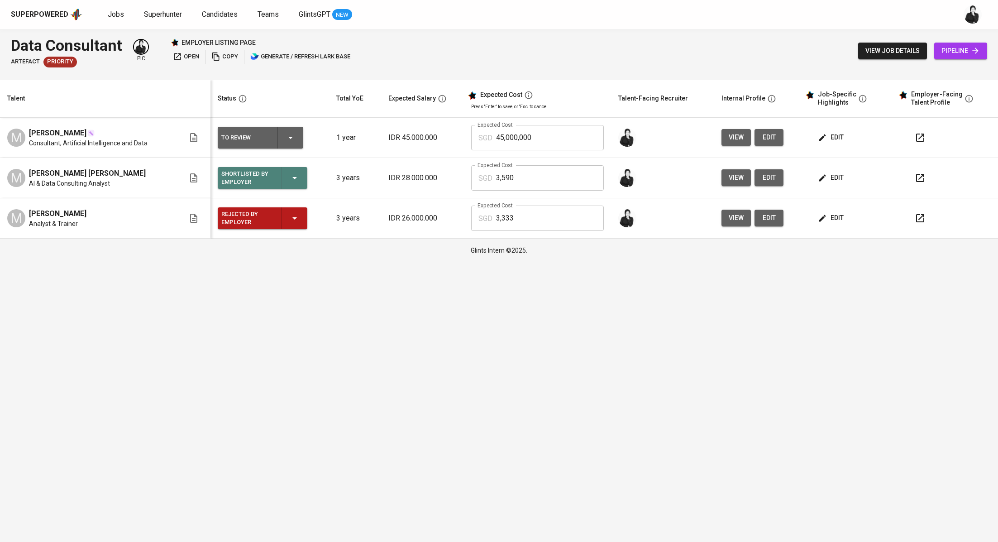
click at [295, 177] on icon "button" at bounding box center [294, 178] width 5 height 2
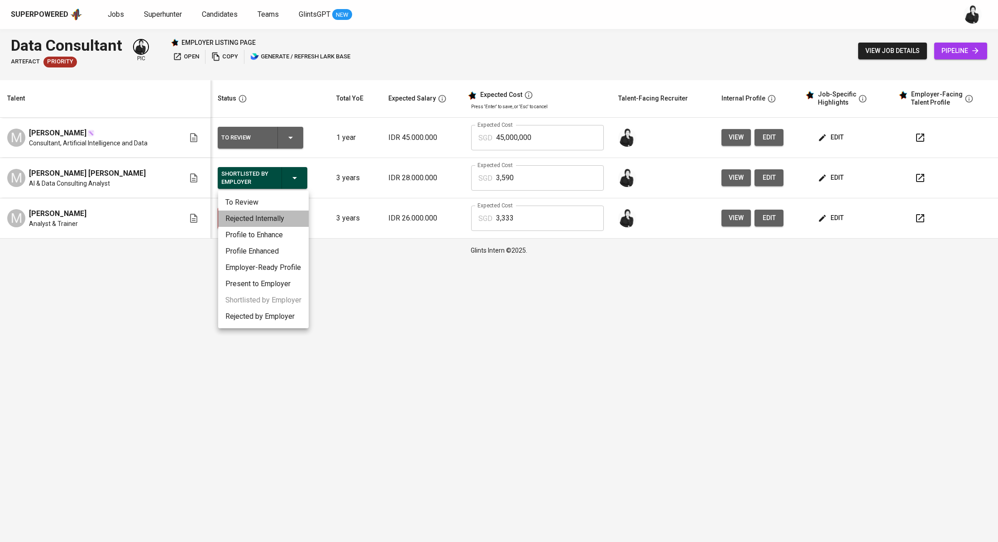
click at [281, 216] on li "Rejected Internally" at bounding box center [263, 218] width 91 height 16
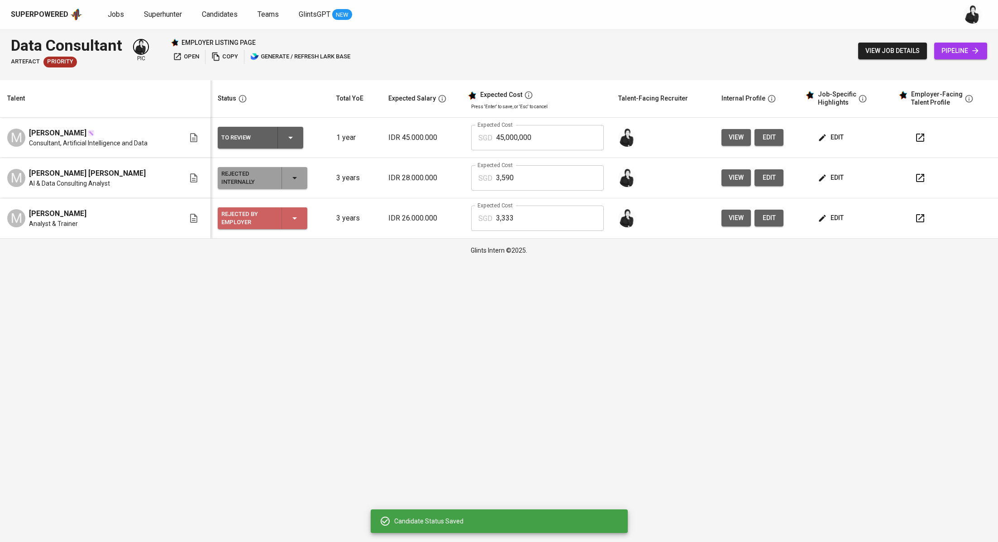
click at [294, 218] on icon "button" at bounding box center [294, 218] width 11 height 11
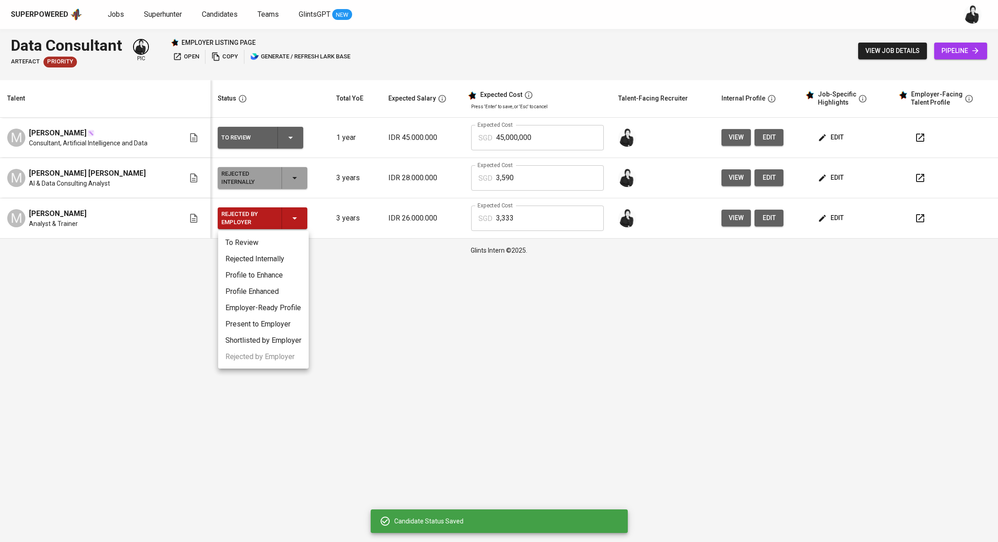
click at [274, 255] on li "Rejected Internally" at bounding box center [263, 259] width 91 height 16
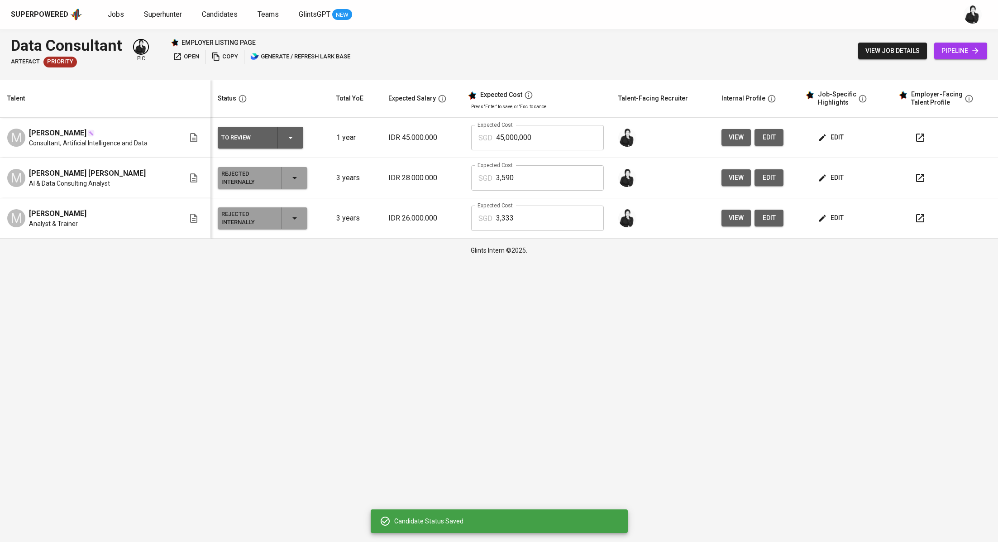
click at [919, 140] on icon "button" at bounding box center [920, 137] width 11 height 11
click at [819, 143] on button "edit" at bounding box center [831, 137] width 31 height 17
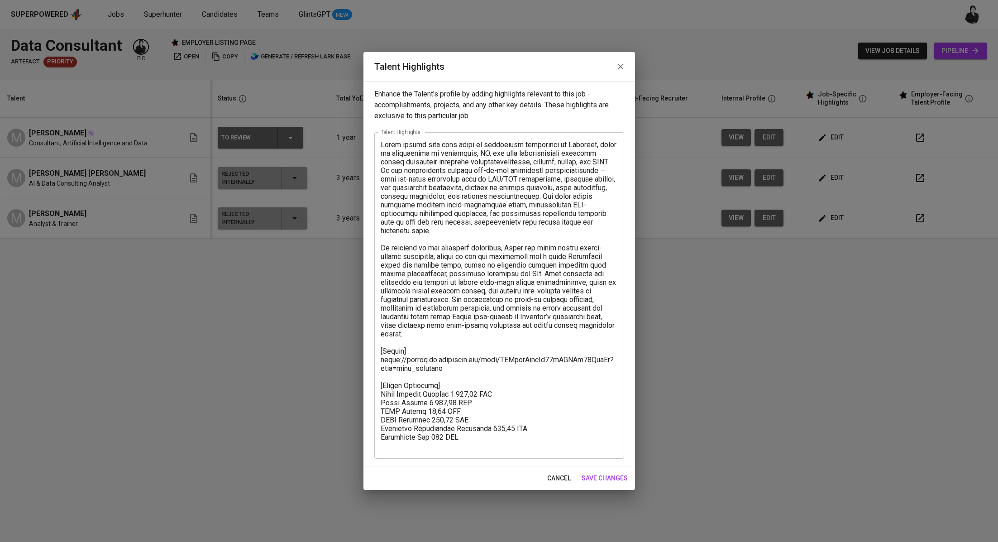
click at [613, 68] on button "button" at bounding box center [621, 67] width 22 height 22
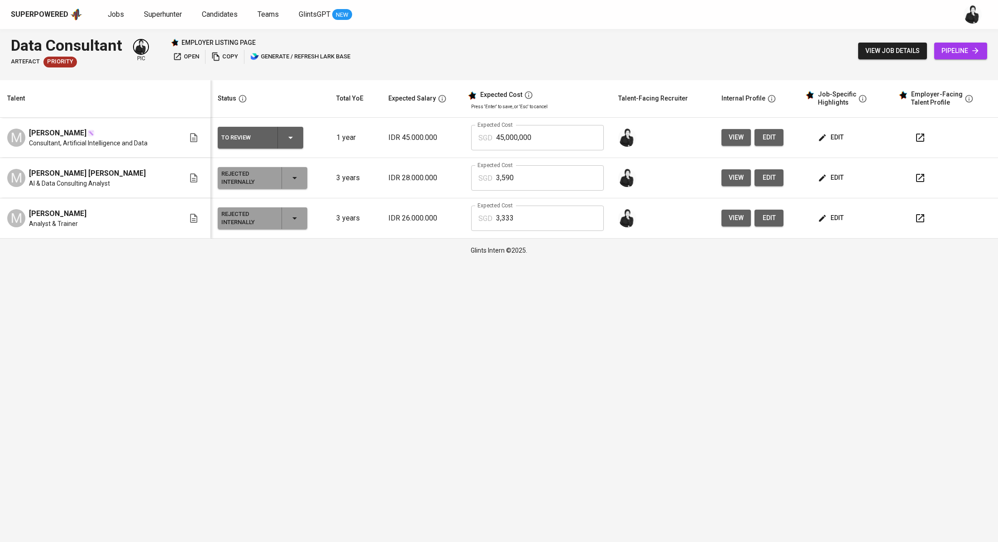
click at [764, 142] on span "edit" at bounding box center [769, 137] width 14 height 11
click at [930, 135] on div at bounding box center [949, 138] width 81 height 22
click at [915, 139] on icon "button" at bounding box center [920, 137] width 11 height 11
click at [295, 138] on icon "button" at bounding box center [290, 137] width 11 height 11
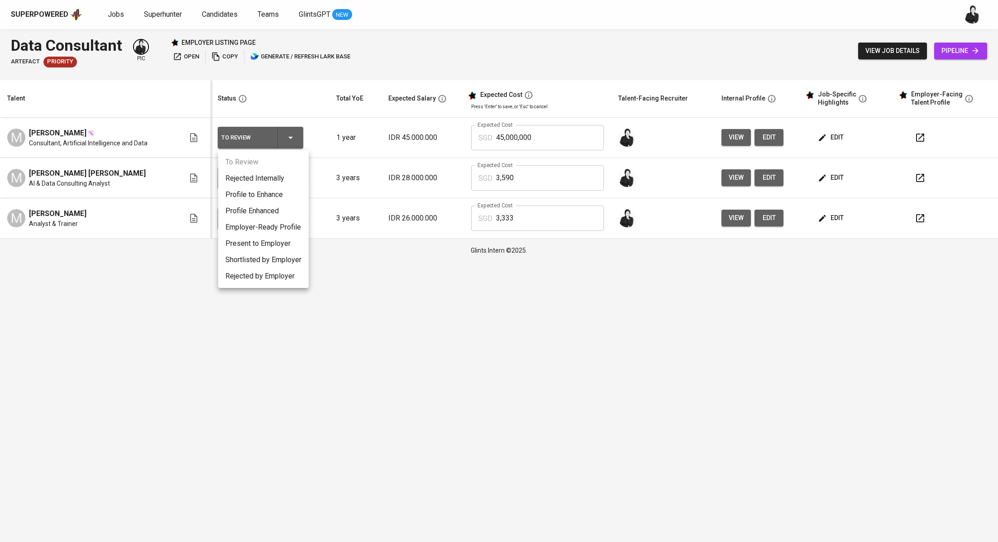
click at [282, 239] on li "Present to Employer" at bounding box center [263, 243] width 91 height 16
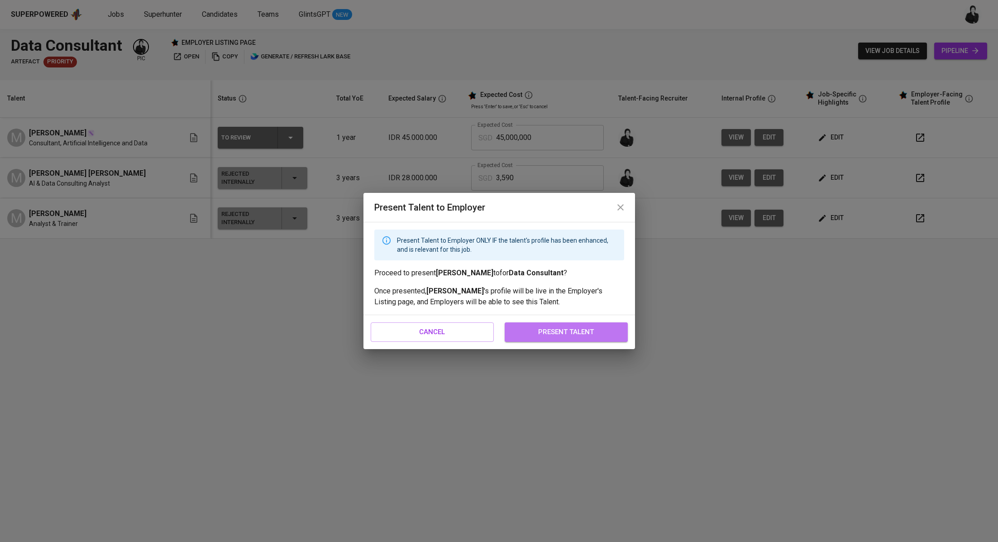
click at [545, 326] on span "present talent" at bounding box center [566, 332] width 103 height 12
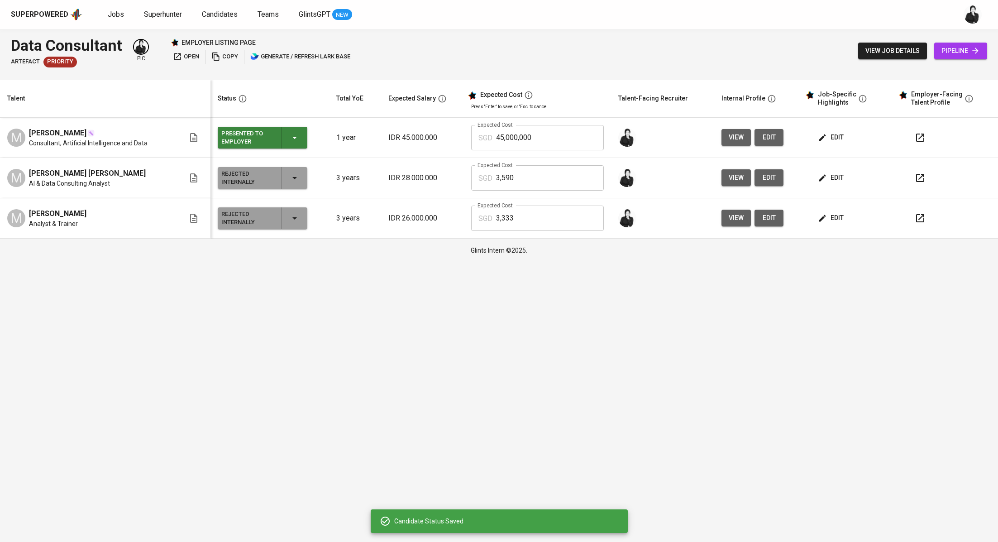
click at [826, 127] on td "edit" at bounding box center [847, 138] width 93 height 40
click at [832, 140] on span "edit" at bounding box center [832, 137] width 24 height 11
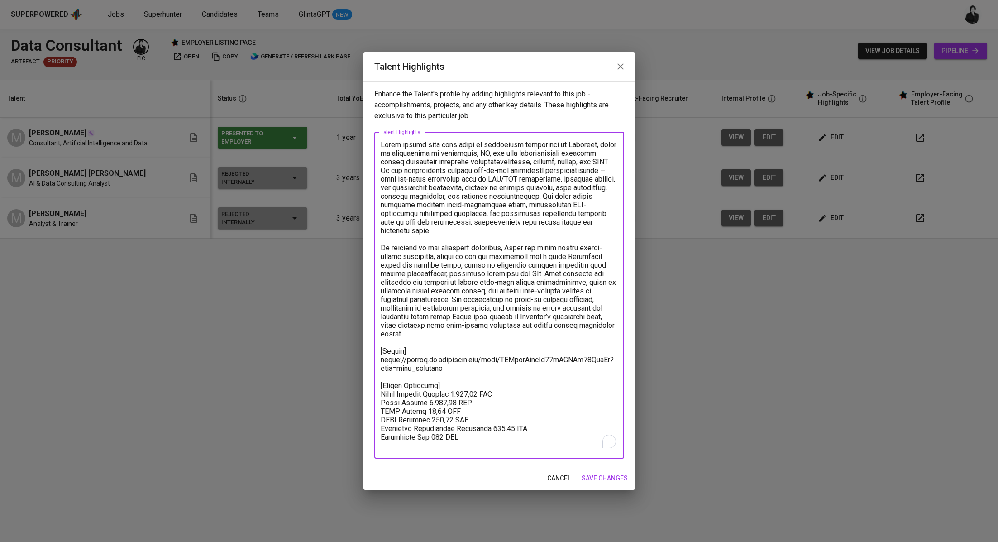
drag, startPoint x: 479, startPoint y: 378, endPoint x: 451, endPoint y: 376, distance: 28.1
click at [451, 376] on textarea "To enrich screen reader interactions, please activate Accessibility in Grammarl…" at bounding box center [499, 295] width 237 height 310
click at [560, 483] on span "cancel" at bounding box center [559, 477] width 24 height 11
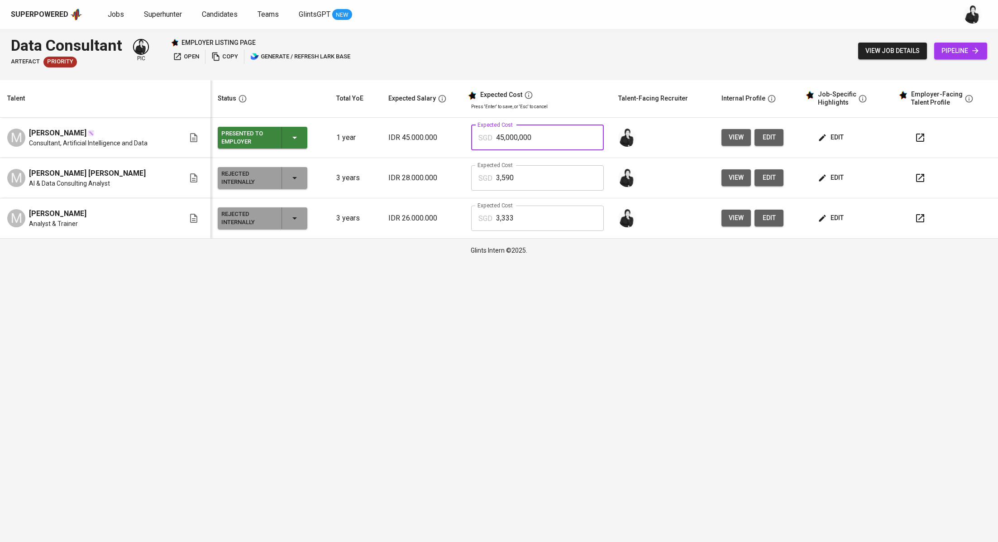
drag, startPoint x: 538, startPoint y: 134, endPoint x: 487, endPoint y: 136, distance: 50.7
click at [487, 136] on div "SGD 45,000,000 Expected Cost" at bounding box center [537, 137] width 132 height 25
paste input "586,809"
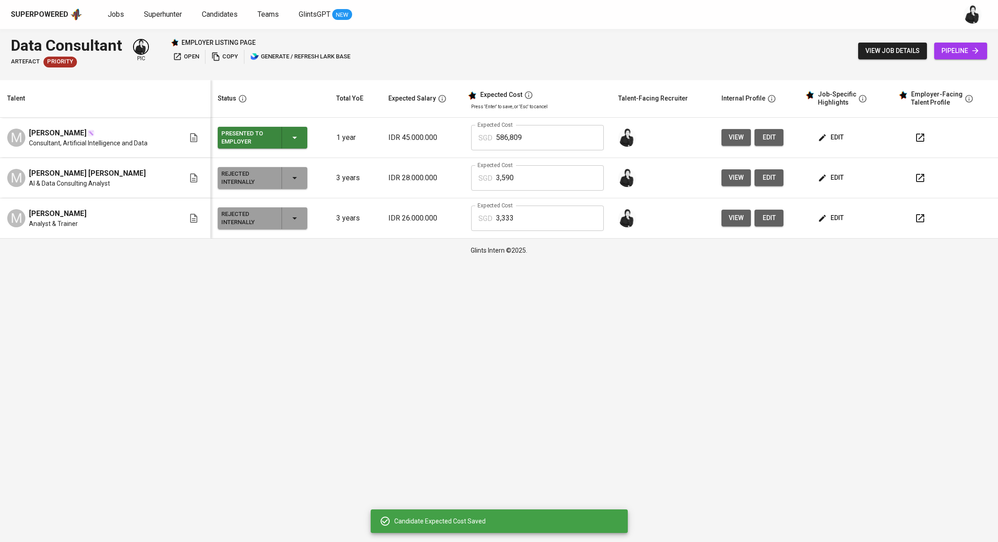
click at [530, 136] on input "586,809" at bounding box center [549, 137] width 107 height 25
drag, startPoint x: 530, startPoint y: 136, endPoint x: 486, endPoint y: 134, distance: 43.9
click at [486, 134] on div "SGD 586,809 Expected Cost" at bounding box center [537, 137] width 132 height 25
paste input ".86"
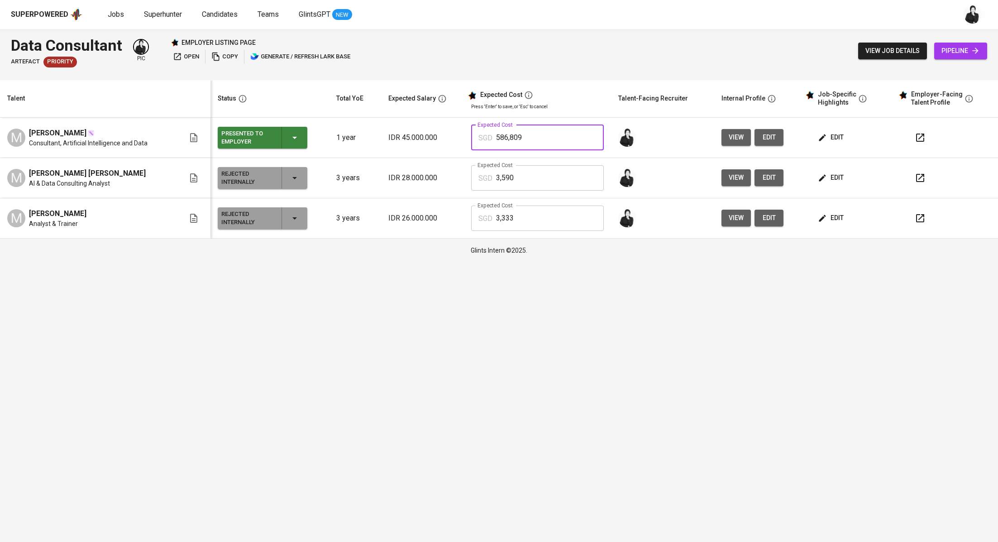
click at [820, 135] on icon "button" at bounding box center [822, 137] width 9 height 9
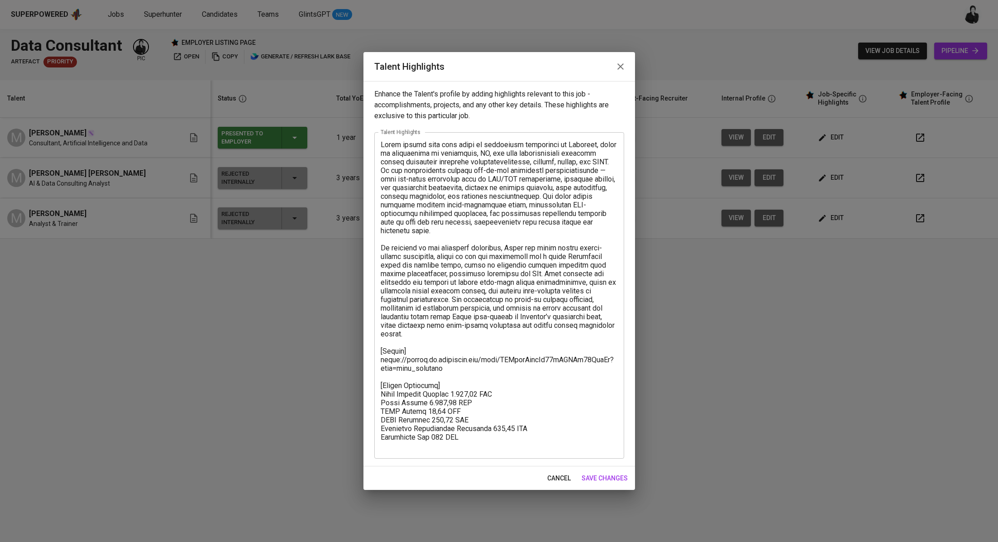
click at [555, 479] on span "cancel" at bounding box center [559, 477] width 24 height 11
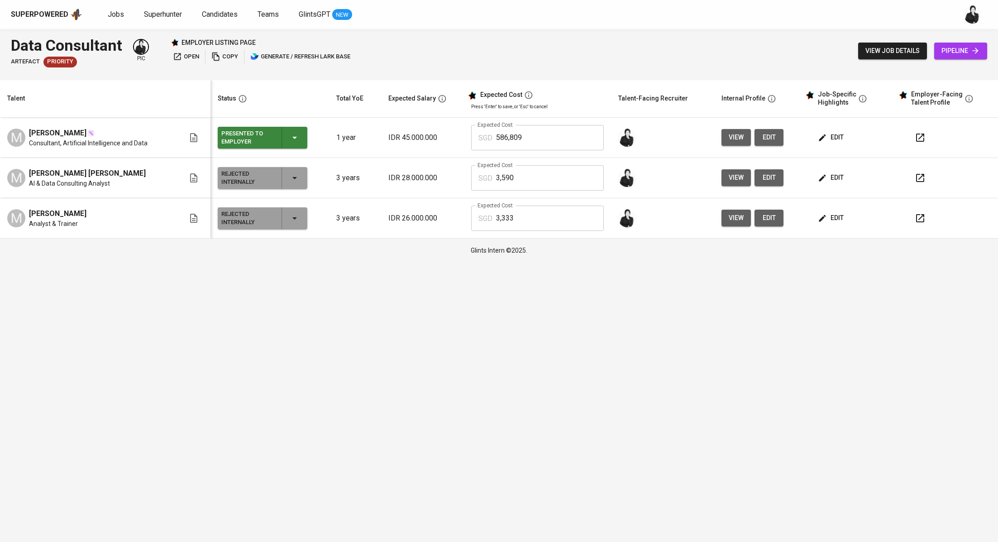
click at [519, 141] on input "586,809" at bounding box center [549, 137] width 107 height 25
drag, startPoint x: 541, startPoint y: 140, endPoint x: 478, endPoint y: 138, distance: 62.5
click at [478, 138] on div "SGD 586,809 Expected Cost" at bounding box center [537, 137] width 132 height 25
paste input ".86"
click at [504, 137] on input "5.86809" at bounding box center [549, 137] width 107 height 25
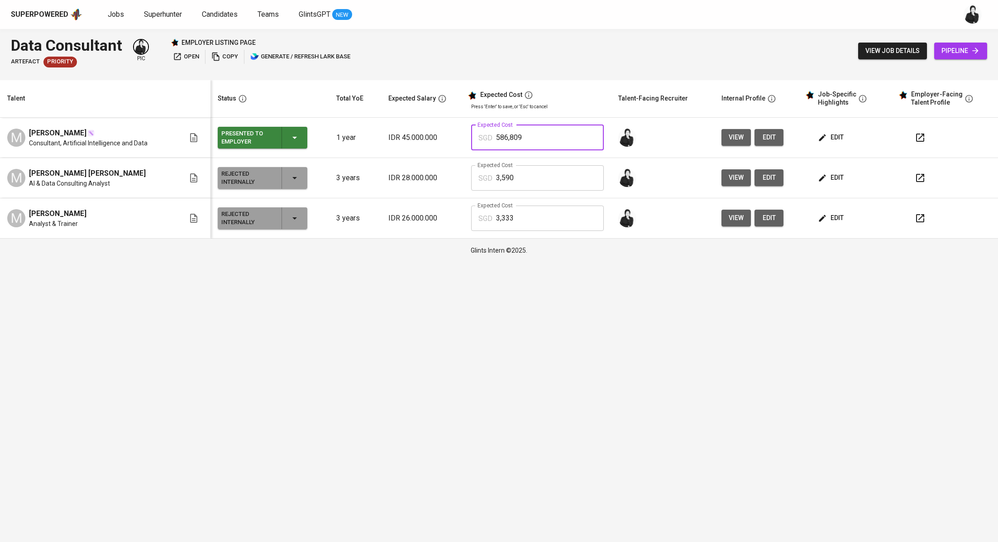
drag, startPoint x: 530, startPoint y: 137, endPoint x: 467, endPoint y: 137, distance: 63.4
click at [467, 137] on td "Expected Cost SGD 586,809 Expected Cost" at bounding box center [537, 138] width 147 height 40
paste input ".86"
click at [515, 138] on input "5.86809" at bounding box center [549, 137] width 107 height 25
drag, startPoint x: 547, startPoint y: 138, endPoint x: 491, endPoint y: 139, distance: 56.1
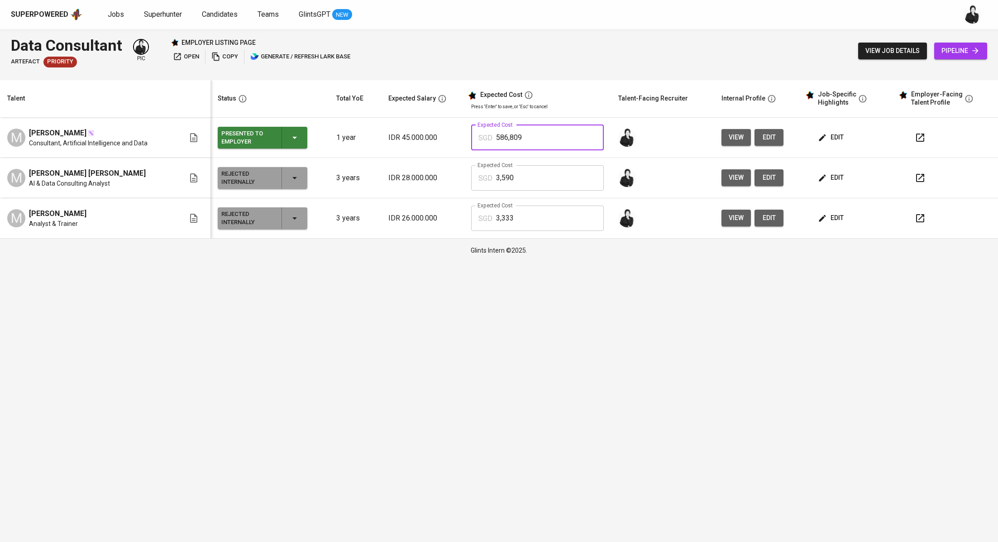
click at [491, 139] on div "SGD 586,809 Expected Cost" at bounding box center [537, 137] width 132 height 25
type input "5,868"
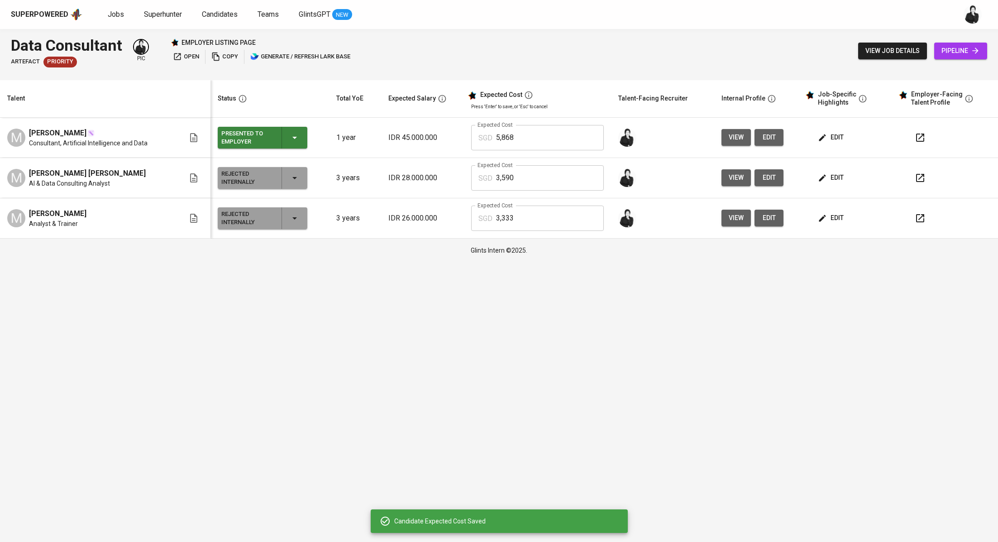
click at [916, 136] on icon "button" at bounding box center [920, 137] width 8 height 8
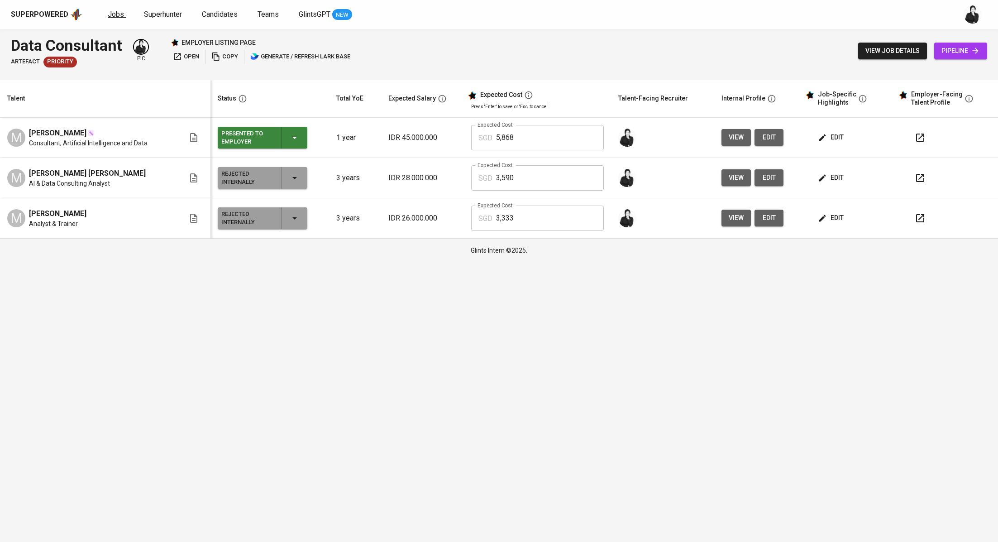
click at [115, 18] on span "Jobs" at bounding box center [116, 14] width 16 height 9
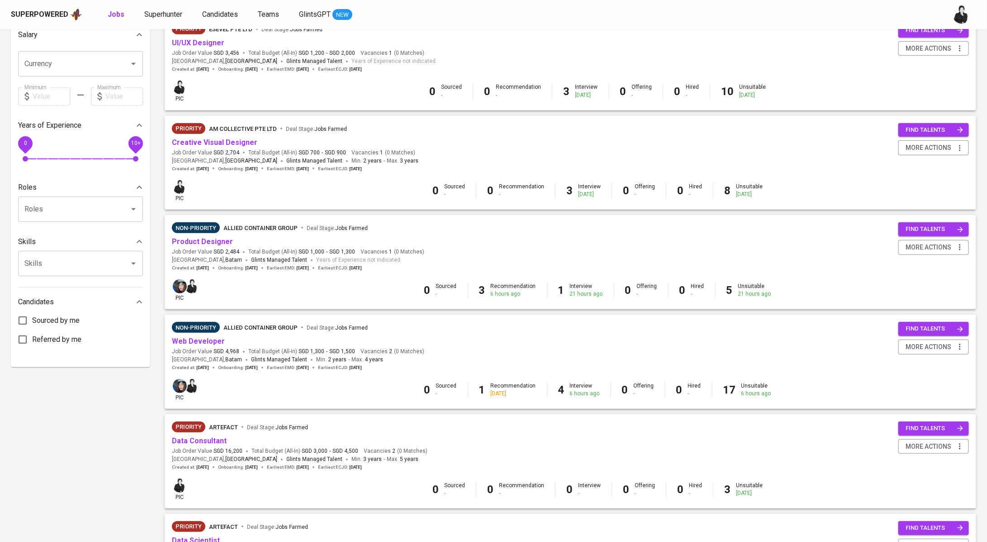
scroll to position [443, 0]
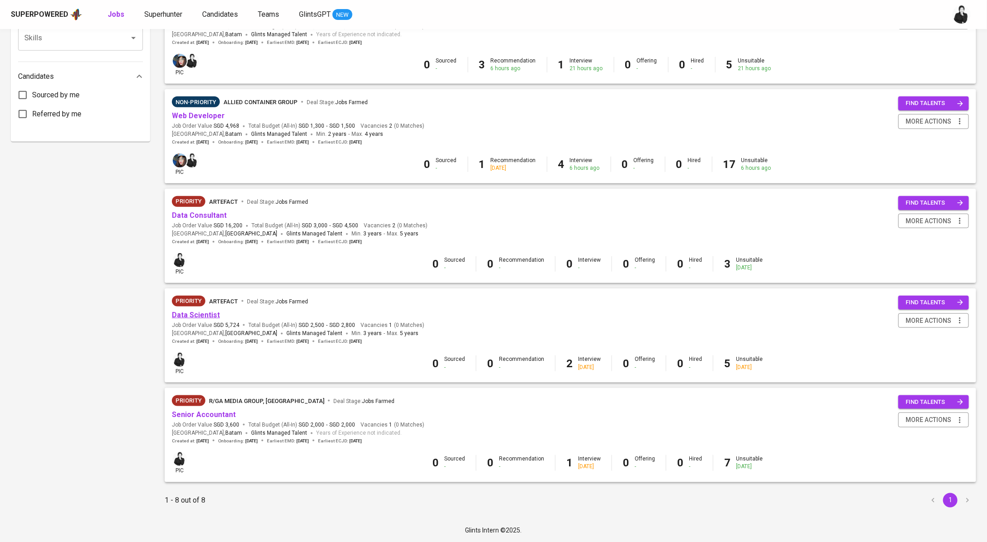
click at [199, 314] on link "Data Scientist" at bounding box center [196, 314] width 48 height 9
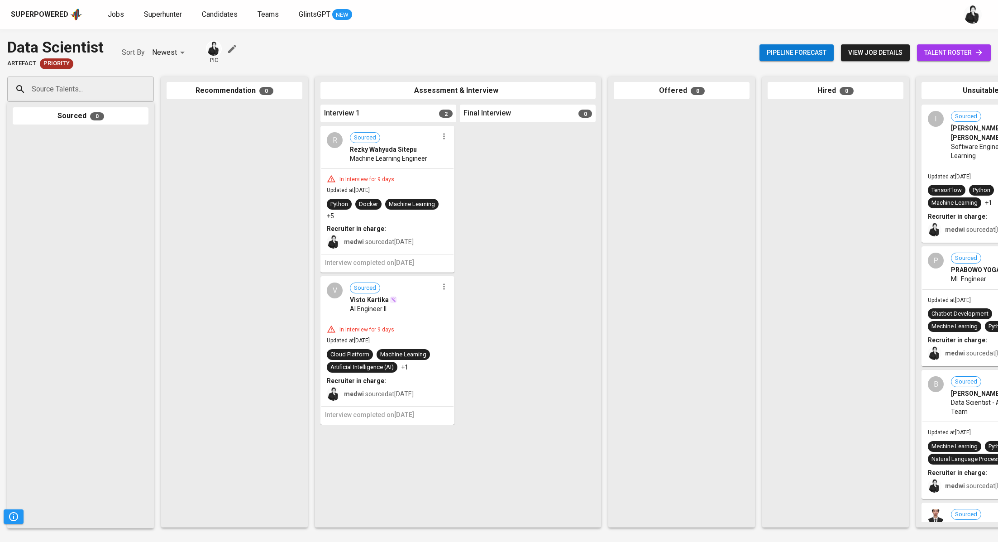
click at [948, 50] on span "talent roster" at bounding box center [953, 52] width 59 height 11
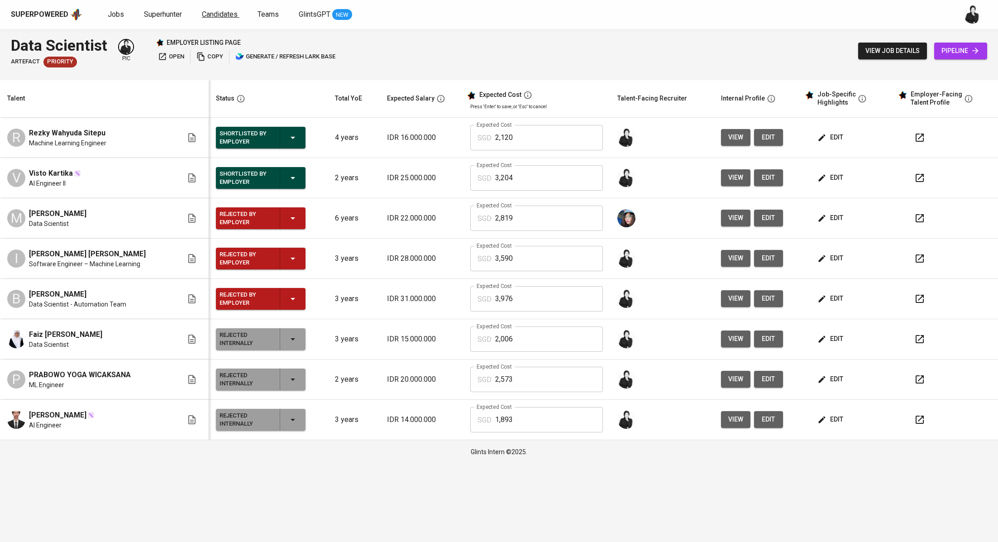
click at [227, 16] on span "Candidates" at bounding box center [220, 14] width 36 height 9
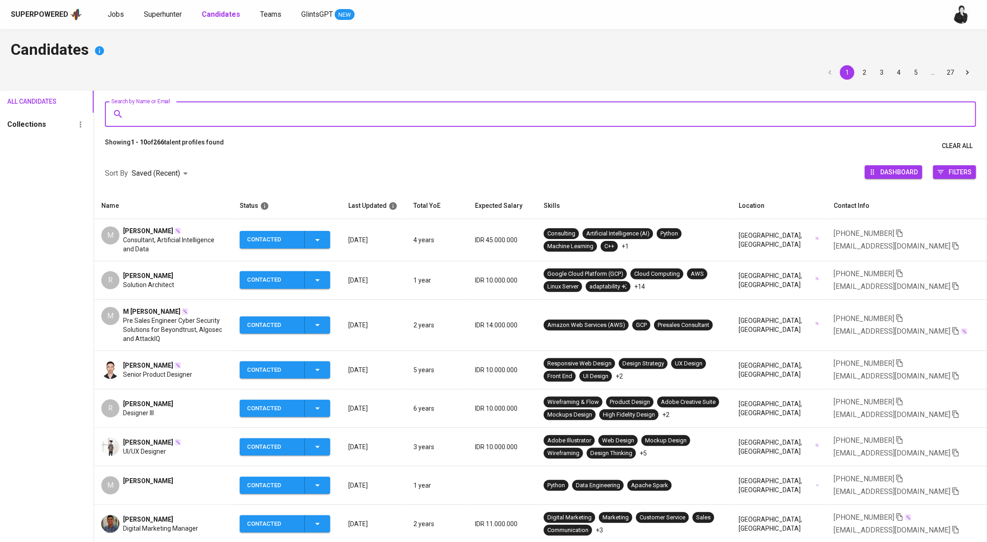
click at [241, 113] on input "Search by Name or Email" at bounding box center [543, 113] width 832 height 17
type input "Fardilah"
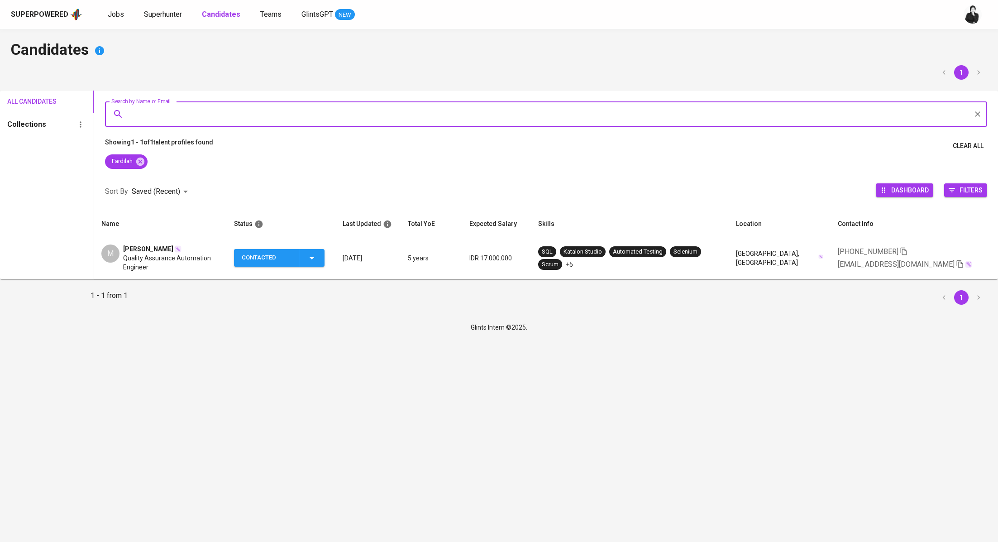
click at [171, 246] on span "Muhammad Fardilah" at bounding box center [148, 248] width 50 height 9
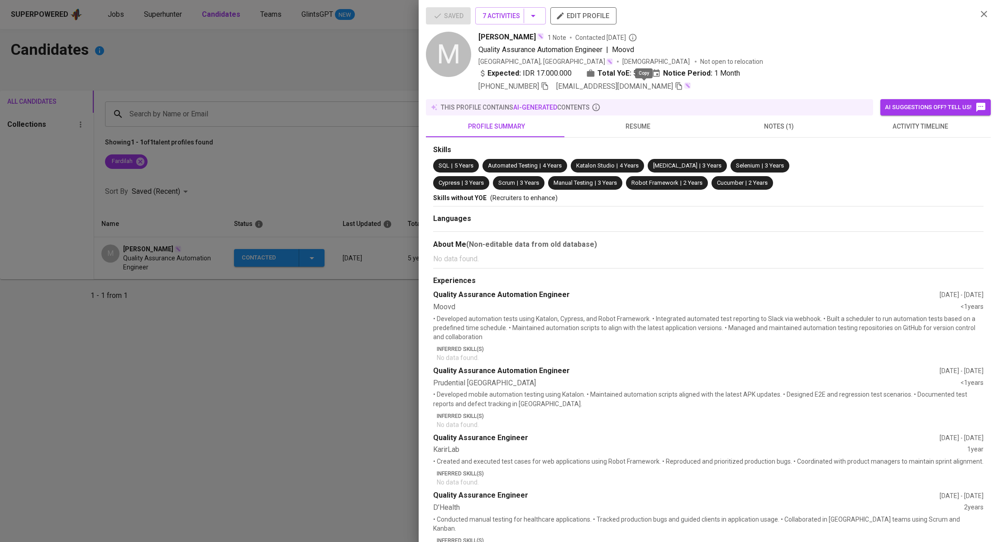
click at [675, 87] on icon "button" at bounding box center [679, 86] width 8 height 8
click at [937, 128] on span "activity timeline" at bounding box center [920, 126] width 130 height 11
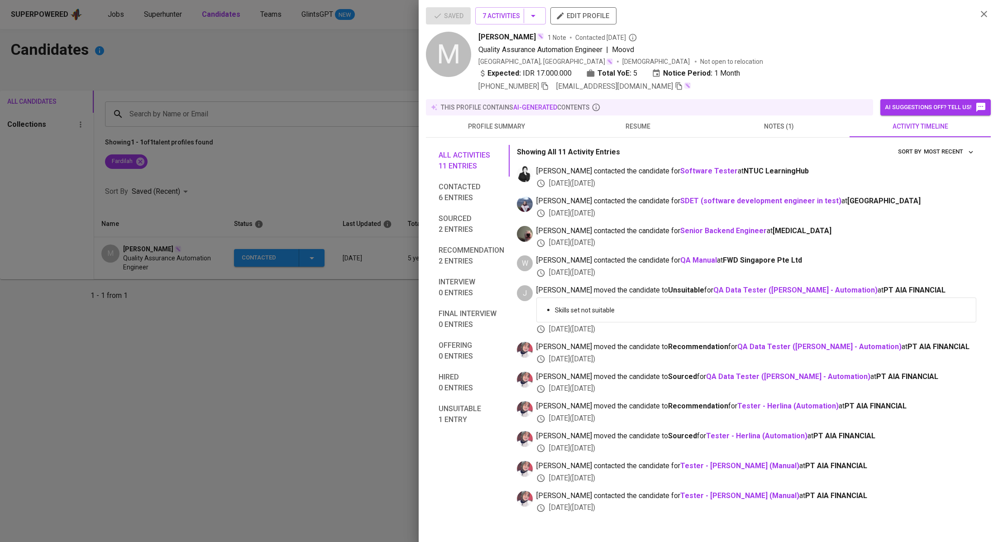
click at [242, 130] on div at bounding box center [499, 271] width 998 height 542
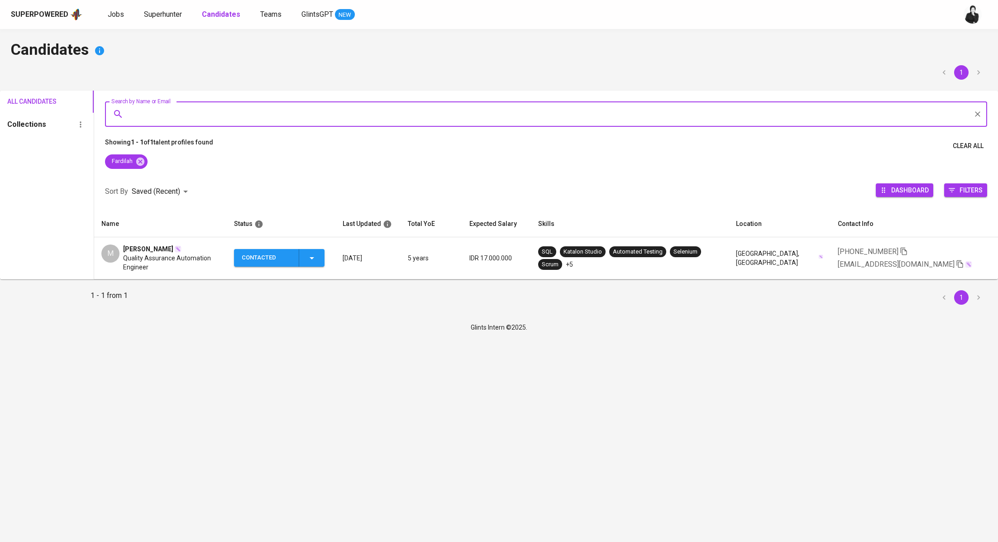
click at [227, 109] on input "Search by Name or Email" at bounding box center [548, 113] width 842 height 17
type input "syarifah"
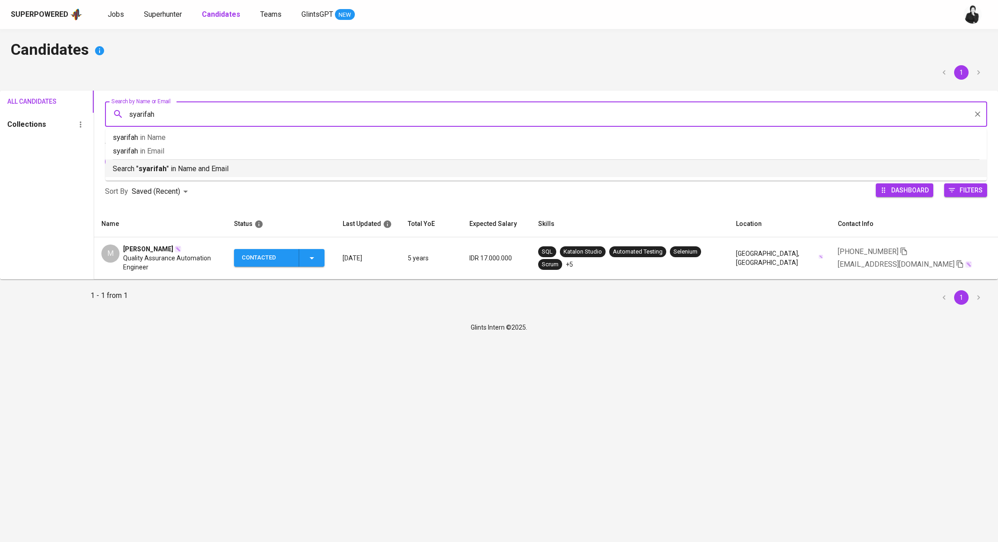
click at [205, 168] on p "Search " syarifah " in Name and Email" at bounding box center [546, 168] width 867 height 11
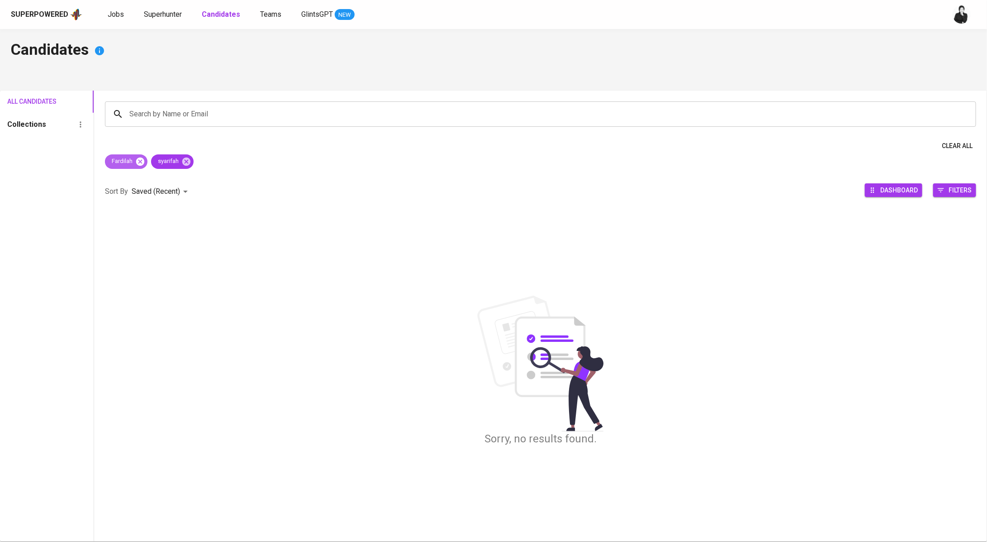
click at [143, 161] on icon at bounding box center [140, 161] width 8 height 8
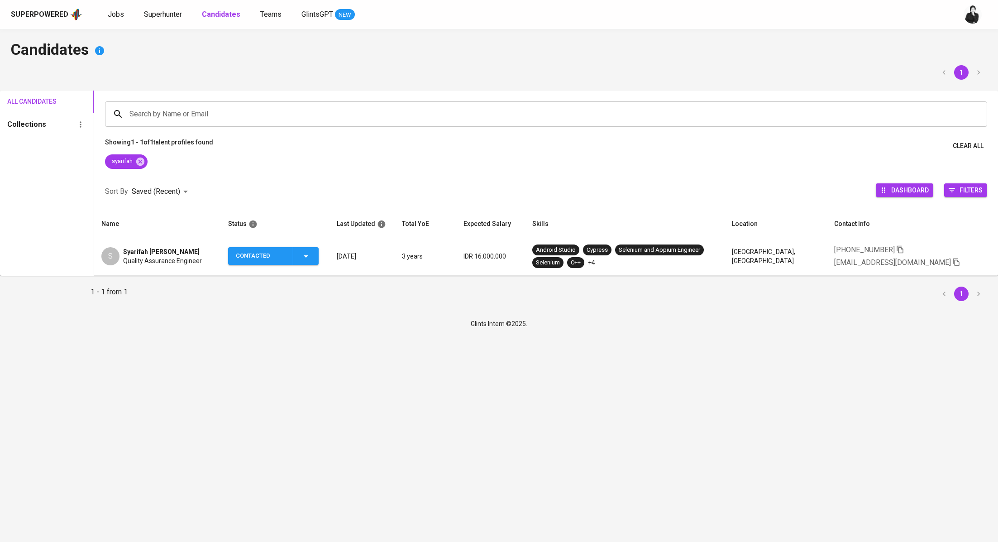
click at [173, 248] on span "Syarifah Faisa Nurahmani" at bounding box center [161, 251] width 76 height 9
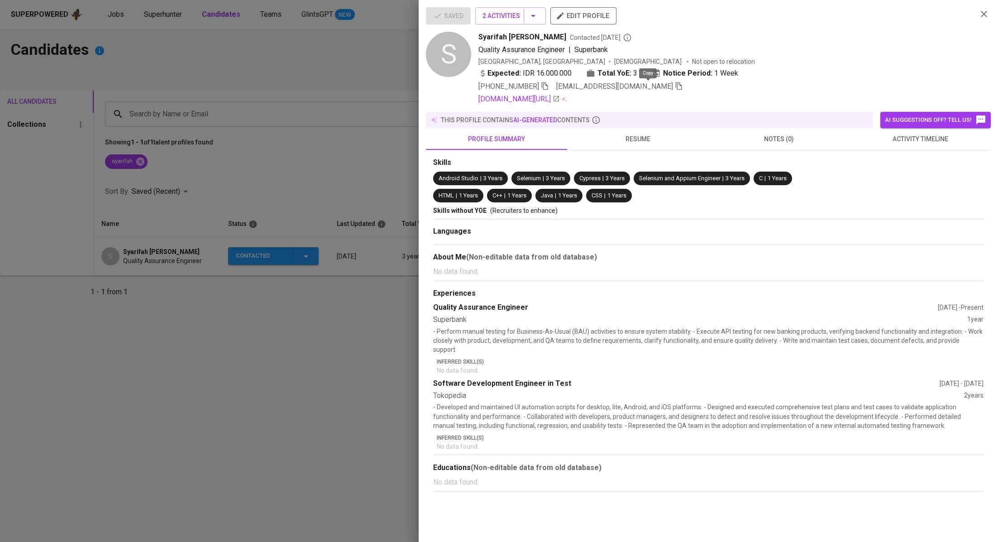
click at [676, 87] on icon "button" at bounding box center [679, 86] width 6 height 8
click at [269, 151] on div at bounding box center [499, 271] width 998 height 542
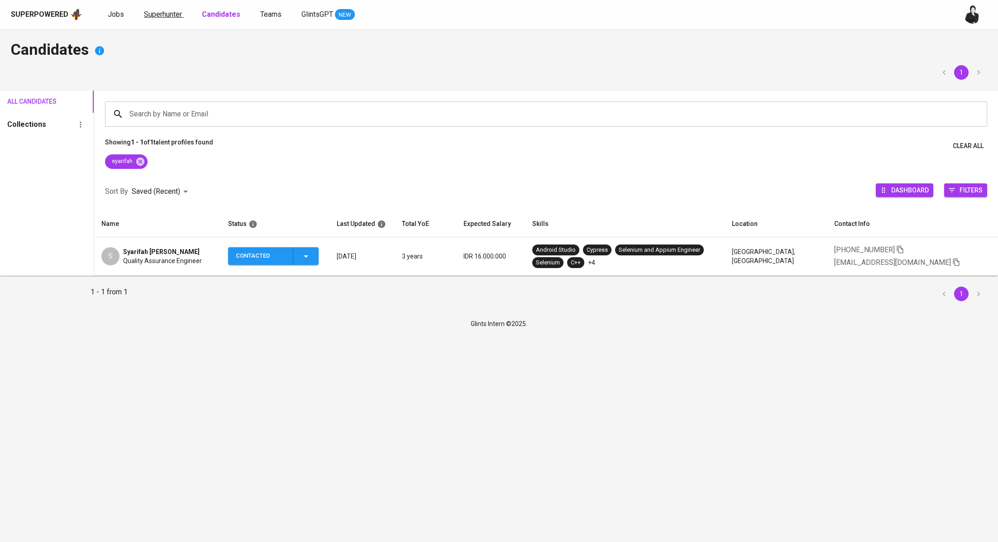
click at [172, 13] on span "Superhunter" at bounding box center [163, 14] width 38 height 9
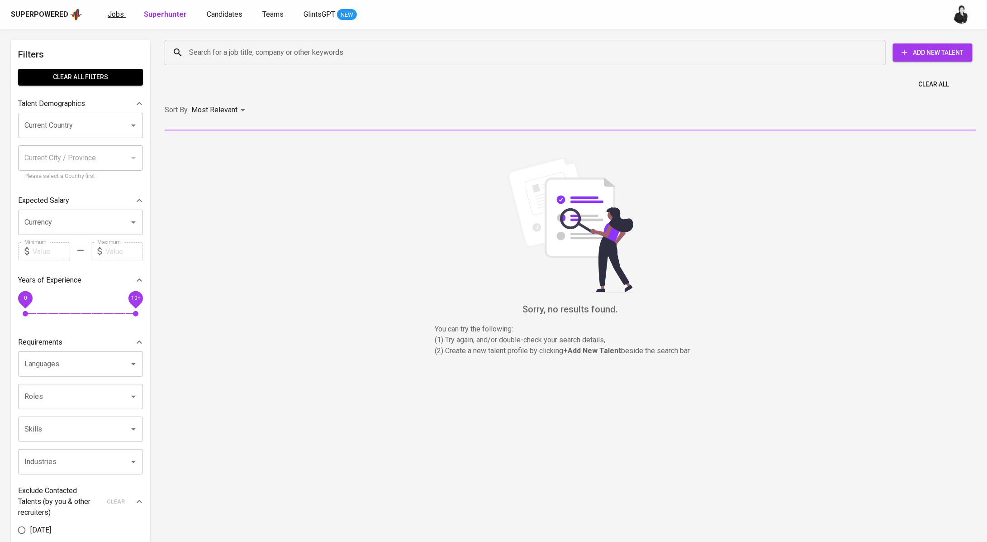
click at [114, 14] on span "Jobs" at bounding box center [116, 14] width 16 height 9
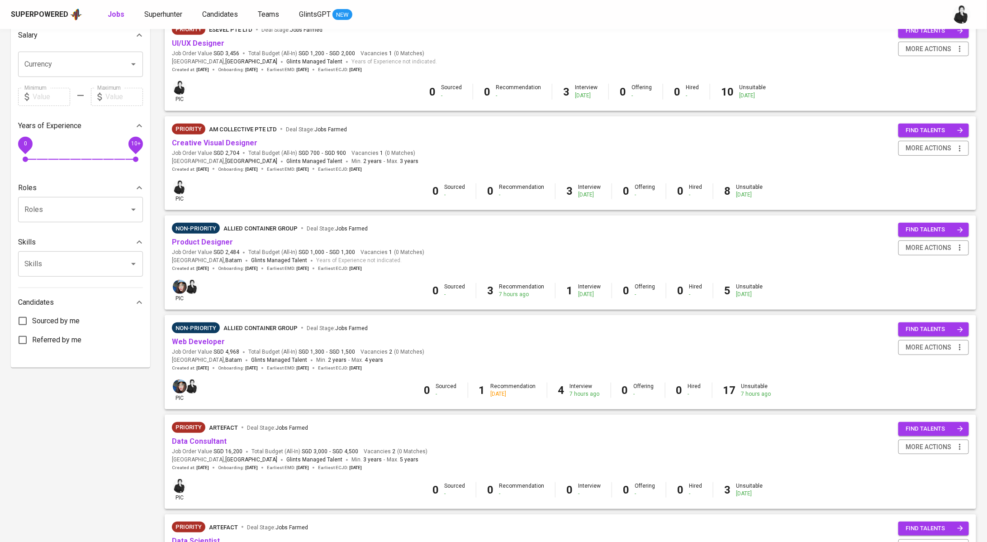
scroll to position [226, 0]
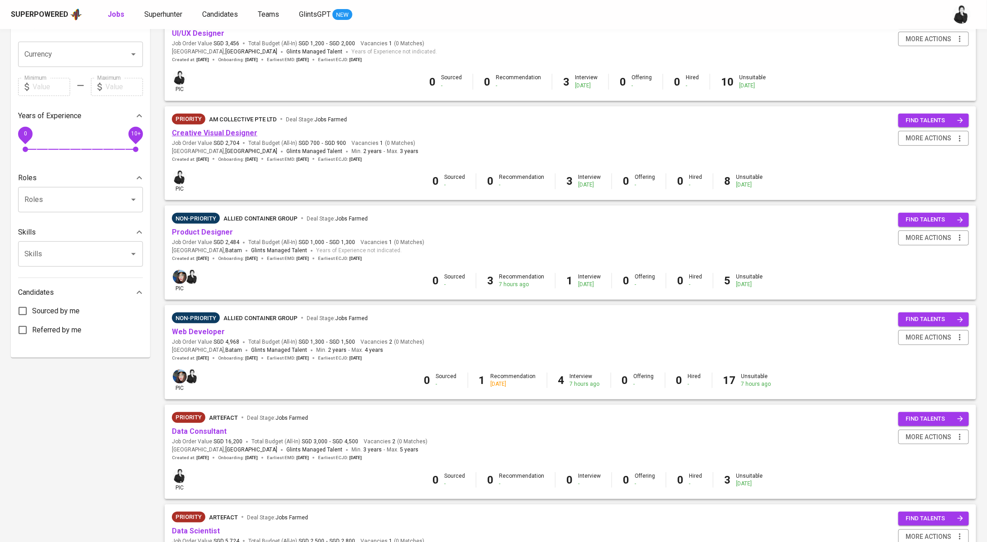
click at [242, 133] on link "Creative Visual Designer" at bounding box center [215, 133] width 86 height 9
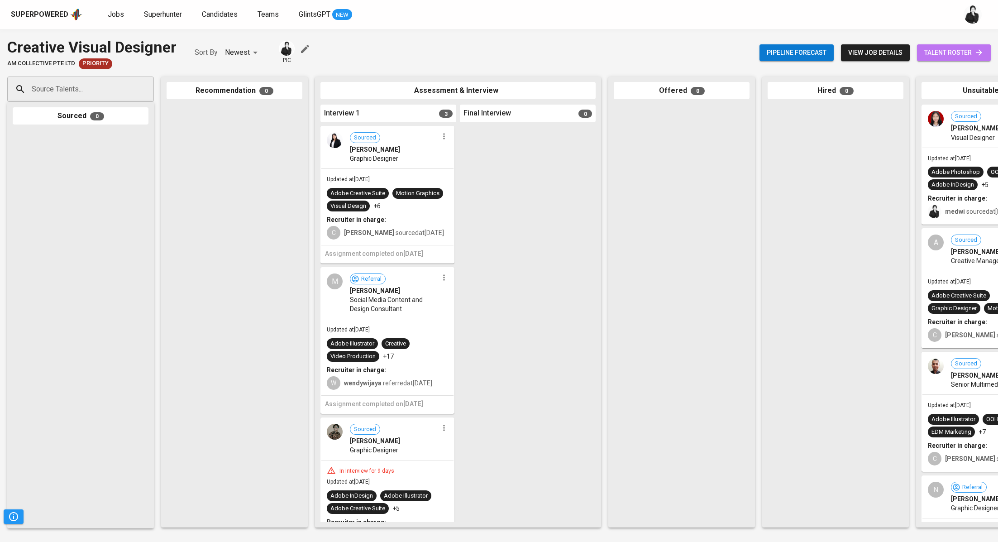
click at [937, 47] on span "talent roster" at bounding box center [953, 52] width 59 height 11
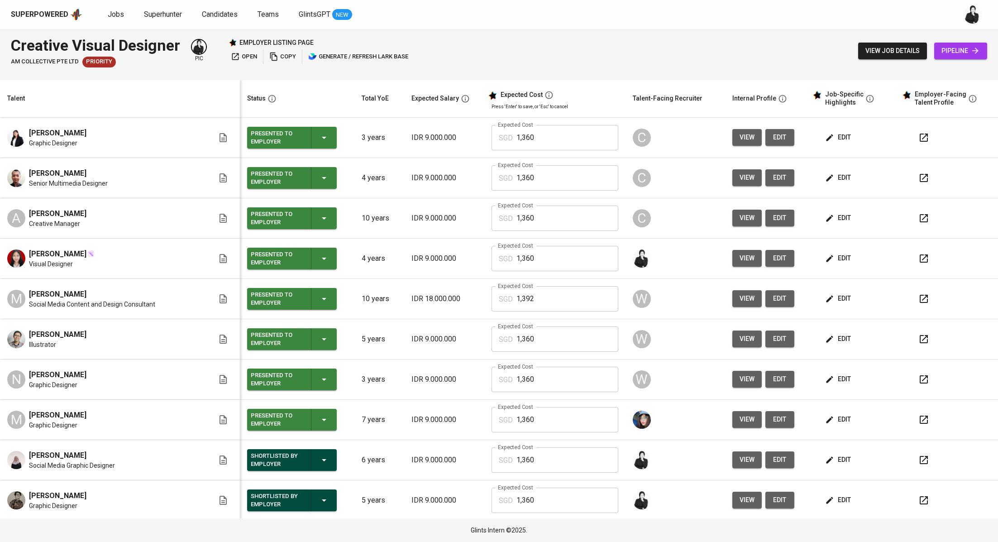
scroll to position [162, 0]
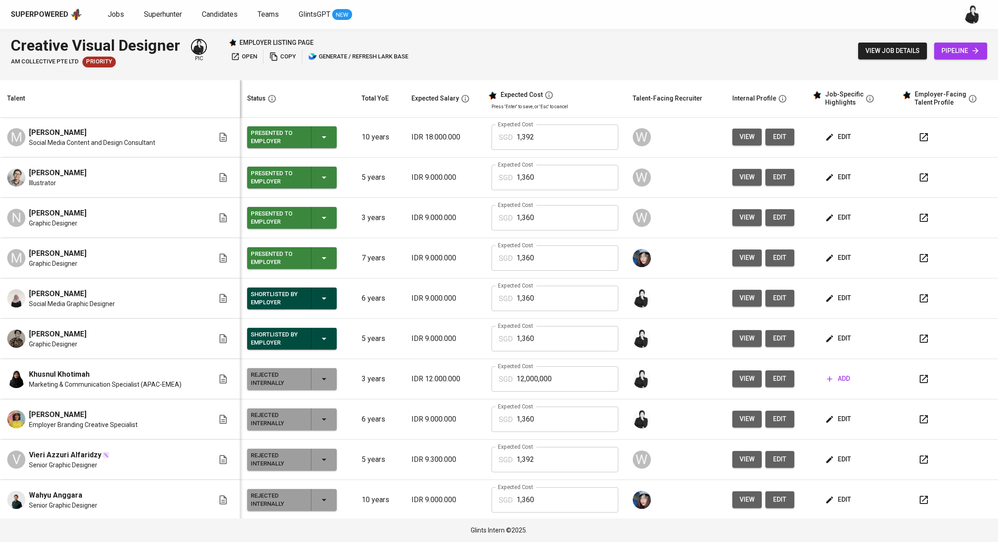
click at [920, 333] on button "button" at bounding box center [924, 339] width 22 height 22
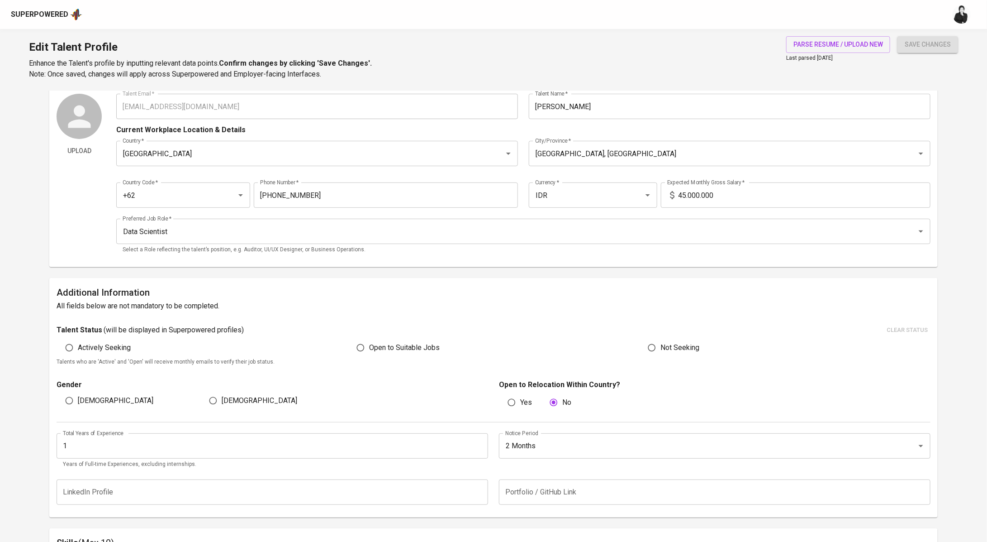
scroll to position [86, 0]
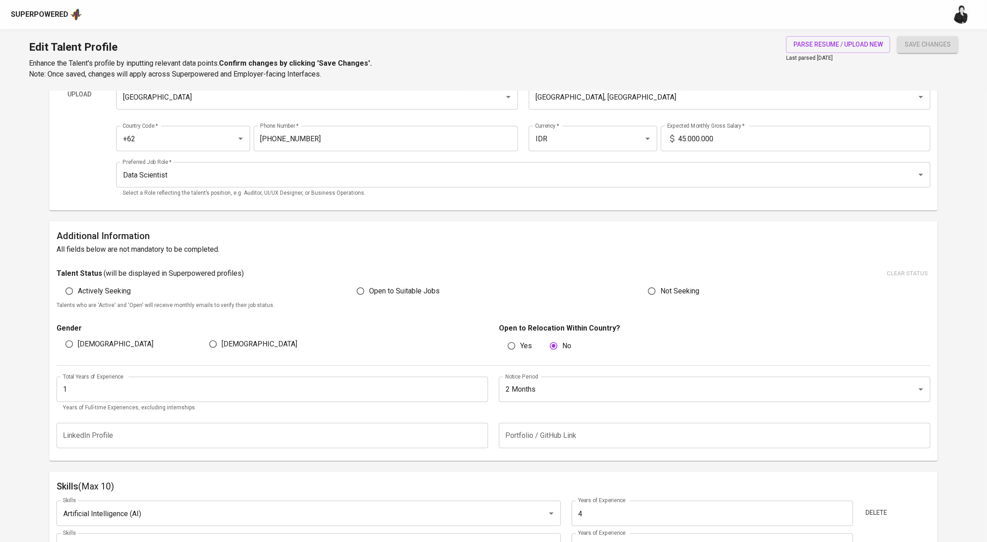
click at [190, 393] on input "1" at bounding box center [273, 388] width 432 height 25
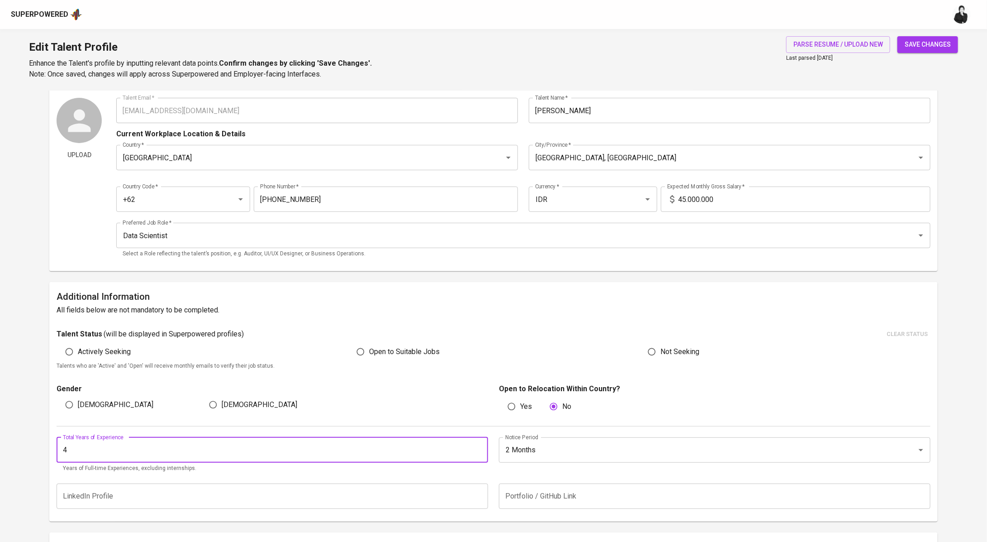
scroll to position [0, 0]
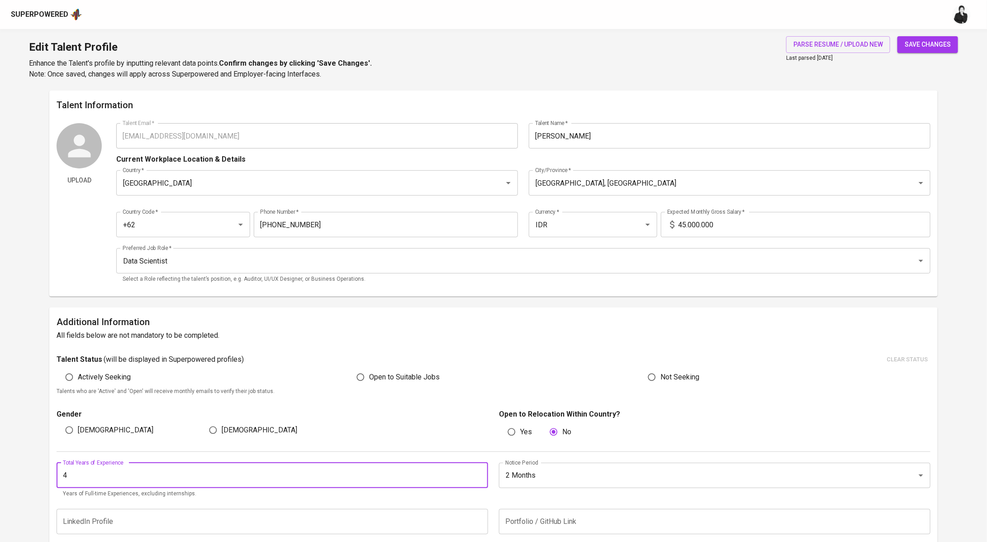
type input "4"
click at [928, 46] on span "save changes" at bounding box center [928, 44] width 46 height 11
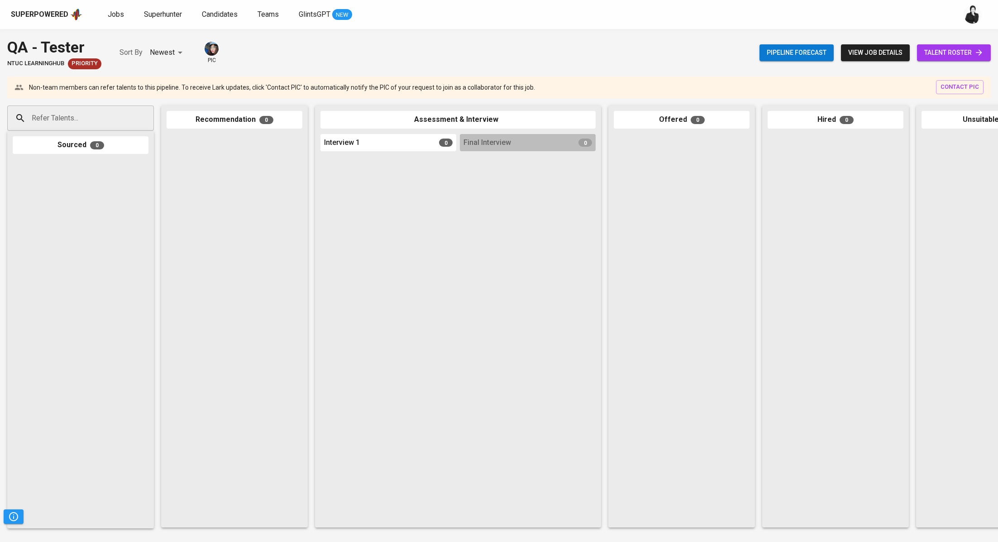
click at [124, 106] on div "Refer Talents..." at bounding box center [80, 117] width 147 height 25
paste input "[EMAIL_ADDRESS][DOMAIN_NAME]"
type input "[EMAIL_ADDRESS][DOMAIN_NAME]"
click at [100, 150] on span "Quality Assurance Automation Engineer" at bounding box center [88, 152] width 101 height 9
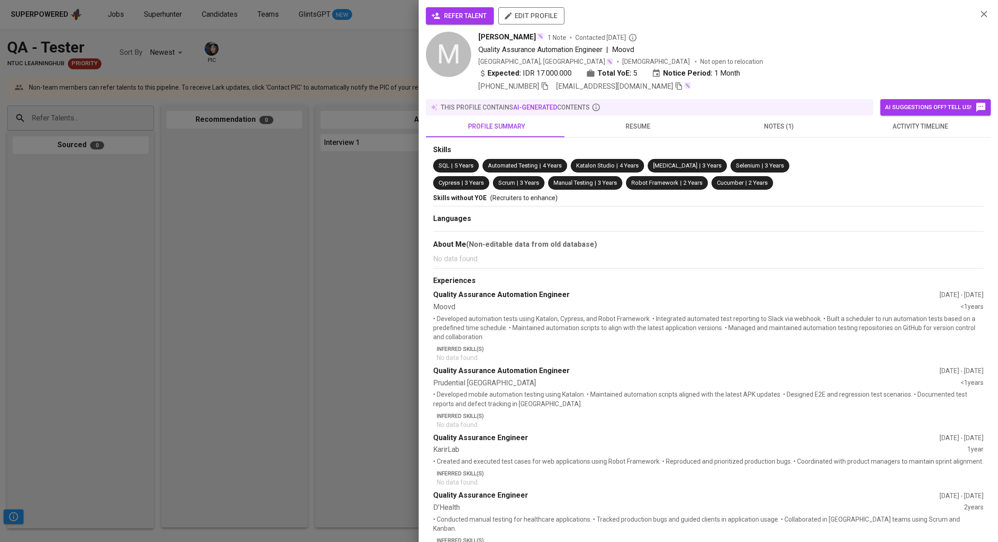
click at [434, 14] on icon "button" at bounding box center [435, 15] width 9 height 9
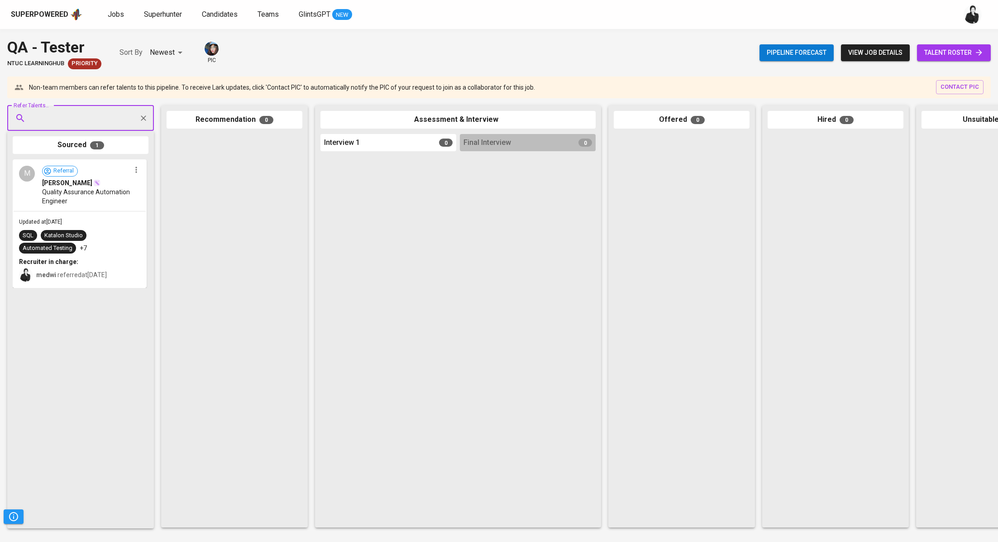
paste input "[EMAIL_ADDRESS][DOMAIN_NAME]"
type input "[EMAIL_ADDRESS][DOMAIN_NAME]"
click at [107, 145] on span "Syarifah [PERSON_NAME]" at bounding box center [75, 143] width 75 height 9
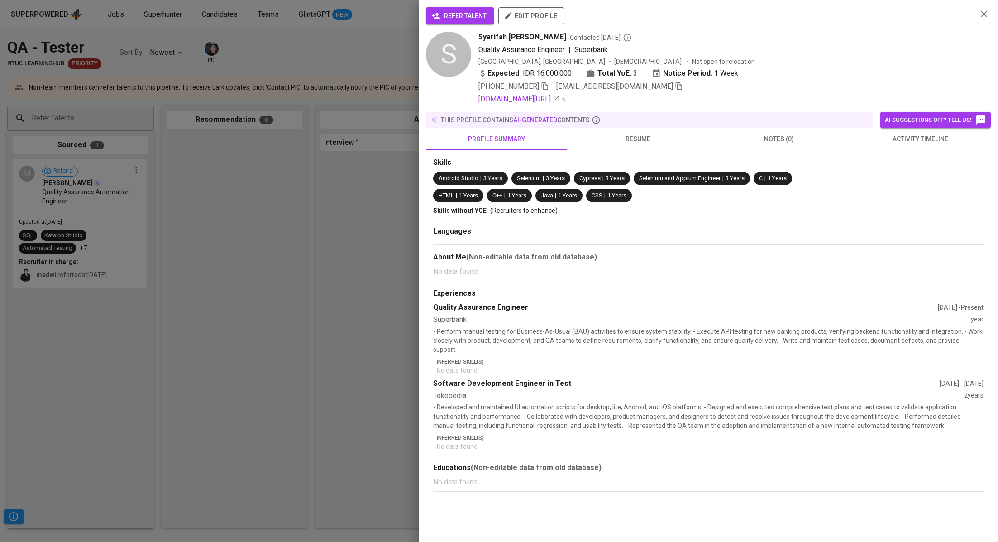
click at [460, 12] on span "refer talent" at bounding box center [459, 15] width 53 height 11
